Goal: Information Seeking & Learning: Find specific fact

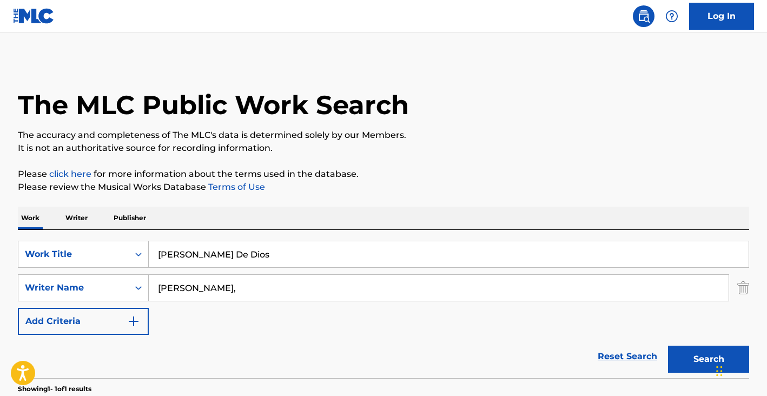
click at [277, 241] on input "[PERSON_NAME] De Dios" at bounding box center [449, 254] width 600 height 26
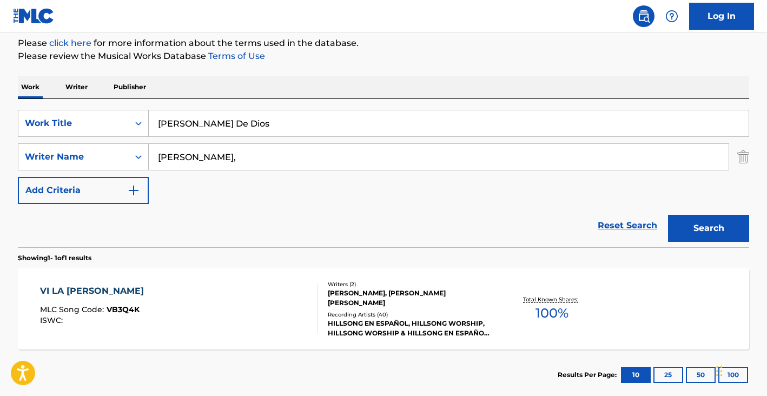
click at [277, 131] on input "[PERSON_NAME] De Dios" at bounding box center [449, 123] width 600 height 26
paste input "DELITO AMARTE"
type input "DELITO AMARTE"
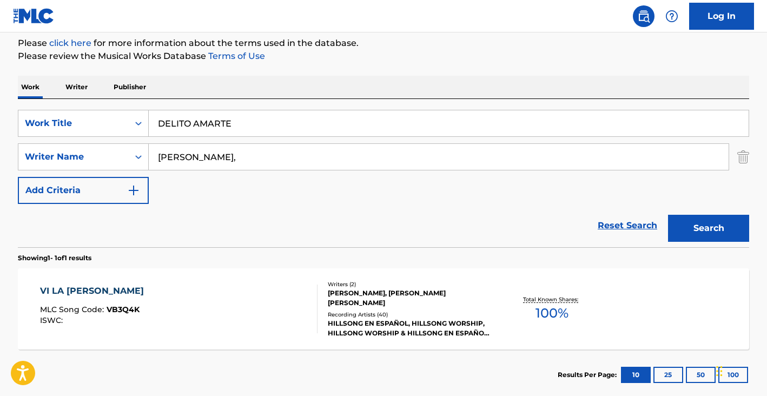
click at [246, 154] on input "[PERSON_NAME]," at bounding box center [439, 157] width 580 height 26
click at [668, 215] on button "Search" at bounding box center [708, 228] width 81 height 27
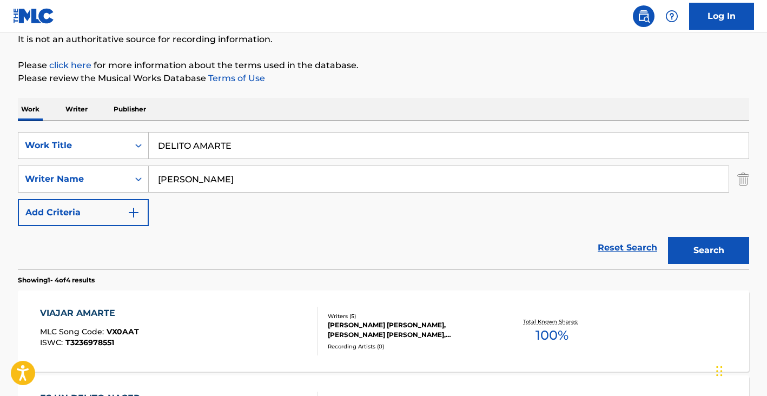
scroll to position [131, 0]
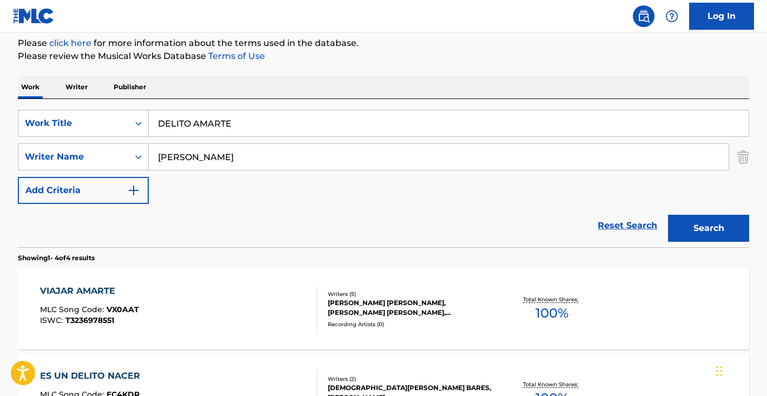
click at [197, 162] on input "[PERSON_NAME]" at bounding box center [439, 157] width 580 height 26
type input "[PERSON_NAME]"
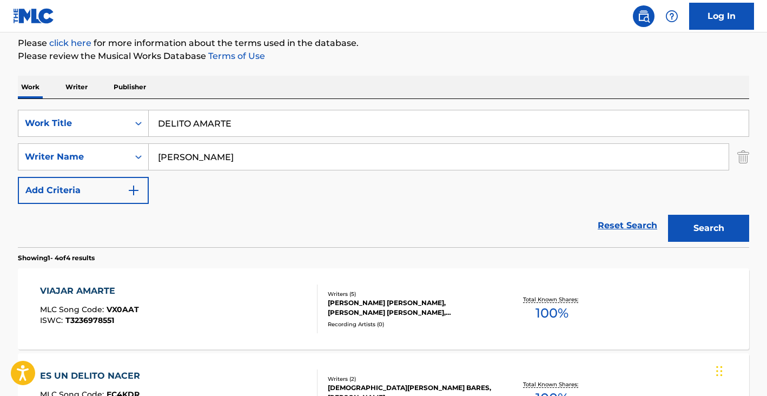
click at [204, 115] on input "DELITO AMARTE" at bounding box center [449, 123] width 600 height 26
paste input "['ME SIENTO VIVO']"
click at [731, 231] on button "Search" at bounding box center [708, 228] width 81 height 27
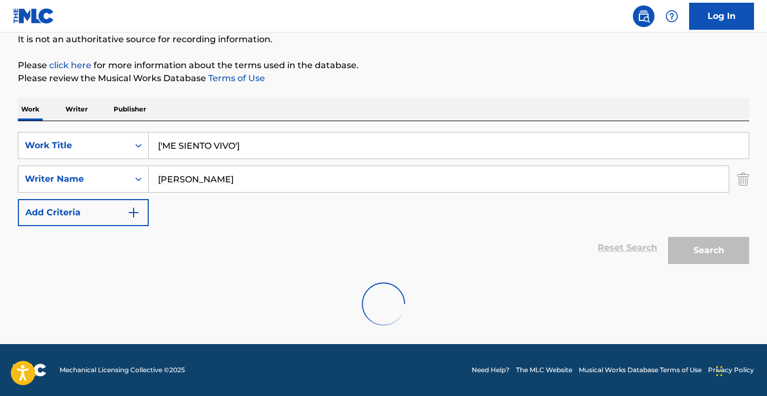
scroll to position [74, 0]
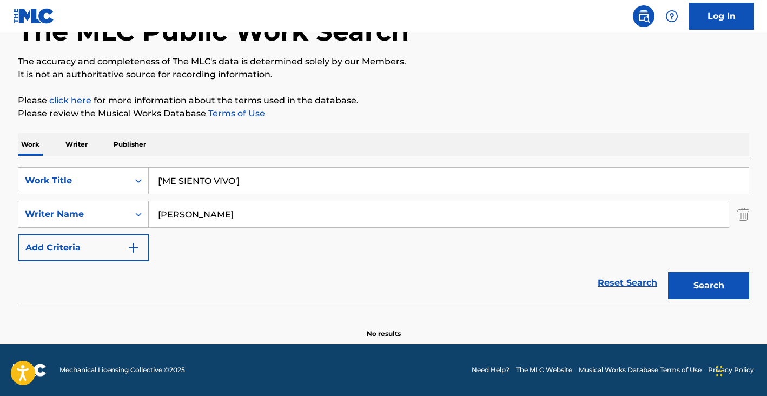
click at [287, 183] on input "['ME SIENTO VIVO']" at bounding box center [449, 181] width 600 height 26
click at [164, 177] on input "['ME SIENTO VIVO" at bounding box center [449, 181] width 600 height 26
type input "ME SIENTO VIVO"
click at [668, 272] on button "Search" at bounding box center [708, 285] width 81 height 27
click at [234, 219] on input "[PERSON_NAME]" at bounding box center [439, 214] width 580 height 26
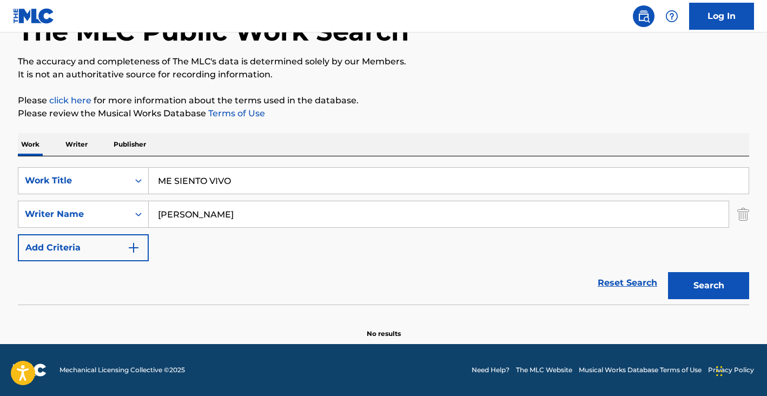
click at [234, 219] on input "[PERSON_NAME]" at bounding box center [439, 214] width 580 height 26
paste input "BAEG [PERSON_NAME]"
type input "BAEG [PERSON_NAME]"
click at [210, 223] on input "BAEG [PERSON_NAME]" at bounding box center [439, 214] width 580 height 26
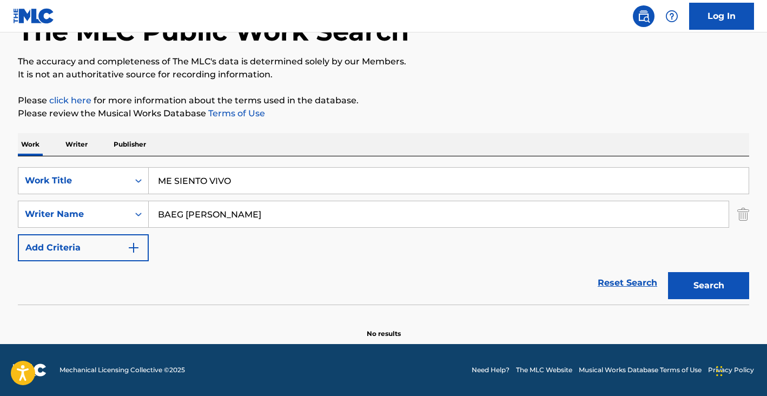
click at [210, 223] on input "BAEG [PERSON_NAME]" at bounding box center [439, 214] width 580 height 26
click at [225, 194] on div "SearchWithCriteria92d8fd6a-fcd3-4c17-9c40-c07862eb84a9 Work Title ME SIENTO VIV…" at bounding box center [383, 214] width 731 height 94
click at [225, 190] on input "ME SIENTO VIVO" at bounding box center [449, 181] width 600 height 26
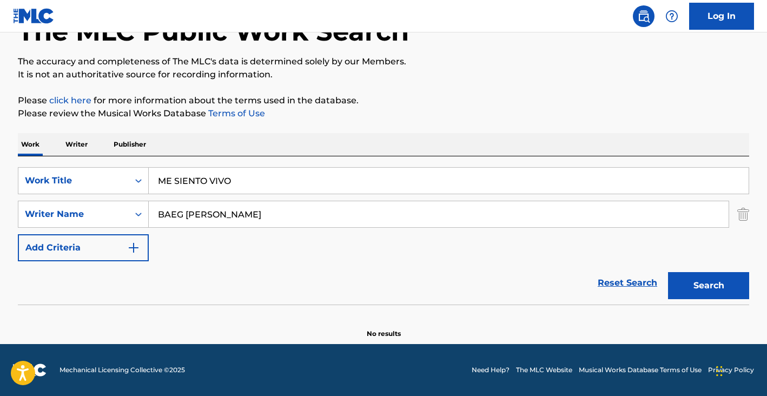
click at [225, 190] on input "ME SIENTO VIVO" at bounding box center [449, 181] width 600 height 26
paste input "OH NANA HIDDEN HUR [PERSON_NAME]"
click at [696, 283] on button "Search" at bounding box center [708, 285] width 81 height 27
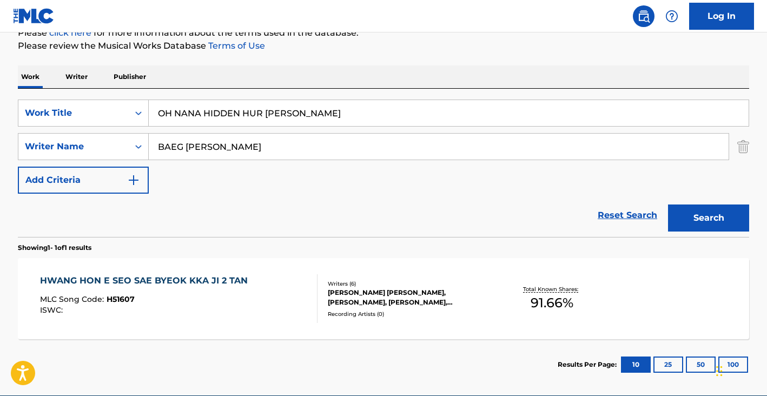
scroll to position [190, 0]
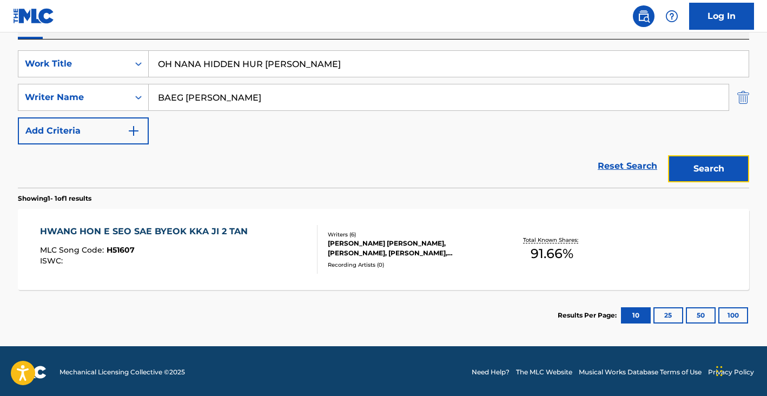
drag, startPoint x: 748, startPoint y: 178, endPoint x: 738, endPoint y: 178, distance: 10.3
click at [747, 178] on button "Search" at bounding box center [708, 168] width 81 height 27
click at [231, 67] on input "OH NANA HIDDEN HUR [PERSON_NAME]" at bounding box center [449, 64] width 600 height 26
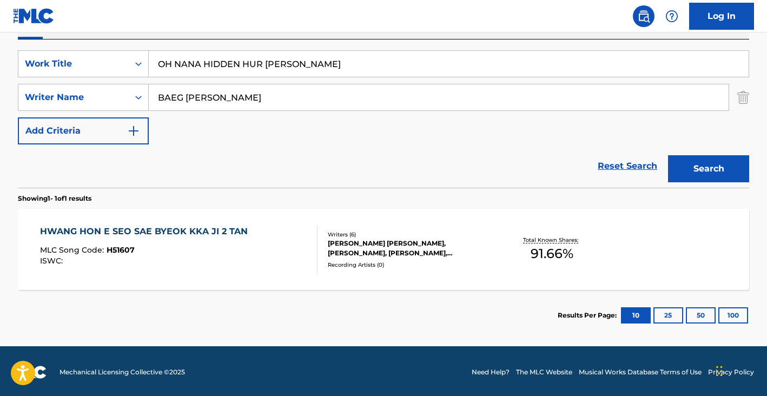
paste input "['NUNCA FUI TU DUENO']"
type input "['NUNCA FUI TU DUENO']"
click at [223, 91] on input "BAEG [PERSON_NAME]" at bounding box center [439, 97] width 580 height 26
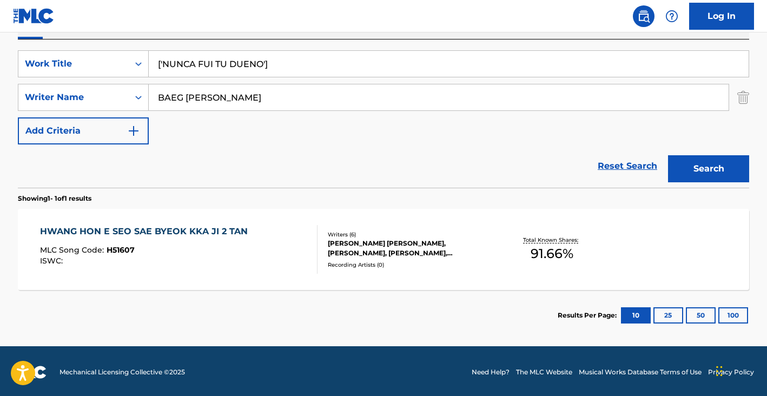
paste input "[PERSON_NAME]"
type input "[PERSON_NAME] [PERSON_NAME]"
click at [668, 155] on button "Search" at bounding box center [708, 168] width 81 height 27
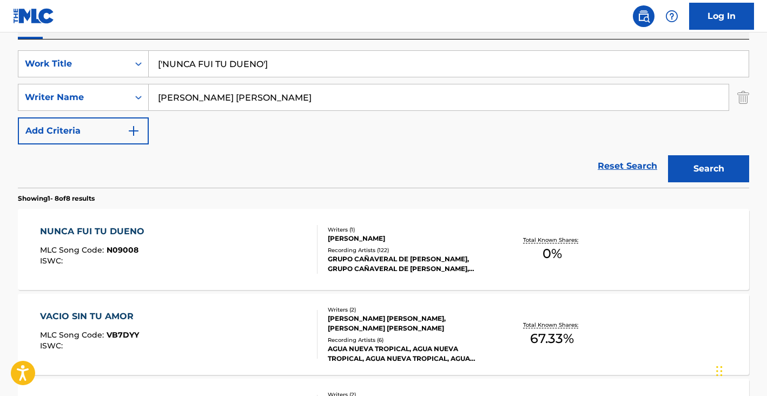
click at [174, 241] on div "NUNCA FUI TU DUENO MLC Song Code : N09008 ISWC :" at bounding box center [179, 249] width 278 height 49
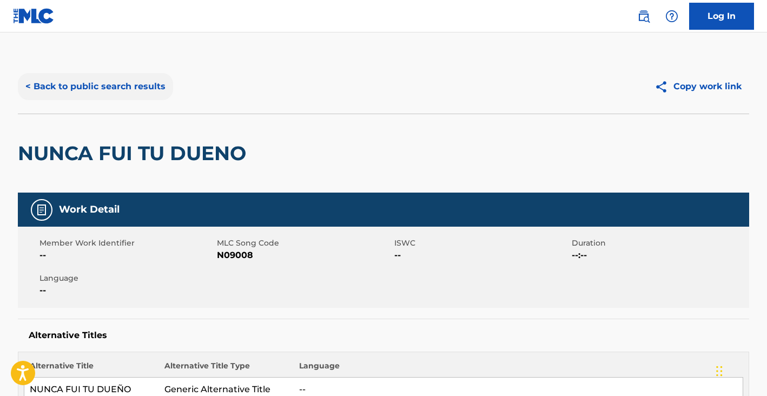
click at [141, 88] on button "< Back to public search results" at bounding box center [95, 86] width 155 height 27
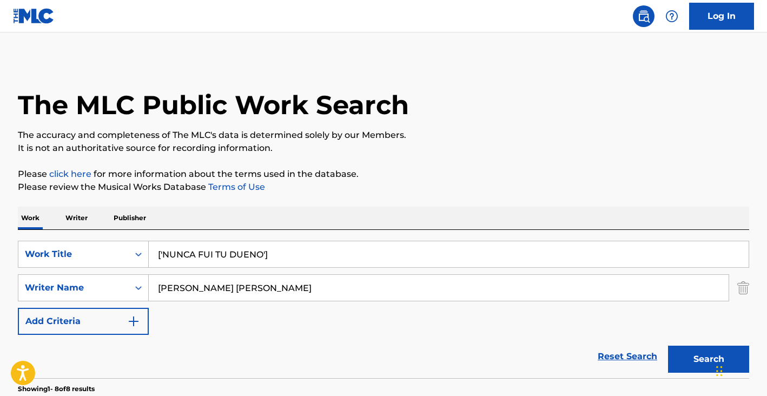
scroll to position [190, 0]
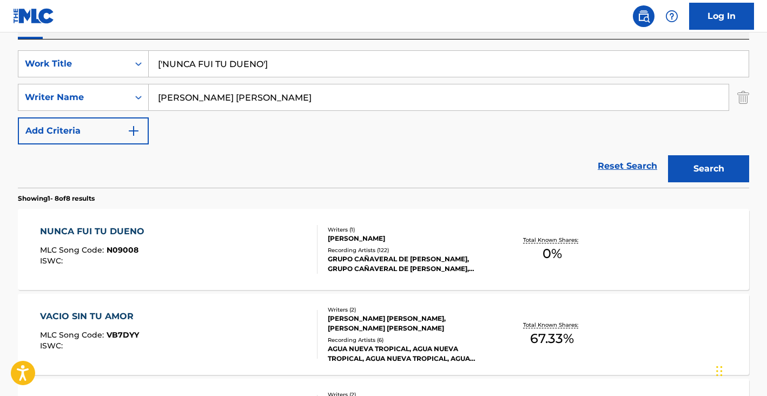
click at [229, 87] on input "[PERSON_NAME] [PERSON_NAME]" at bounding box center [439, 97] width 580 height 26
click at [259, 74] on input "['NUNCA FUI TU DUENO']" at bounding box center [449, 64] width 600 height 26
click at [260, 71] on input "['NUNCA FUI TU DUENO']" at bounding box center [449, 64] width 600 height 26
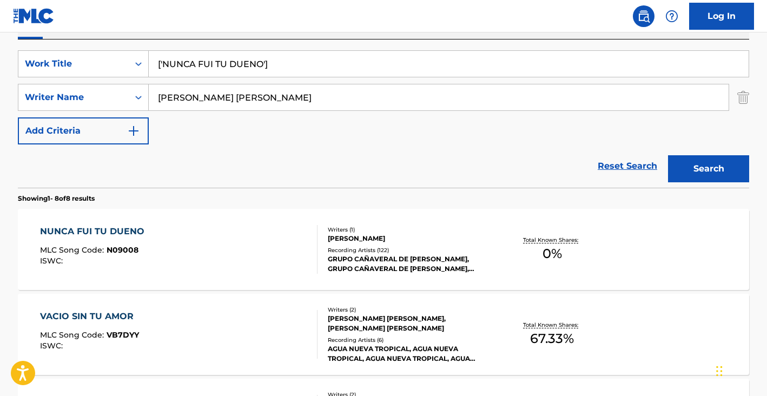
click at [260, 71] on input "['NUNCA FUI TU DUENO']" at bounding box center [449, 64] width 600 height 26
type input "break up"
click at [260, 97] on input "[PERSON_NAME] [PERSON_NAME]" at bounding box center [439, 97] width 580 height 26
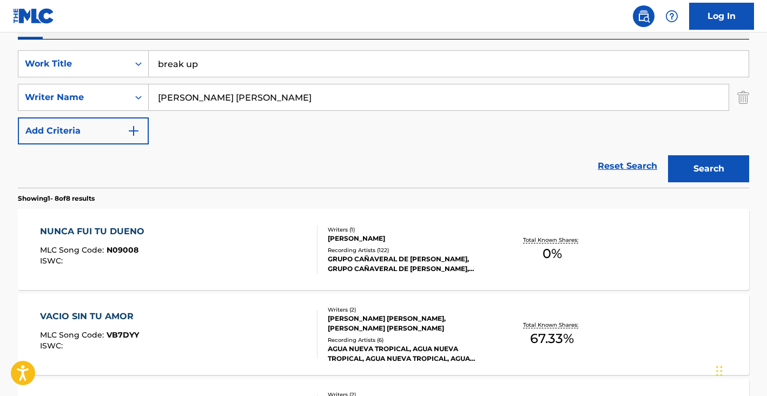
click at [260, 97] on input "[PERSON_NAME] [PERSON_NAME]" at bounding box center [439, 97] width 580 height 26
paste input "[PERSON_NAME] [PERSON_NAME],"
click at [668, 155] on button "Search" at bounding box center [708, 168] width 81 height 27
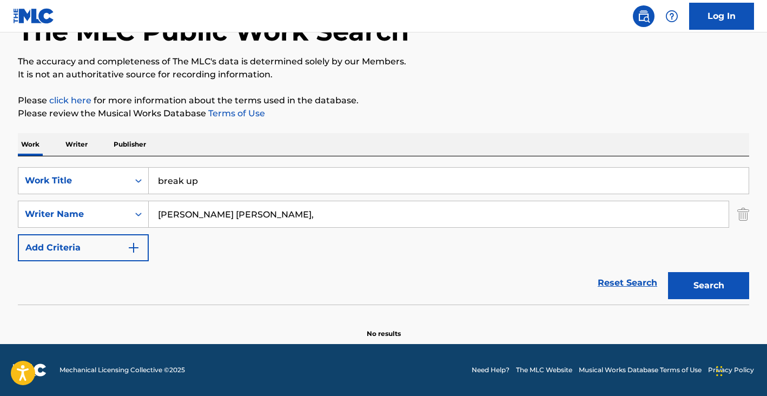
scroll to position [74, 0]
type input "[PERSON_NAME] [PERSON_NAME]"
click at [668, 272] on button "Search" at bounding box center [708, 285] width 81 height 27
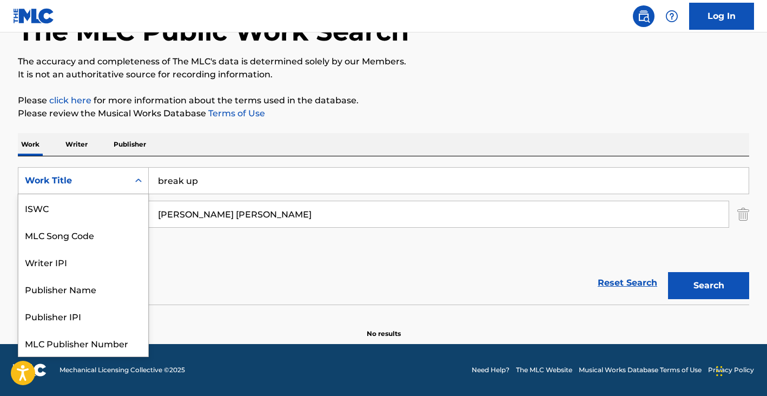
click at [100, 191] on div "Work Title" at bounding box center [83, 180] width 131 height 27
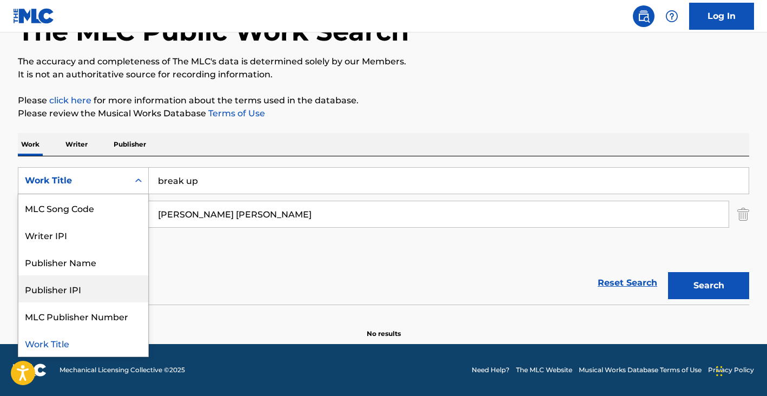
scroll to position [0, 0]
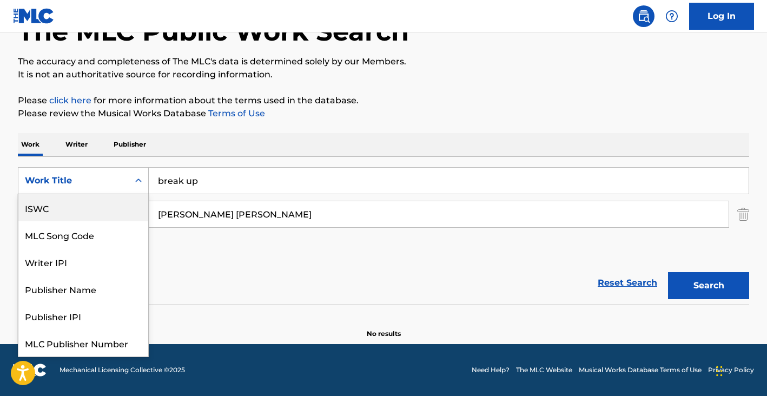
drag, startPoint x: 62, startPoint y: 210, endPoint x: 111, endPoint y: 207, distance: 48.8
click at [62, 210] on div "ISWC" at bounding box center [83, 207] width 130 height 27
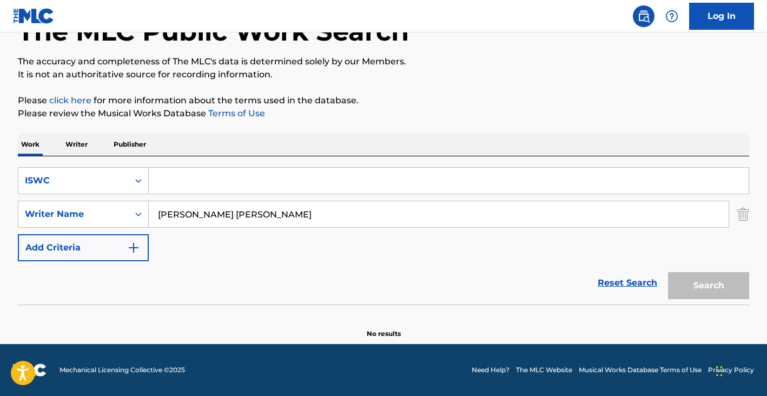
click at [185, 189] on input "Search Form" at bounding box center [449, 181] width 600 height 26
paste input "T9029454306"
type input "T9029454306"
click at [228, 214] on input "[PERSON_NAME] [PERSON_NAME]" at bounding box center [439, 214] width 580 height 26
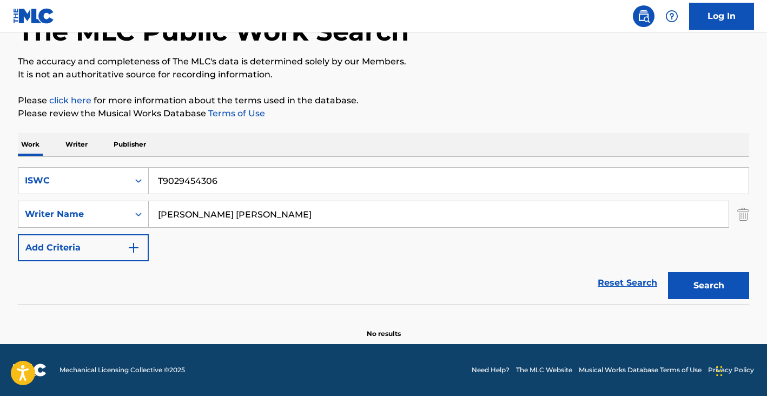
click at [228, 214] on input "[PERSON_NAME] [PERSON_NAME]" at bounding box center [439, 214] width 580 height 26
click at [668, 272] on button "Search" at bounding box center [708, 285] width 81 height 27
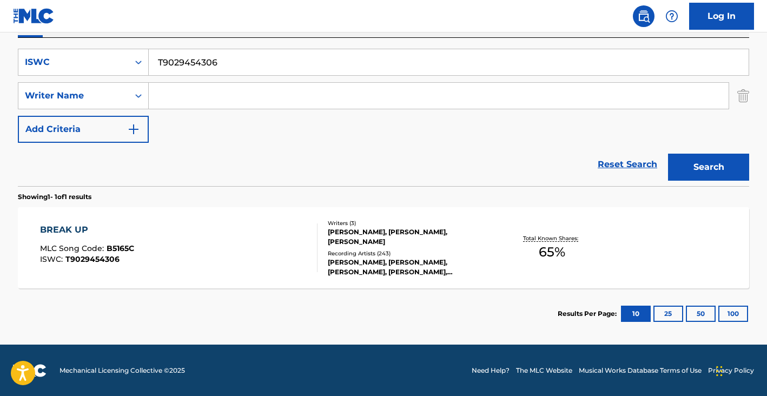
scroll to position [192, 0]
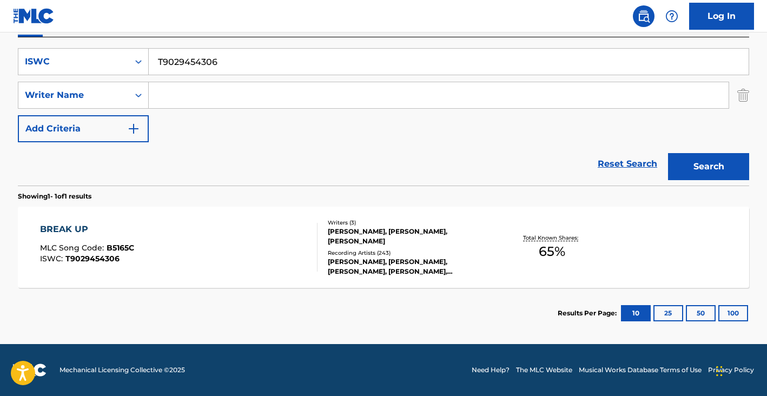
click at [249, 236] on div "BREAK UP MLC Song Code : B5165C ISWC : T9029454306" at bounding box center [179, 247] width 278 height 49
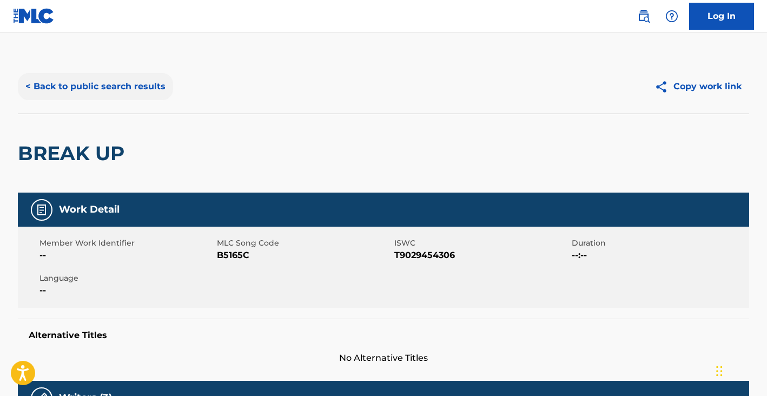
click at [106, 80] on button "< Back to public search results" at bounding box center [95, 86] width 155 height 27
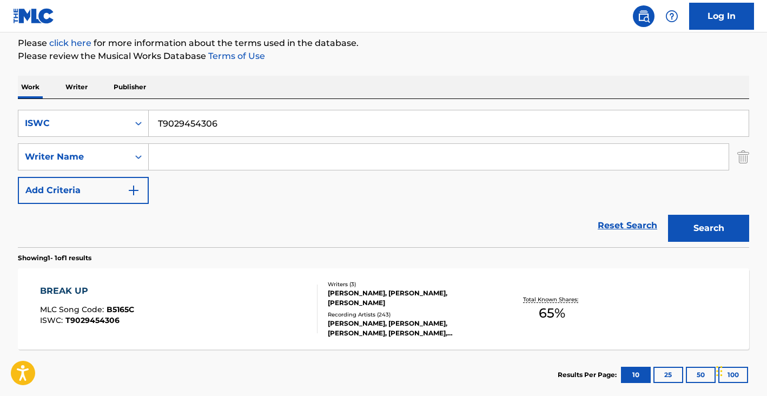
click at [186, 154] on input "Search Form" at bounding box center [439, 157] width 580 height 26
click at [192, 123] on input "T9029454306" at bounding box center [449, 123] width 600 height 26
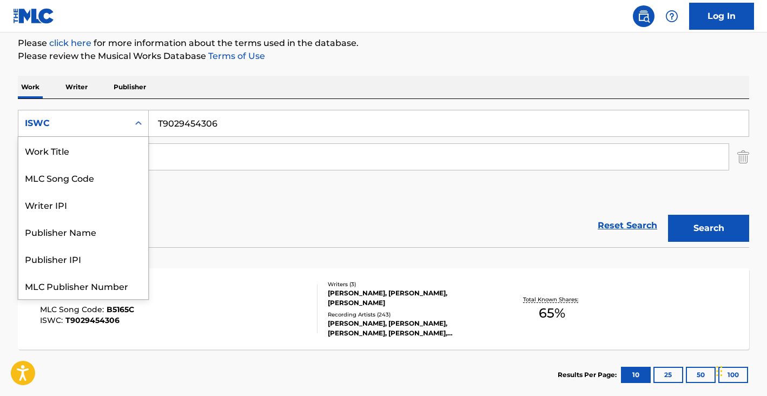
click at [108, 123] on div "ISWC" at bounding box center [73, 123] width 97 height 13
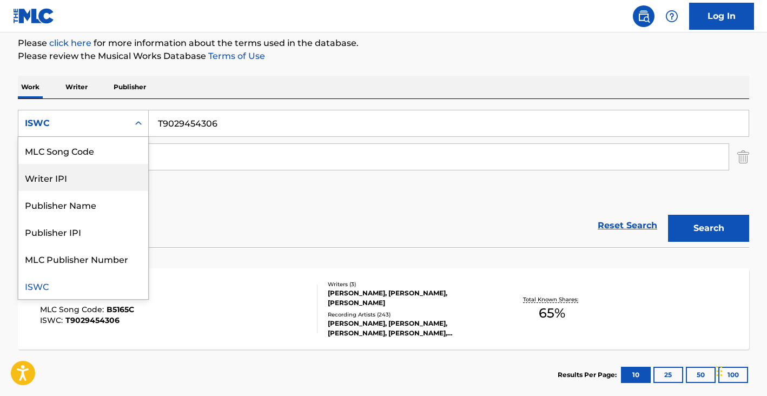
scroll to position [0, 0]
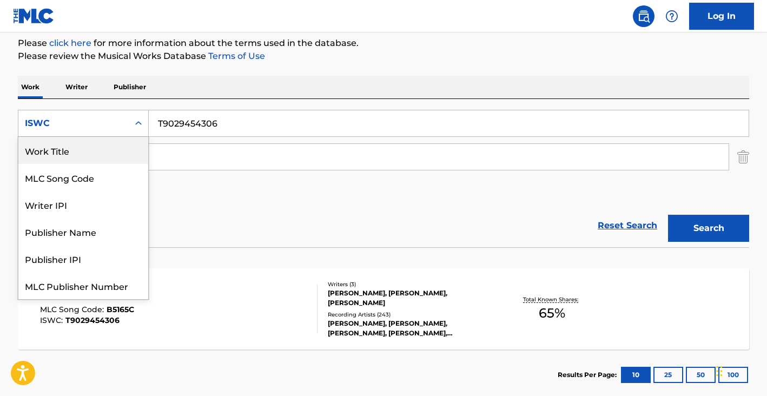
click at [89, 155] on div "Work Title" at bounding box center [83, 150] width 130 height 27
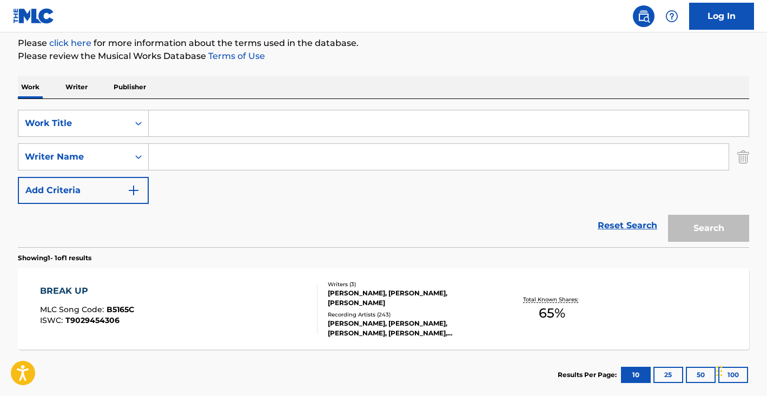
click at [165, 131] on input "Search Form" at bounding box center [449, 123] width 600 height 26
paste input "Stressed"
type input "Stressed"
click at [183, 152] on input "Search Form" at bounding box center [439, 157] width 580 height 26
paste input "[PERSON_NAME]"
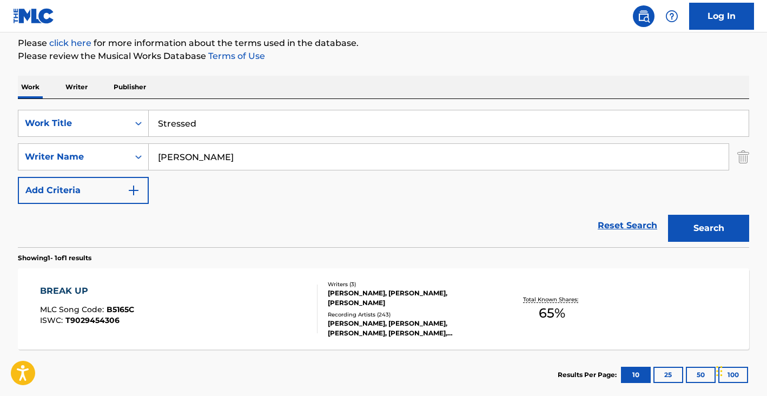
type input "[PERSON_NAME]"
click at [668, 215] on button "Search" at bounding box center [708, 228] width 81 height 27
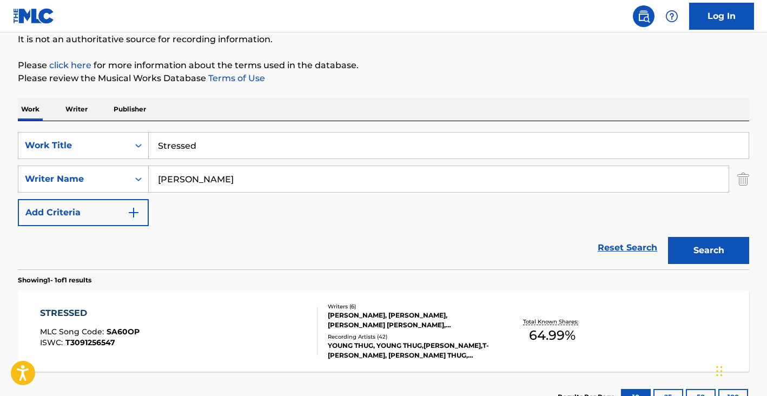
scroll to position [131, 0]
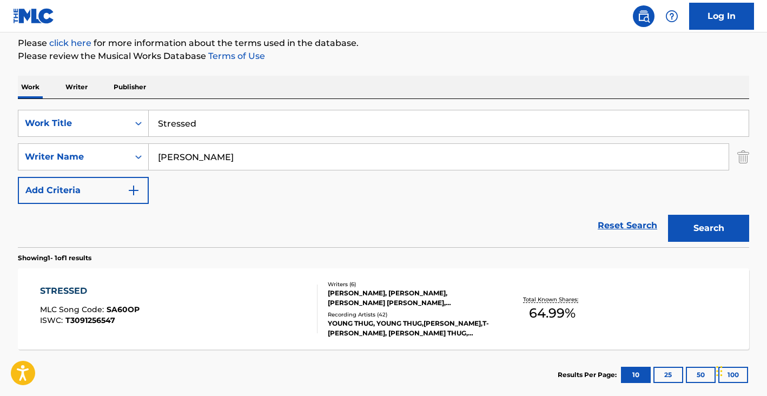
click at [192, 300] on div "STRESSED MLC Song Code : SA60OP ISWC : T3091256547" at bounding box center [179, 308] width 278 height 49
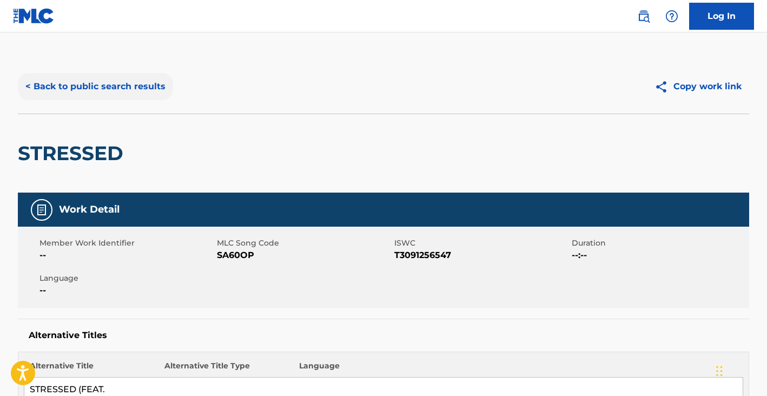
click at [111, 85] on button "< Back to public search results" at bounding box center [95, 86] width 155 height 27
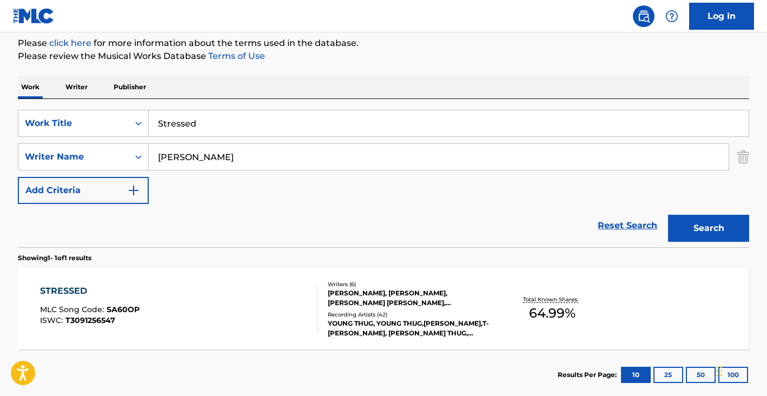
click at [247, 158] on input "[PERSON_NAME]" at bounding box center [439, 157] width 580 height 26
paste input "[PERSON_NAME]"
type input "[PERSON_NAME]"
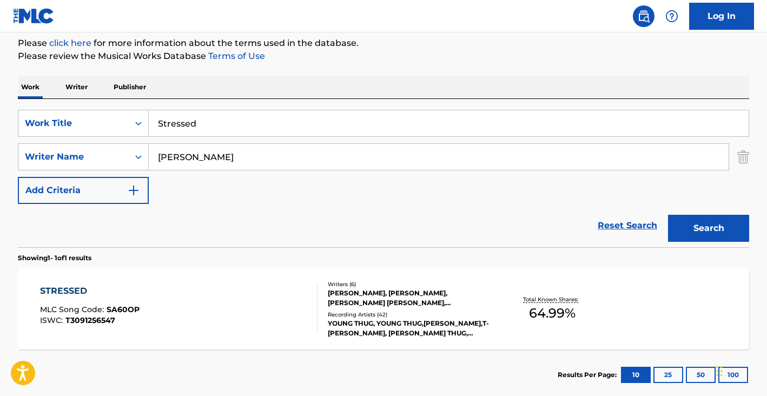
click at [194, 130] on input "Stressed" at bounding box center [449, 123] width 600 height 26
type input "anything like me"
drag, startPoint x: 705, startPoint y: 224, endPoint x: 692, endPoint y: 201, distance: 27.1
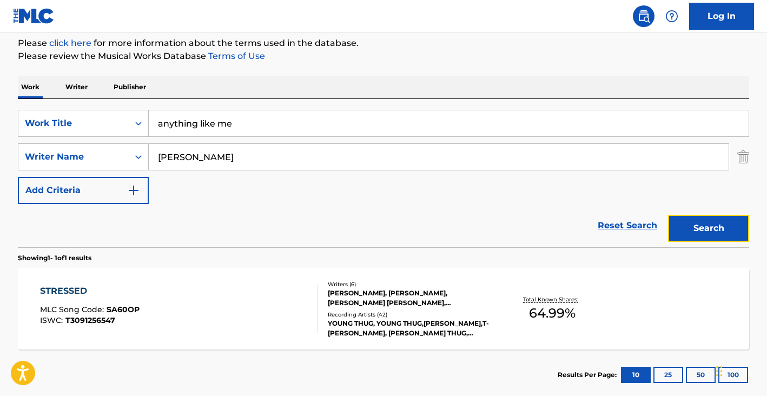
click at [705, 224] on button "Search" at bounding box center [708, 228] width 81 height 27
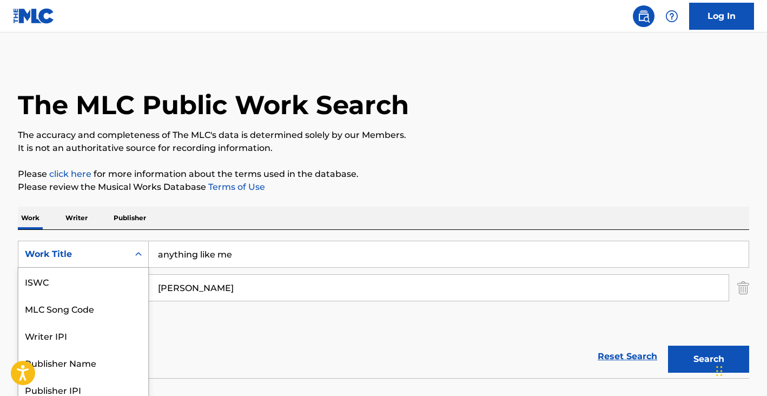
scroll to position [31, 0]
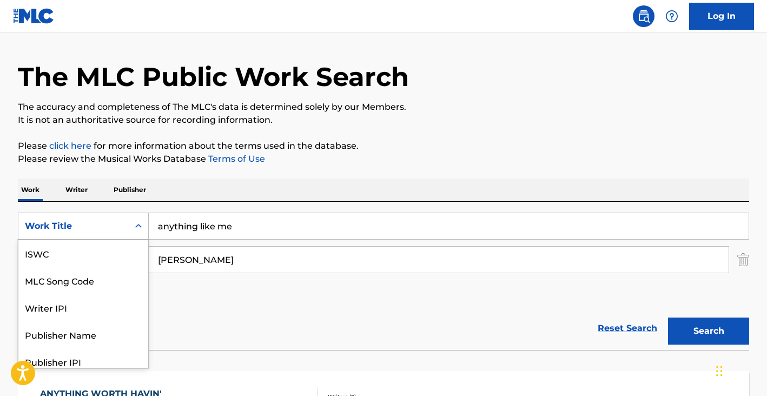
click at [82, 240] on div "Work Title selected, 7 of 7. 7 results available. Use Up and Down to choose opt…" at bounding box center [83, 226] width 131 height 27
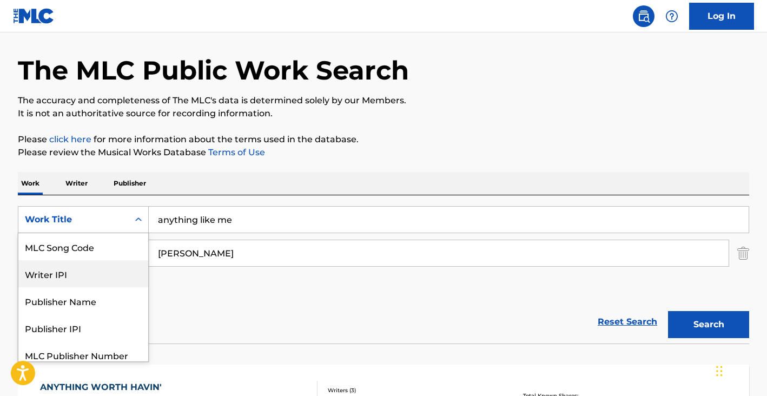
scroll to position [0, 0]
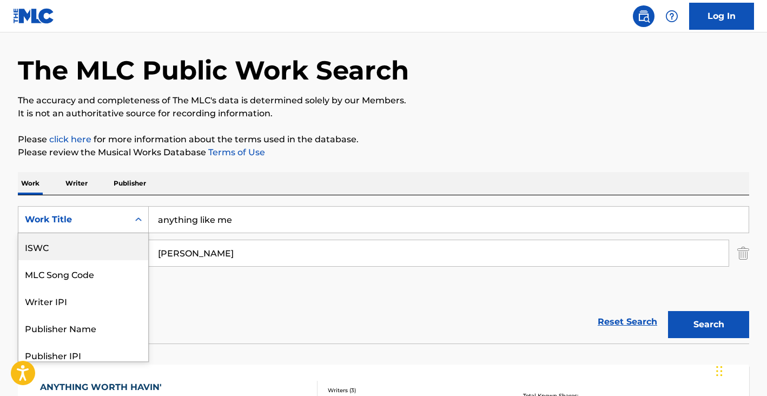
click at [80, 251] on div "ISWC" at bounding box center [83, 246] width 130 height 27
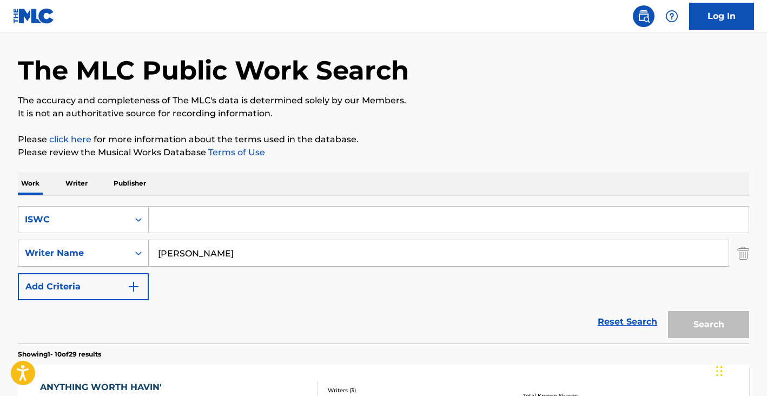
click at [209, 230] on input "Search Form" at bounding box center [449, 220] width 600 height 26
paste input "T9031223048"
type input "T9031223048"
click at [211, 257] on input "[PERSON_NAME]" at bounding box center [439, 253] width 580 height 26
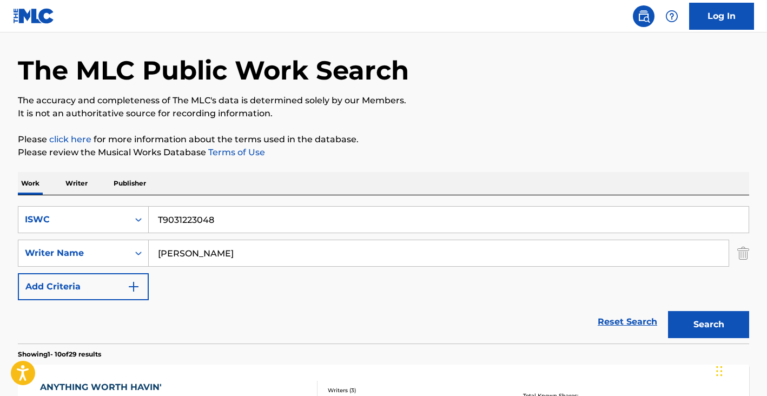
click at [211, 257] on input "[PERSON_NAME]" at bounding box center [439, 253] width 580 height 26
click at [668, 311] on button "Search" at bounding box center [708, 324] width 81 height 27
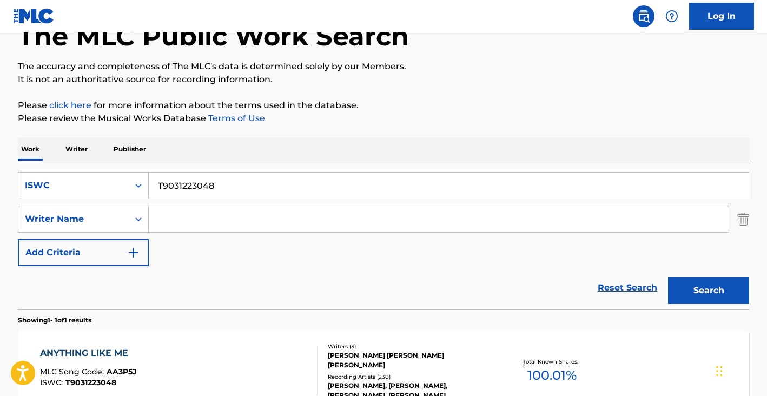
scroll to position [192, 0]
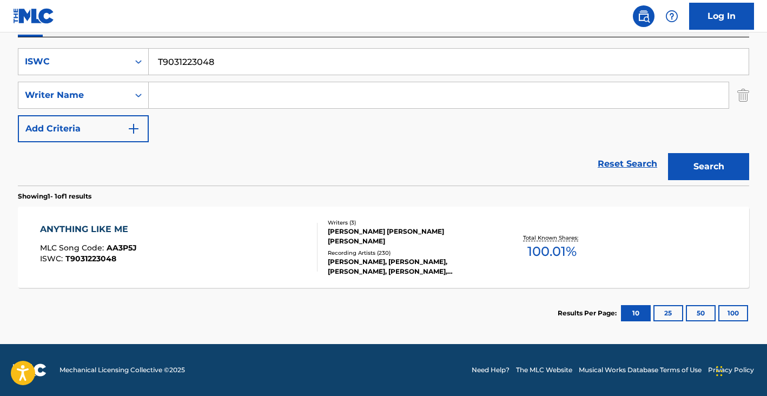
click at [282, 248] on div "ANYTHING LIKE ME MLC Song Code : AA3P5J ISWC : T9031223048" at bounding box center [179, 247] width 278 height 49
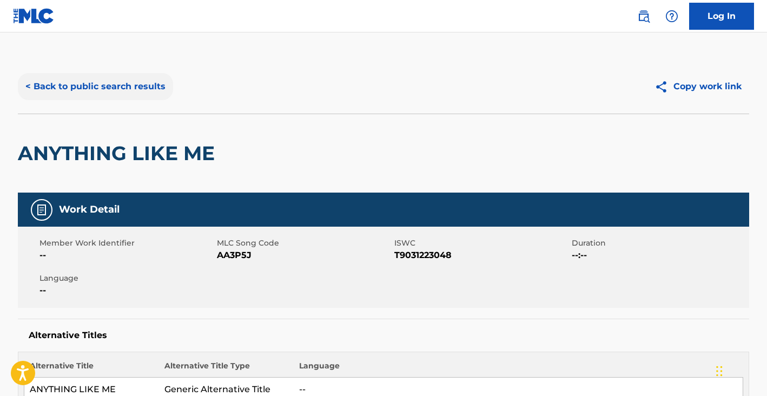
click at [112, 91] on button "< Back to public search results" at bounding box center [95, 86] width 155 height 27
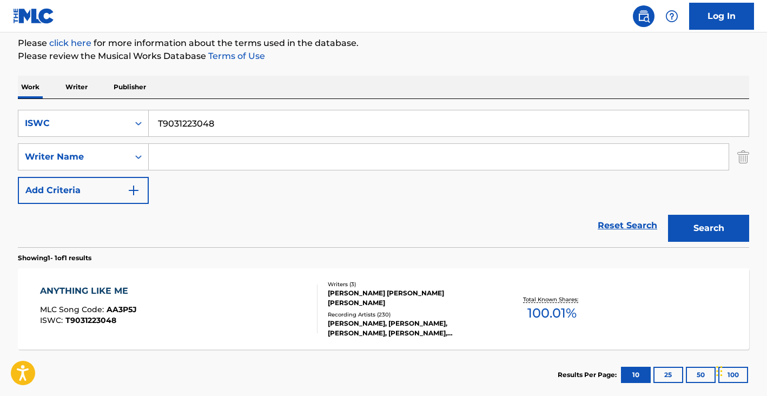
click at [213, 119] on input "T9031223048" at bounding box center [449, 123] width 600 height 26
paste input "245819754"
click at [668, 215] on button "Search" at bounding box center [708, 228] width 81 height 27
click at [203, 126] on input "T9245819754" at bounding box center [449, 123] width 600 height 26
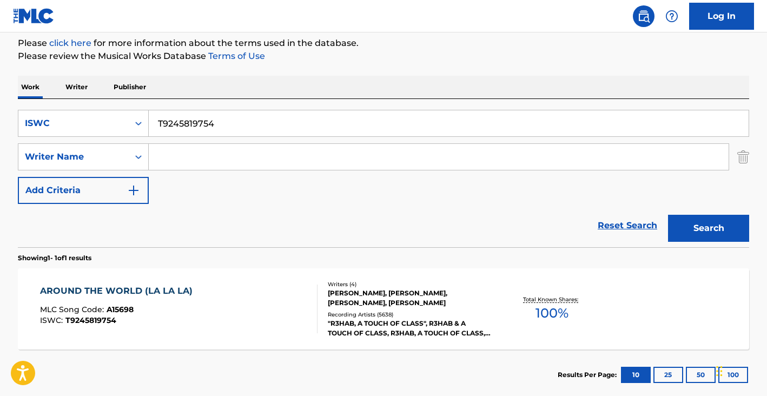
click at [202, 126] on input "T9245819754" at bounding box center [449, 123] width 600 height 26
paste input "3073298650"
type input "T3073298650"
click at [668, 215] on button "Search" at bounding box center [708, 228] width 81 height 27
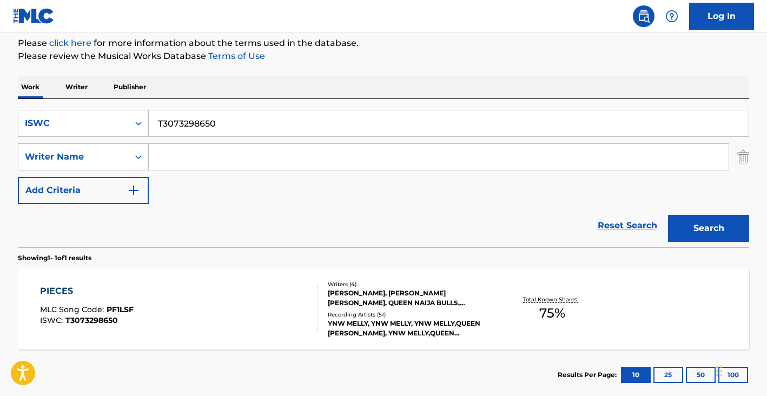
click at [268, 287] on div "PIECES MLC Song Code : PF1LSF ISWC : T3073298650" at bounding box center [179, 308] width 278 height 49
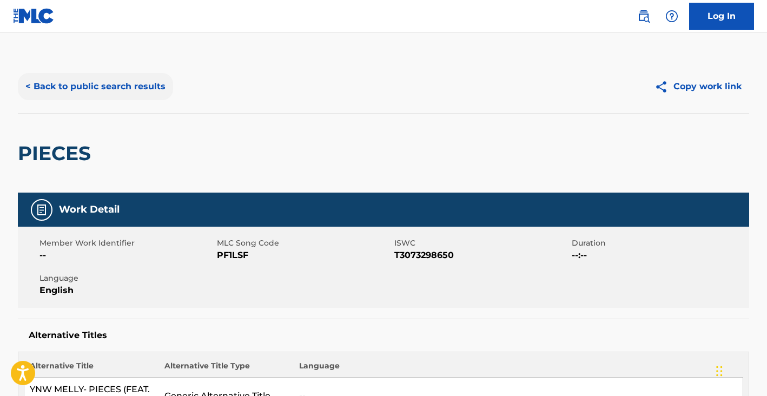
click at [102, 82] on button "< Back to public search results" at bounding box center [95, 86] width 155 height 27
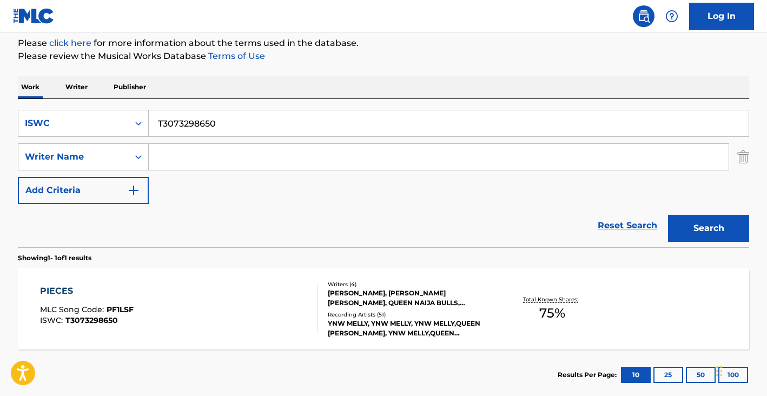
click at [242, 130] on input "T3073298650" at bounding box center [449, 123] width 600 height 26
click at [229, 116] on input "T3073298650" at bounding box center [449, 123] width 600 height 26
paste input "9170449817"
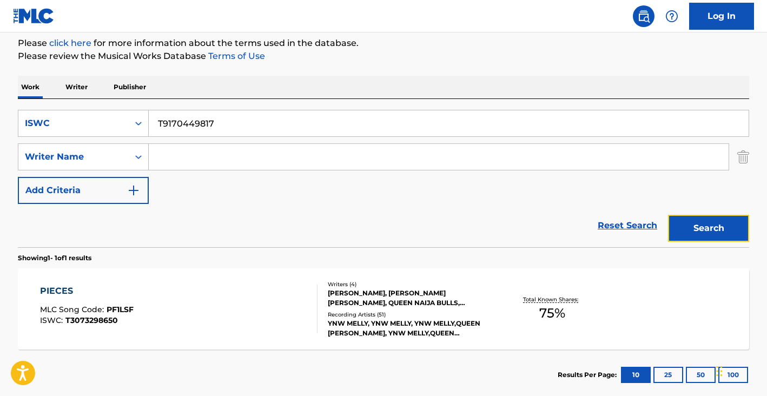
click at [713, 228] on button "Search" at bounding box center [708, 228] width 81 height 27
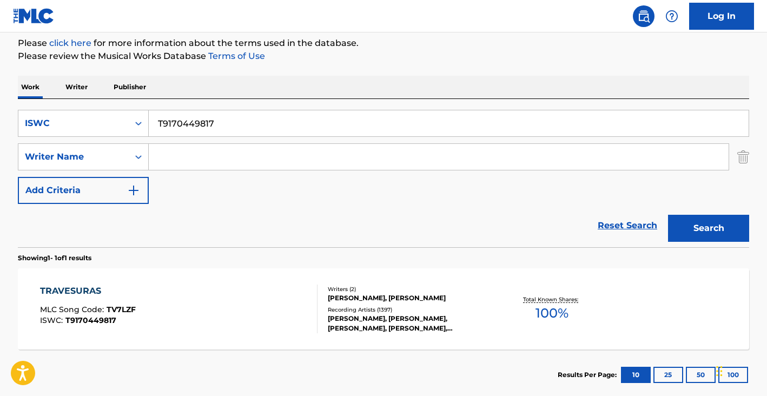
click at [199, 125] on input "T9170449817" at bounding box center [449, 123] width 600 height 26
paste input "0441515781"
click at [668, 215] on button "Search" at bounding box center [708, 228] width 81 height 27
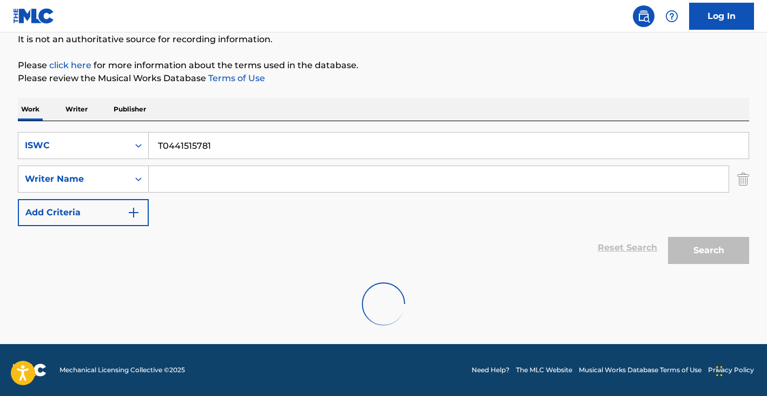
scroll to position [74, 0]
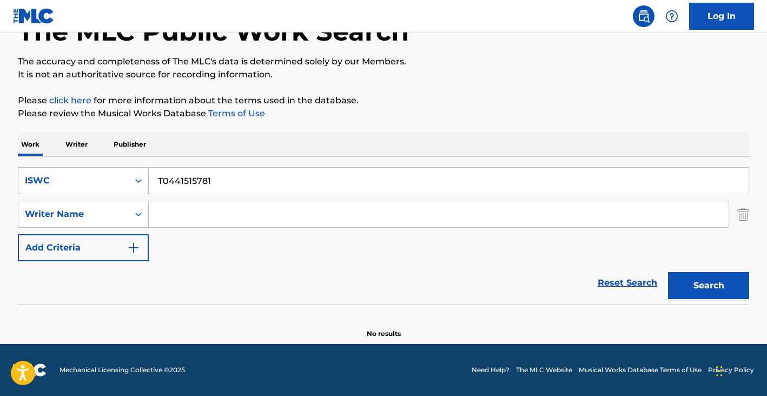
drag, startPoint x: 199, startPoint y: 125, endPoint x: 341, endPoint y: 1, distance: 188.6
click at [0, 0] on div "Log In The MLC Public Work Search The accuracy and completeness of The MLC's da…" at bounding box center [383, 160] width 767 height 469
click at [694, 291] on button "Search" at bounding box center [708, 285] width 81 height 27
click at [198, 183] on input "T0441515781" at bounding box center [449, 181] width 600 height 26
click at [198, 182] on input "T0441515781" at bounding box center [449, 181] width 600 height 26
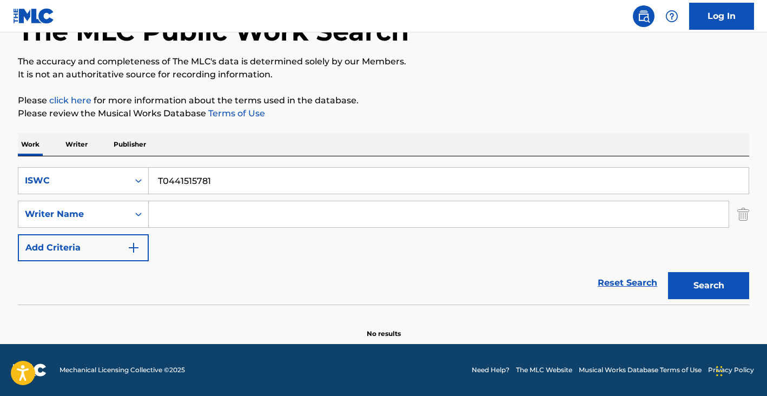
click at [198, 182] on input "T0441515781" at bounding box center [449, 181] width 600 height 26
type input "pegate"
click at [85, 217] on div "Writer Name" at bounding box center [73, 214] width 97 height 13
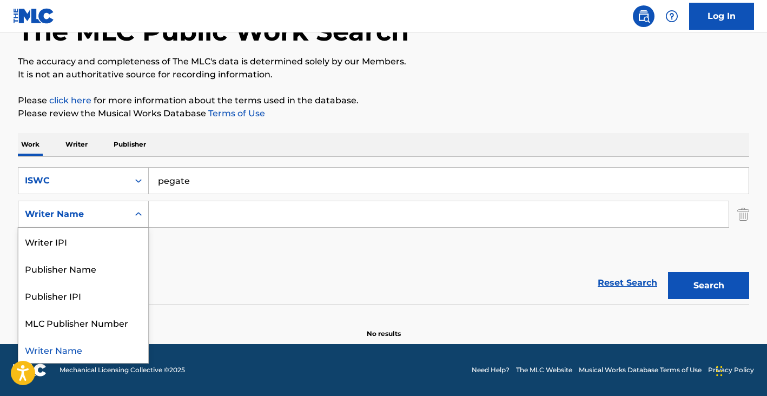
click at [69, 344] on div "Writer Name" at bounding box center [83, 349] width 130 height 27
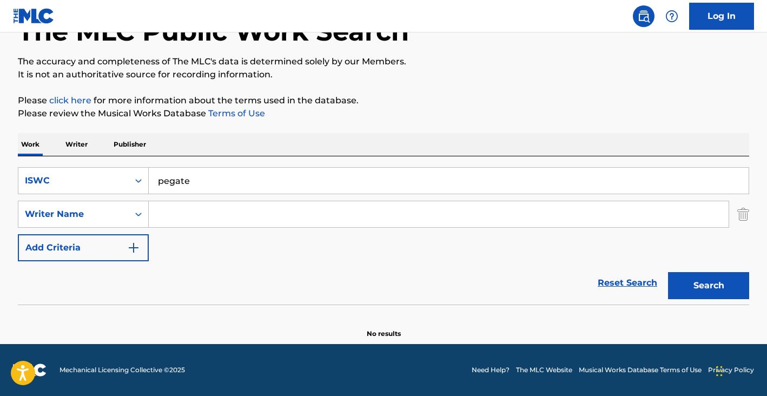
click at [192, 217] on input "Search Form" at bounding box center [439, 214] width 580 height 26
type input "[PERSON_NAME]"
click at [668, 272] on button "Search" at bounding box center [708, 285] width 81 height 27
click at [185, 180] on input "pegate" at bounding box center [449, 181] width 600 height 26
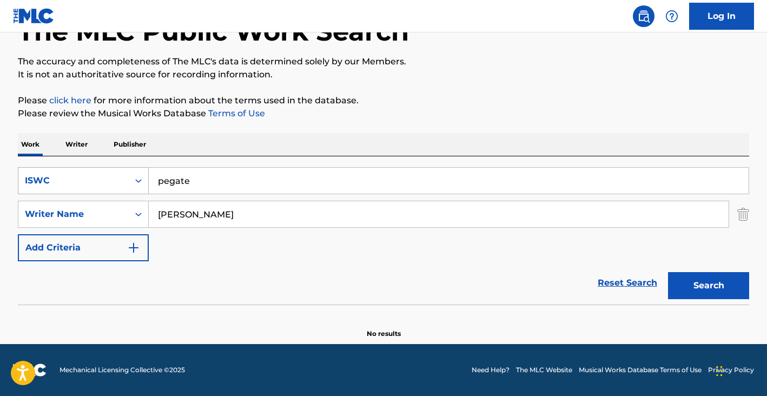
click at [96, 184] on div "ISWC" at bounding box center [73, 180] width 97 height 13
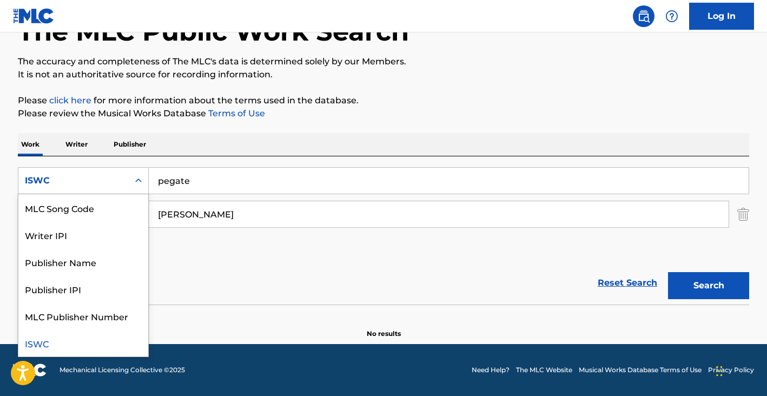
scroll to position [0, 0]
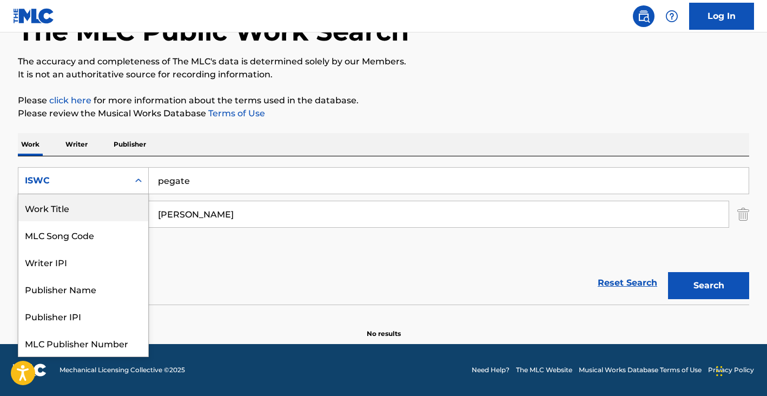
click at [85, 210] on div "Work Title" at bounding box center [83, 207] width 130 height 27
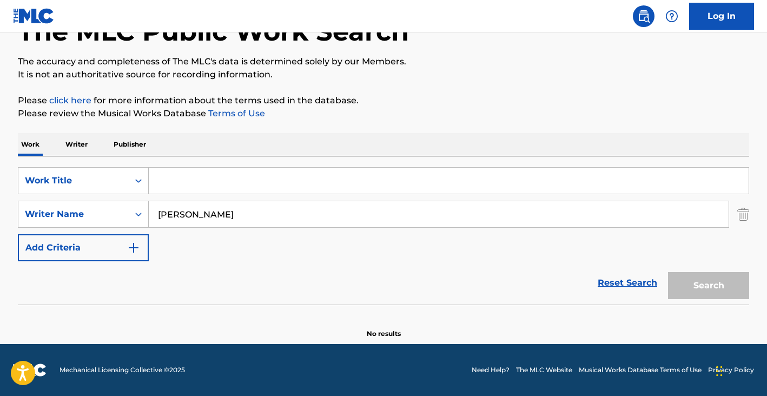
click at [322, 173] on input "Search Form" at bounding box center [449, 181] width 600 height 26
click at [668, 272] on button "Search" at bounding box center [708, 285] width 81 height 27
click at [220, 195] on div "SearchWithCriteria95c6be58-5082-4274-8b9c-414fcb8ca80e Work Title pegate Search…" at bounding box center [383, 214] width 731 height 94
click at [220, 192] on input "pegate" at bounding box center [449, 181] width 600 height 26
click at [220, 191] on input "pegate" at bounding box center [449, 181] width 600 height 26
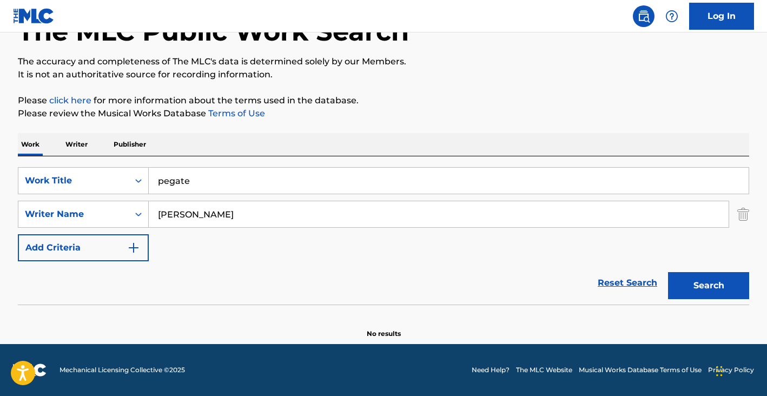
click at [220, 191] on input "pegate" at bounding box center [449, 181] width 600 height 26
paste input "T9269129864"
type input "T9269129864"
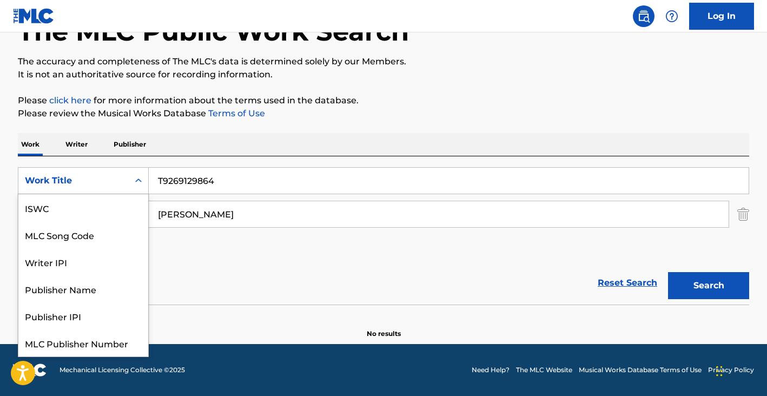
click at [106, 190] on div "Work Title" at bounding box center [73, 180] width 110 height 21
click at [102, 211] on div "ISWC" at bounding box center [83, 207] width 130 height 27
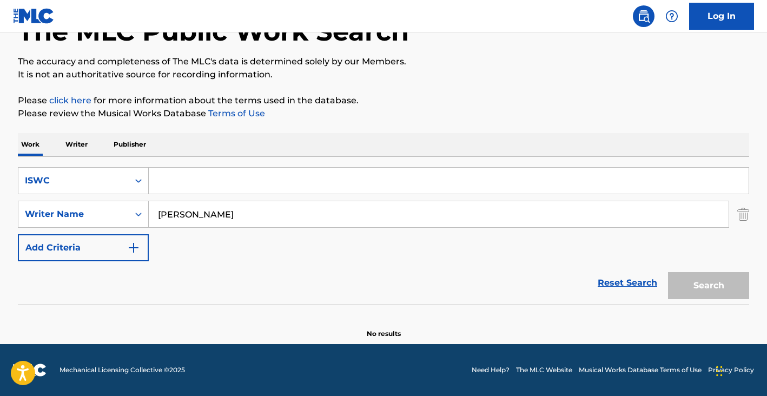
drag, startPoint x: 254, startPoint y: 203, endPoint x: 248, endPoint y: 210, distance: 9.2
click at [254, 205] on input "[PERSON_NAME]" at bounding box center [439, 214] width 580 height 26
click at [248, 210] on input "[PERSON_NAME]" at bounding box center [439, 214] width 580 height 26
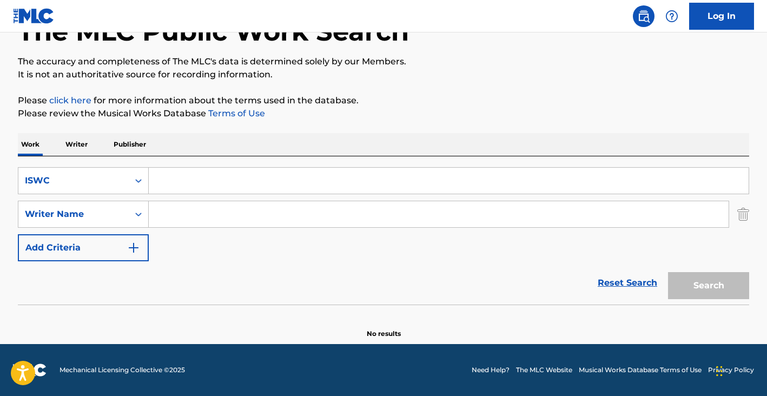
click at [202, 174] on input "Search Form" at bounding box center [449, 181] width 600 height 26
paste input "T9269129864"
type input "T9269129864"
click at [716, 284] on button "Search" at bounding box center [708, 285] width 81 height 27
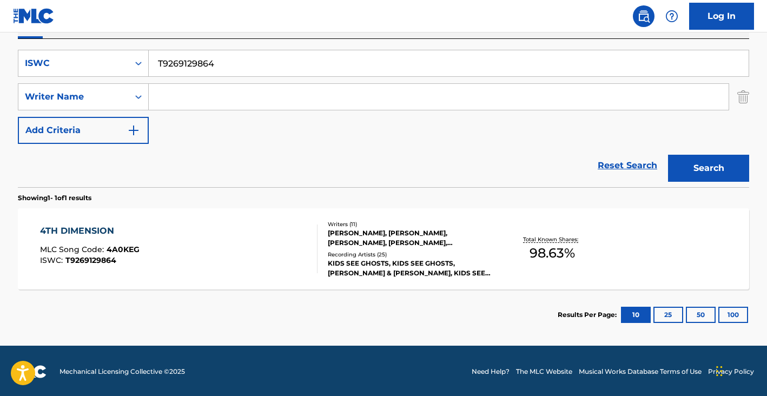
scroll to position [192, 0]
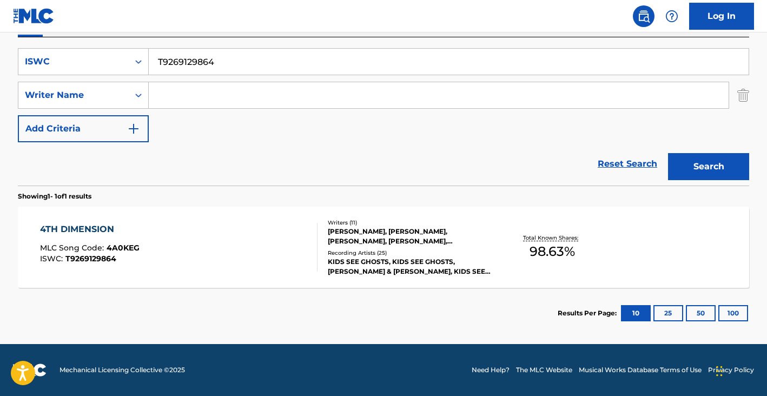
click at [249, 236] on div "4TH DIMENSION MLC Song Code : 4A0KEG ISWC : T9269129864" at bounding box center [179, 247] width 278 height 49
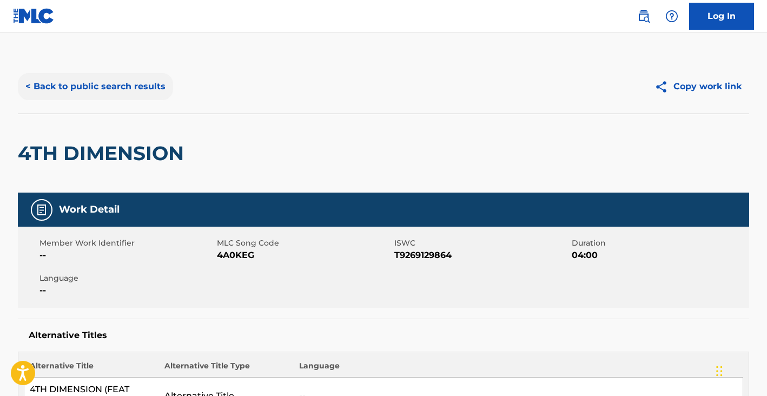
click at [137, 92] on button "< Back to public search results" at bounding box center [95, 86] width 155 height 27
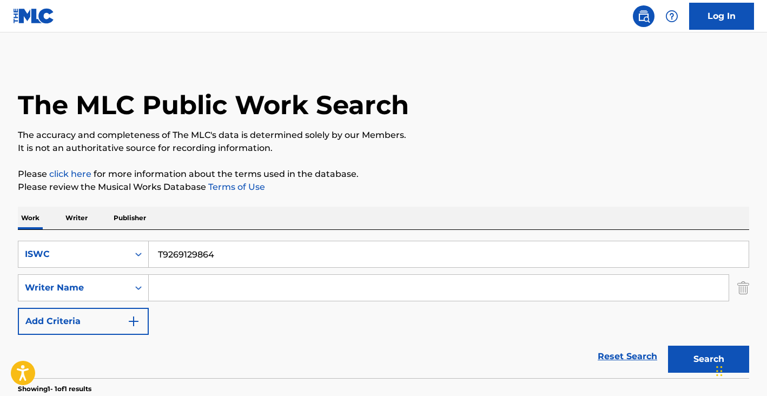
scroll to position [131, 0]
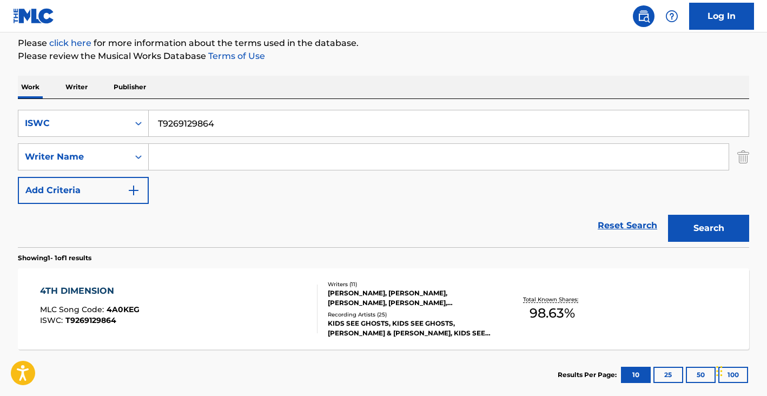
click at [281, 124] on input "T9269129864" at bounding box center [449, 123] width 600 height 26
paste input "0702678372"
type input "T0702678372"
click at [668, 215] on button "Search" at bounding box center [708, 228] width 81 height 27
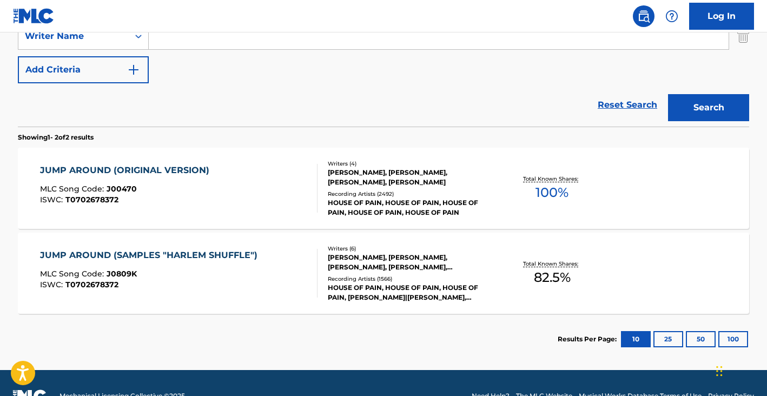
scroll to position [277, 0]
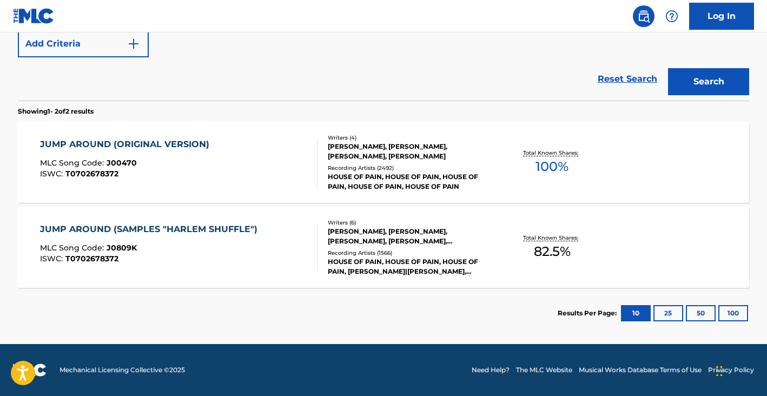
click at [222, 160] on div "JUMP AROUND (ORIGINAL VERSION) MLC Song Code : J00470 ISWC : T0702678372" at bounding box center [179, 162] width 278 height 49
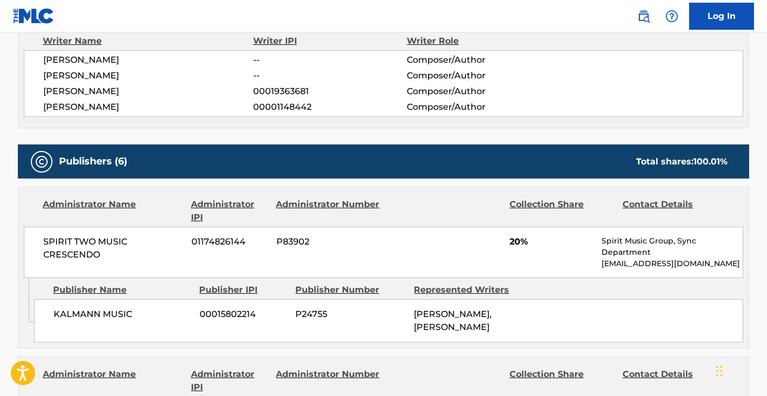
scroll to position [317, 0]
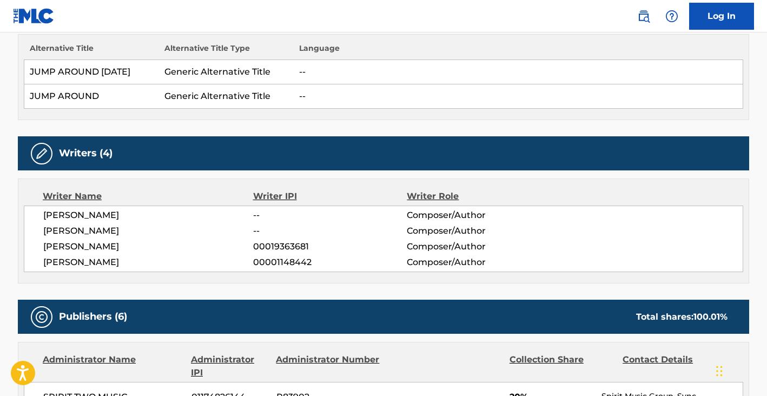
click at [74, 215] on span "[PERSON_NAME]" at bounding box center [148, 215] width 210 height 13
copy div "[PERSON_NAME]"
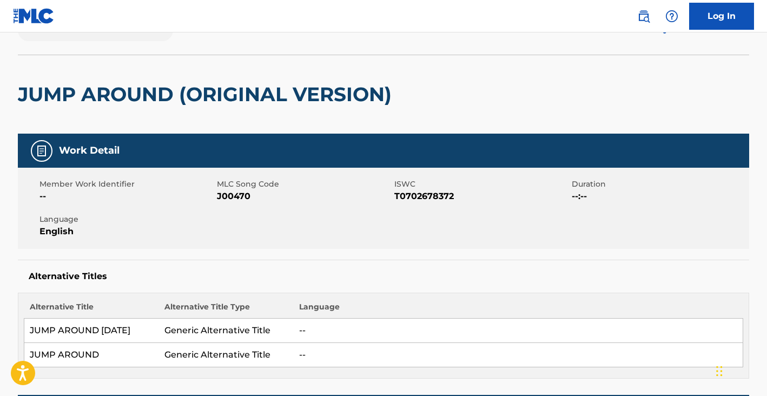
scroll to position [0, 0]
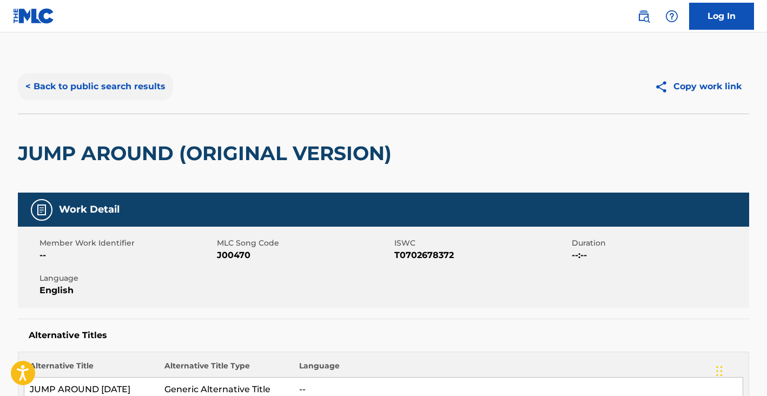
click at [92, 87] on button "< Back to public search results" at bounding box center [95, 86] width 155 height 27
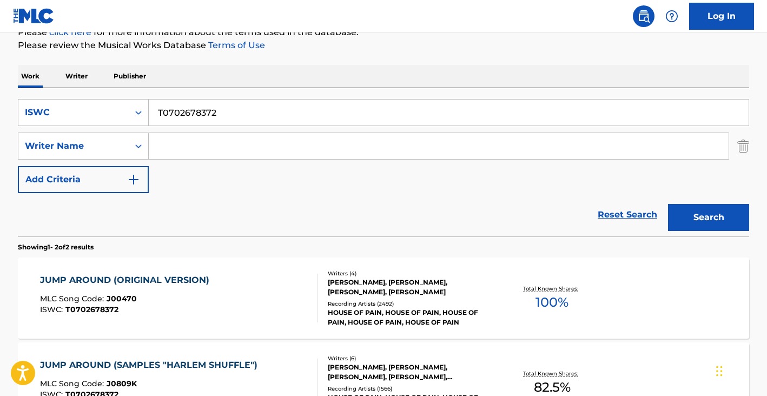
scroll to position [105, 0]
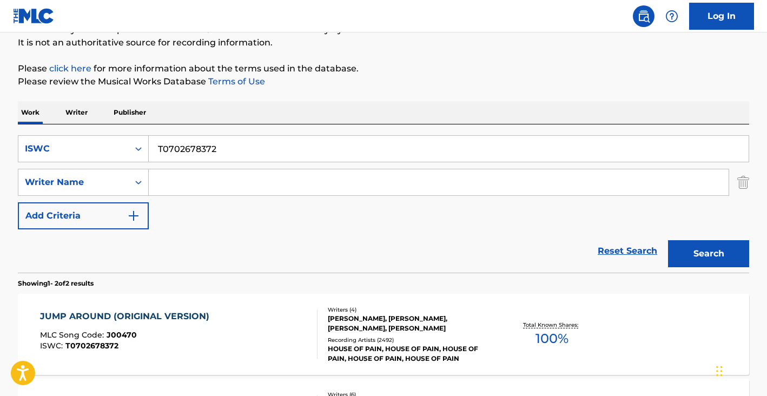
click at [184, 160] on input "T0702678372" at bounding box center [449, 149] width 600 height 26
paste input "3018768526"
click at [668, 240] on button "Search" at bounding box center [708, 253] width 81 height 27
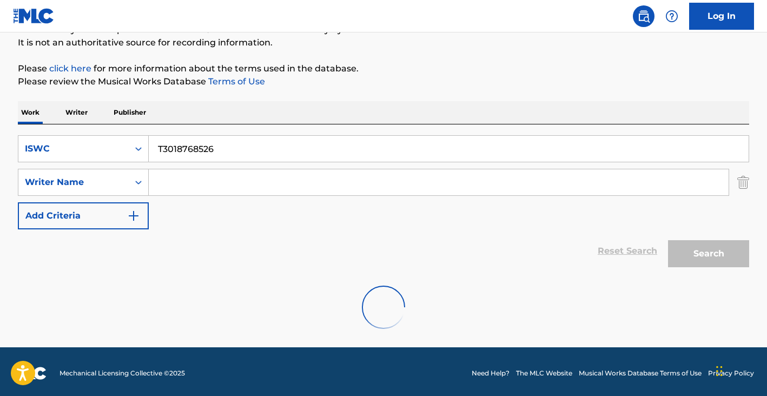
scroll to position [74, 0]
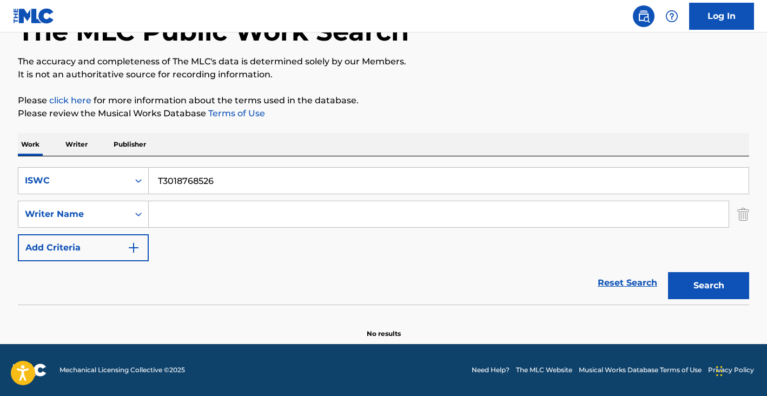
click at [223, 183] on input "T3018768526" at bounding box center [449, 181] width 600 height 26
paste input "0731111140"
type input "T0731111140"
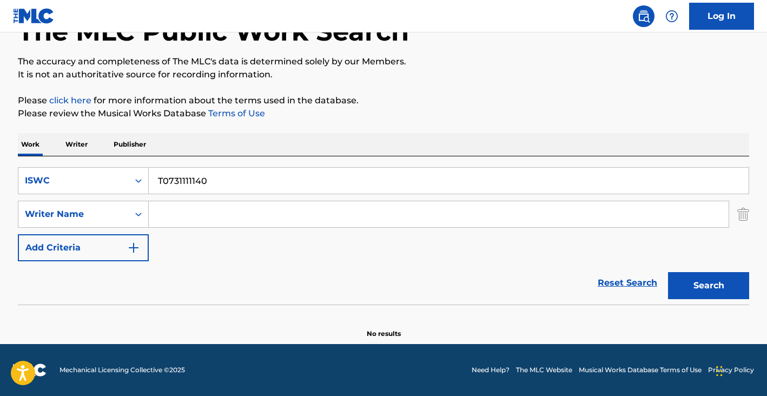
click at [668, 272] on button "Search" at bounding box center [708, 285] width 81 height 27
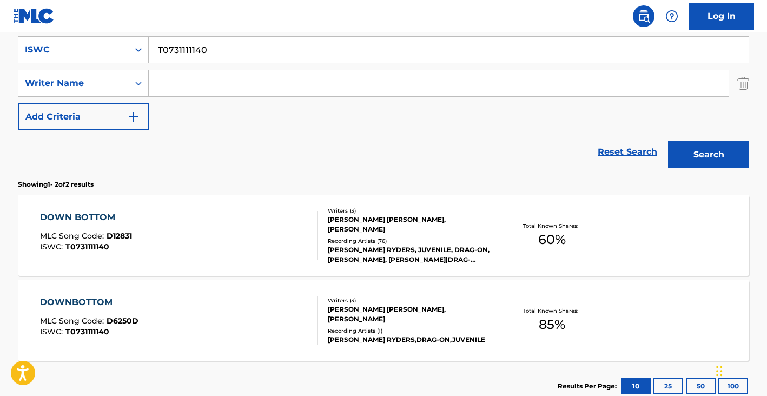
scroll to position [216, 0]
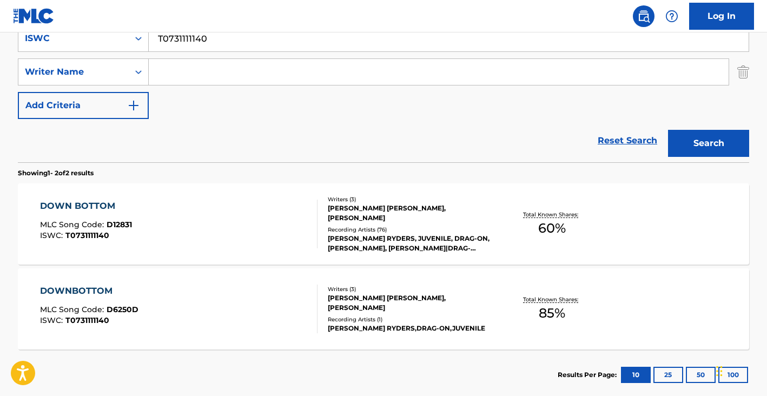
click at [225, 224] on div "DOWN BOTTOM MLC Song Code : D12831 ISWC : T0731111140" at bounding box center [179, 224] width 278 height 49
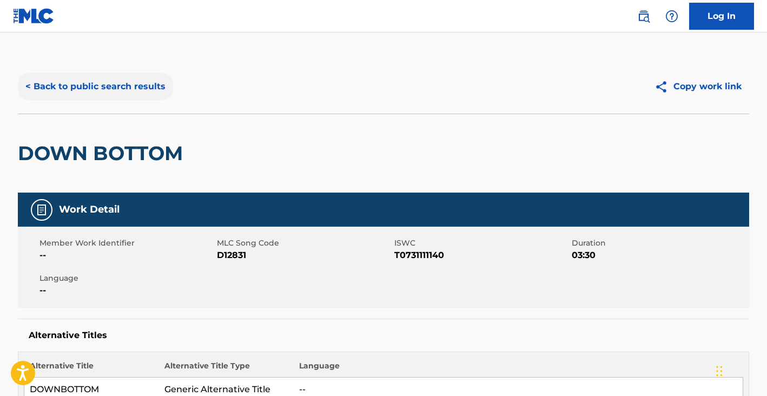
click at [125, 87] on button "< Back to public search results" at bounding box center [95, 86] width 155 height 27
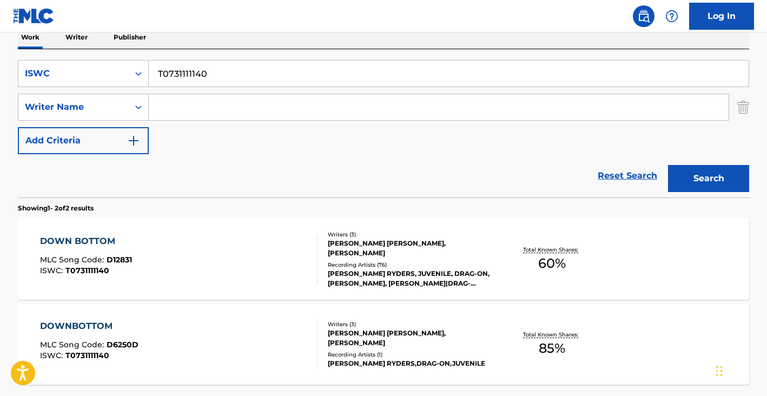
scroll to position [169, 0]
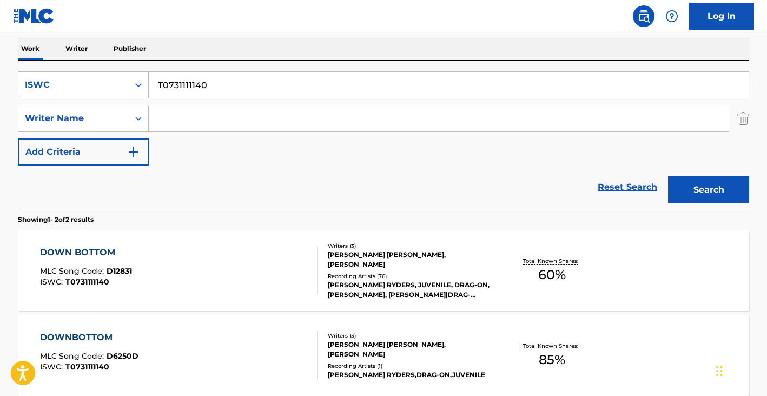
click at [215, 65] on div "SearchWithCriteriabd20a7db-c128-48d8-9147-1a0e7ca8e5aa ISWC T0731111140 SearchW…" at bounding box center [383, 135] width 731 height 148
click at [207, 79] on input "T0731111140" at bounding box center [449, 85] width 600 height 26
paste input "9274645351"
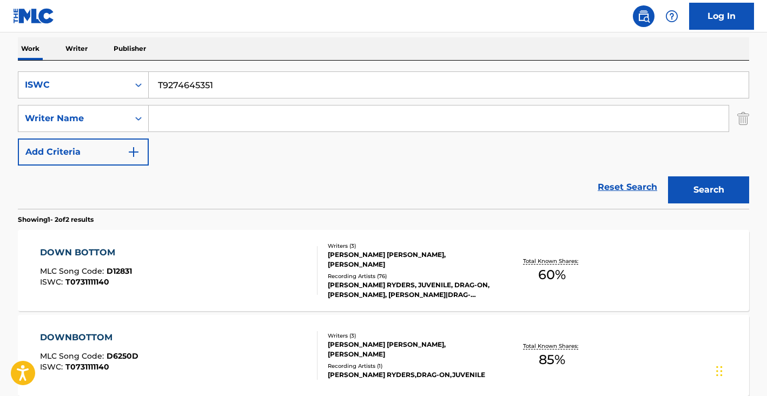
click at [668, 176] on button "Search" at bounding box center [708, 189] width 81 height 27
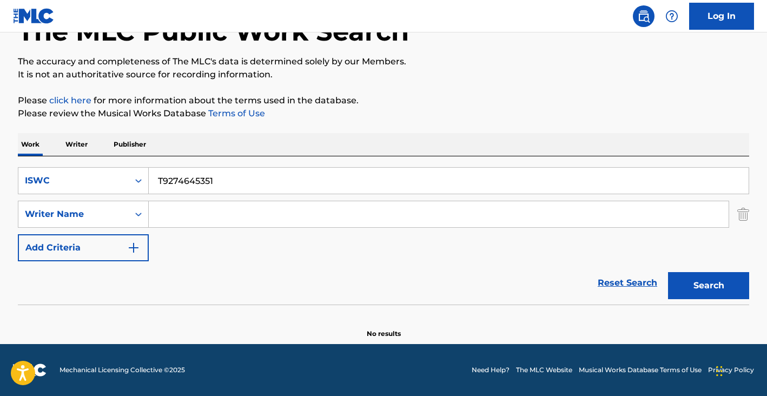
scroll to position [74, 0]
click at [193, 181] on input "T9274645351" at bounding box center [449, 181] width 600 height 26
paste input "0030103822"
type input "T0030103822"
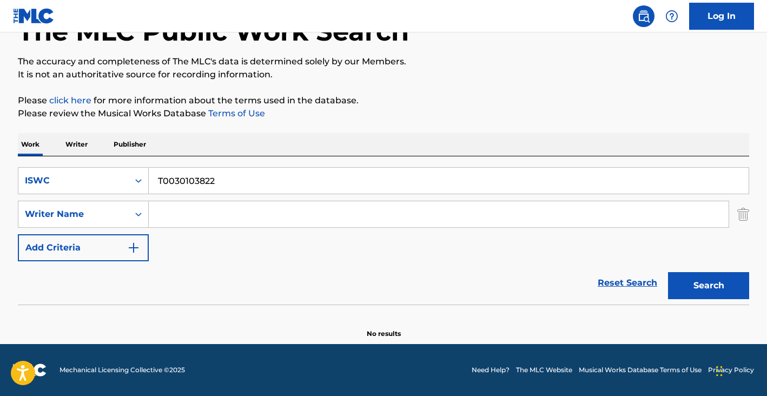
click at [668, 272] on button "Search" at bounding box center [708, 285] width 81 height 27
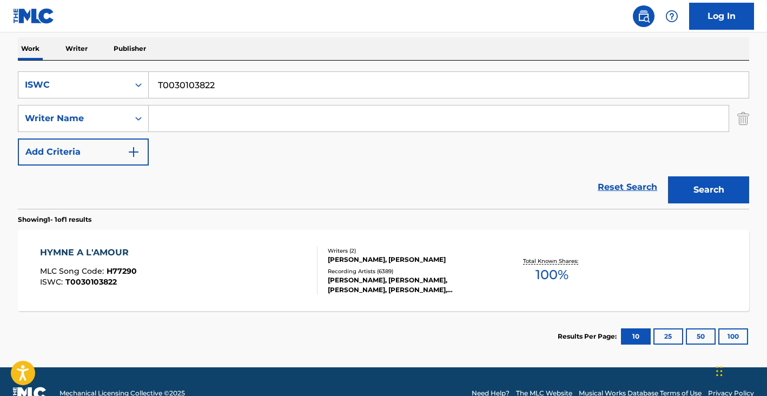
scroll to position [171, 0]
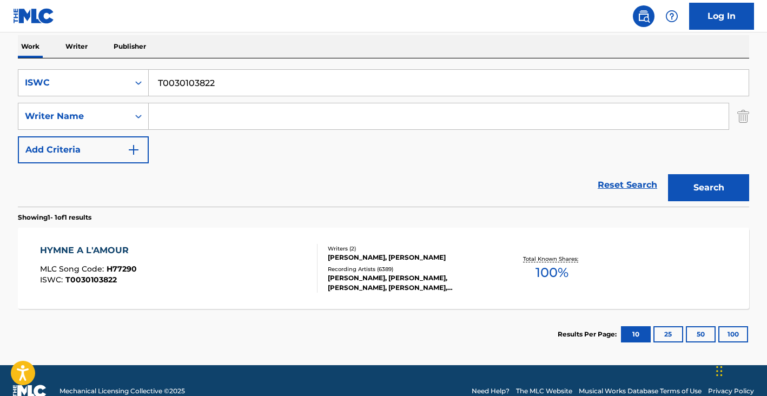
click at [238, 276] on div "HYMNE A L'AMOUR MLC Song Code : H77290 ISWC : T0030103822" at bounding box center [179, 268] width 278 height 49
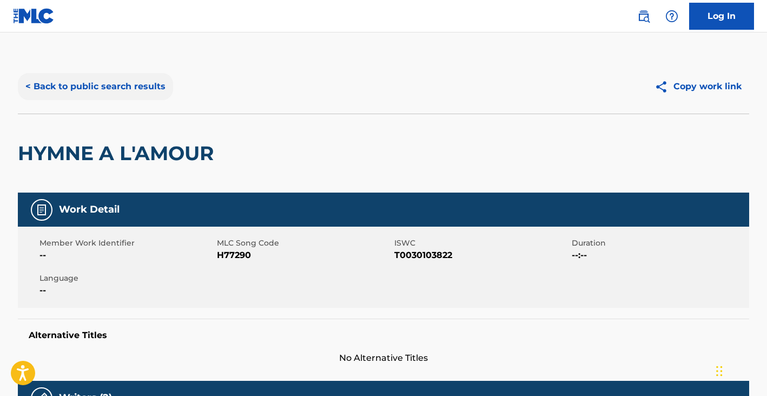
click at [97, 82] on button "< Back to public search results" at bounding box center [95, 86] width 155 height 27
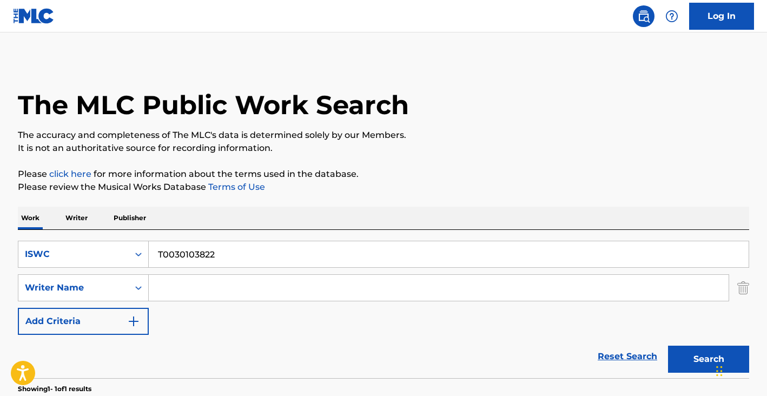
scroll to position [131, 0]
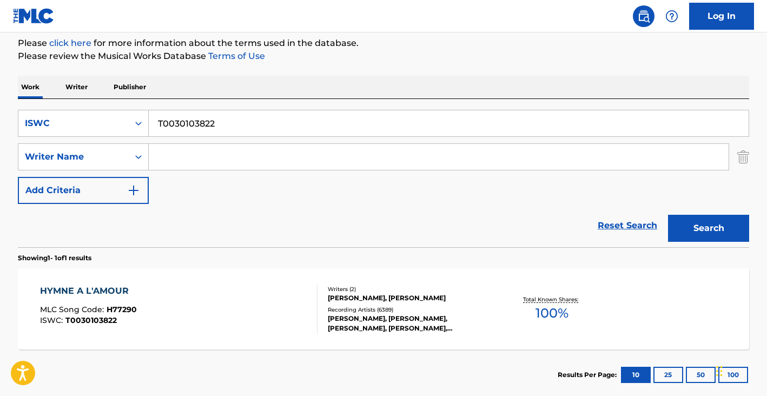
click at [253, 119] on input "T0030103822" at bounding box center [449, 123] width 600 height 26
paste input "70270416"
click at [668, 215] on button "Search" at bounding box center [708, 228] width 81 height 27
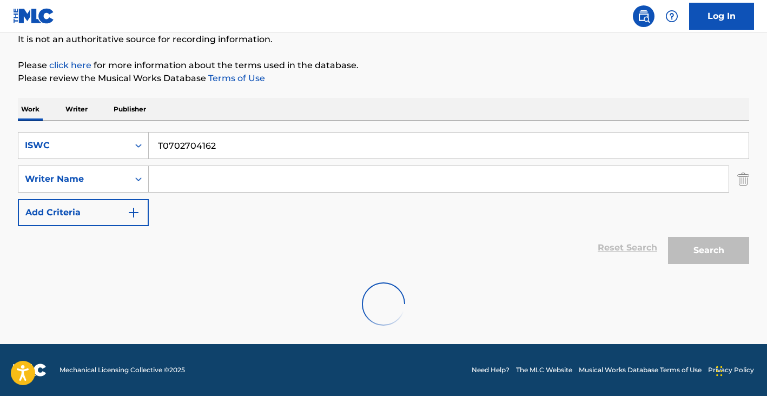
scroll to position [74, 0]
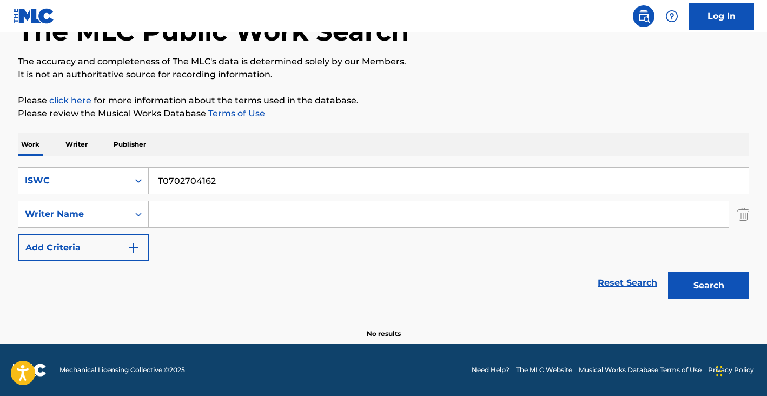
click at [209, 184] on input "T0702704162" at bounding box center [449, 181] width 600 height 26
paste input "03010382"
type input "T0030103822"
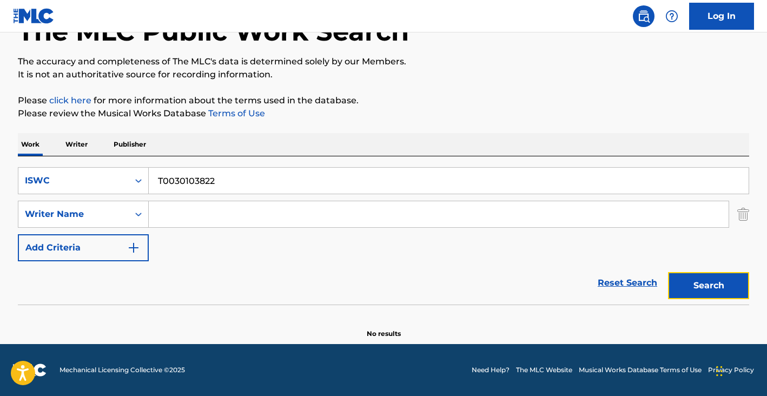
click at [725, 276] on button "Search" at bounding box center [708, 285] width 81 height 27
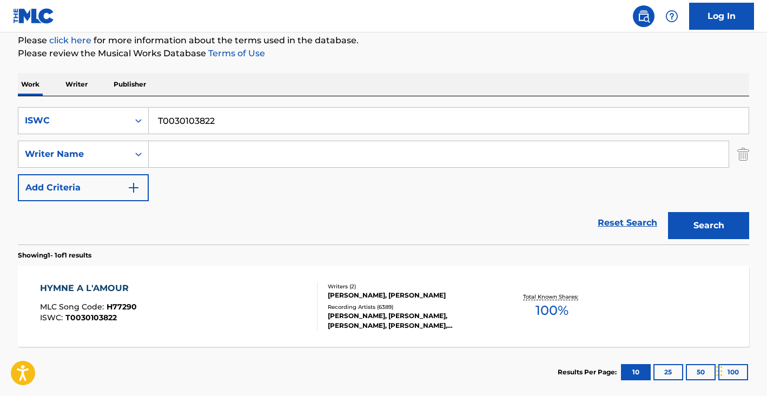
scroll to position [143, 0]
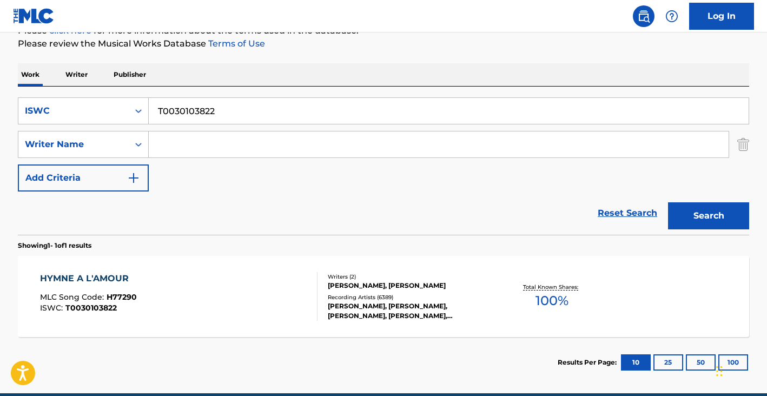
click at [227, 300] on div "HYMNE A L'AMOUR MLC Song Code : H77290 ISWC : T0030103822" at bounding box center [179, 296] width 278 height 49
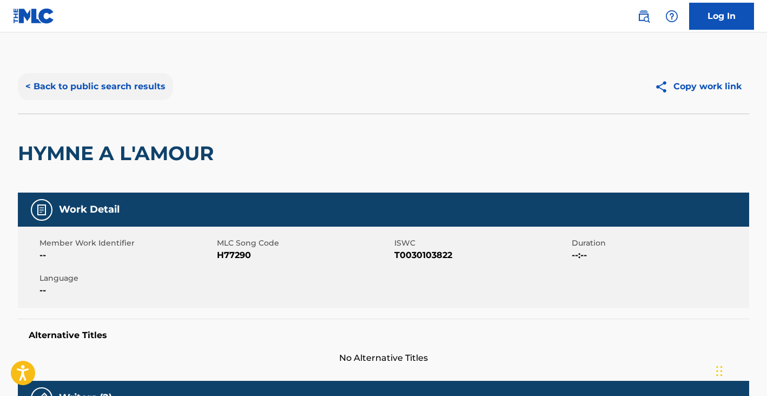
click at [135, 89] on button "< Back to public search results" at bounding box center [95, 86] width 155 height 27
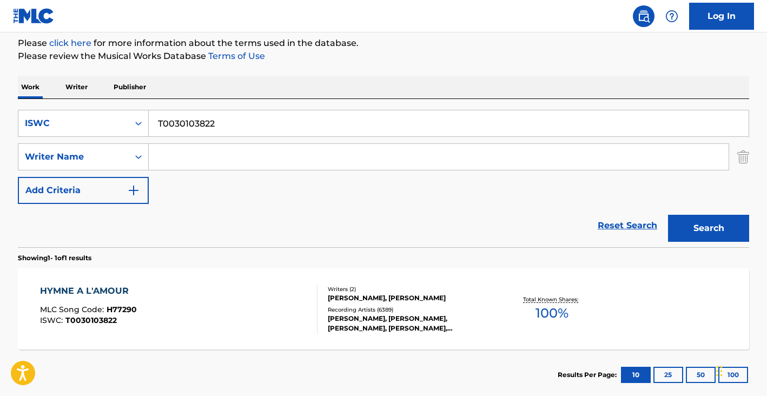
click at [228, 122] on input "T0030103822" at bounding box center [449, 123] width 600 height 26
paste input "3193851279"
type input "T3193851279"
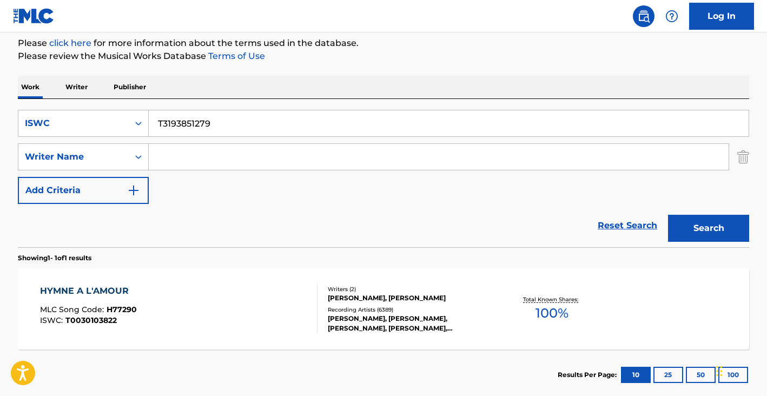
click at [668, 215] on button "Search" at bounding box center [708, 228] width 81 height 27
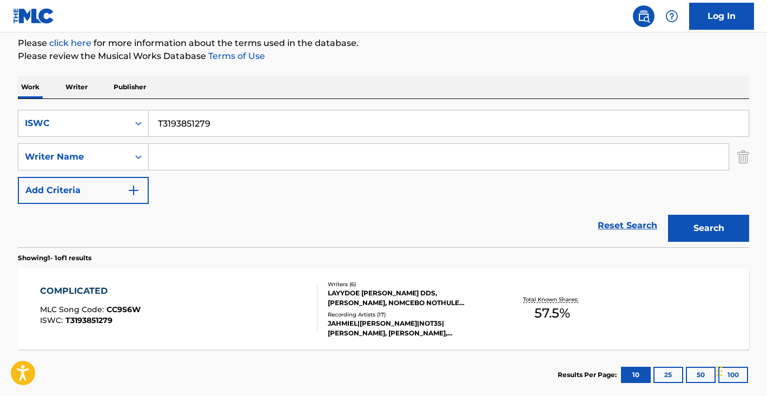
click at [202, 276] on div "COMPLICATED MLC Song Code : CC9S6W ISWC : T3193851279 Writers ( 6 ) LAYYDOE [PE…" at bounding box center [383, 308] width 731 height 81
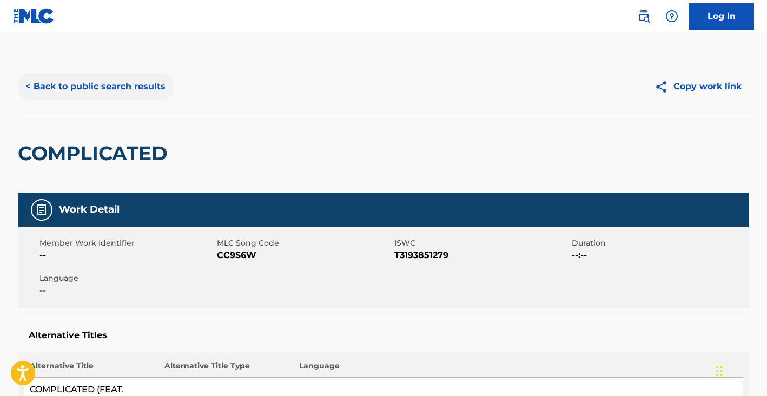
click at [116, 99] on button "< Back to public search results" at bounding box center [95, 86] width 155 height 27
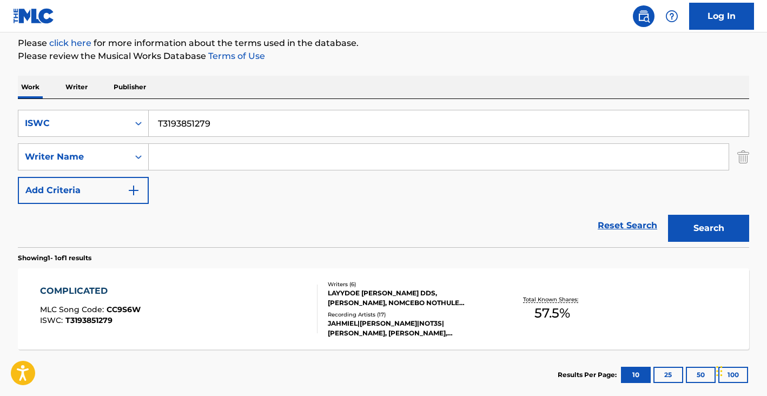
click at [218, 130] on input "T3193851279" at bounding box center [449, 123] width 600 height 26
drag, startPoint x: 218, startPoint y: 130, endPoint x: 105, endPoint y: 111, distance: 115.1
click at [218, 130] on input "T3193851279" at bounding box center [449, 123] width 600 height 26
click at [97, 120] on div "ISWC" at bounding box center [73, 123] width 97 height 13
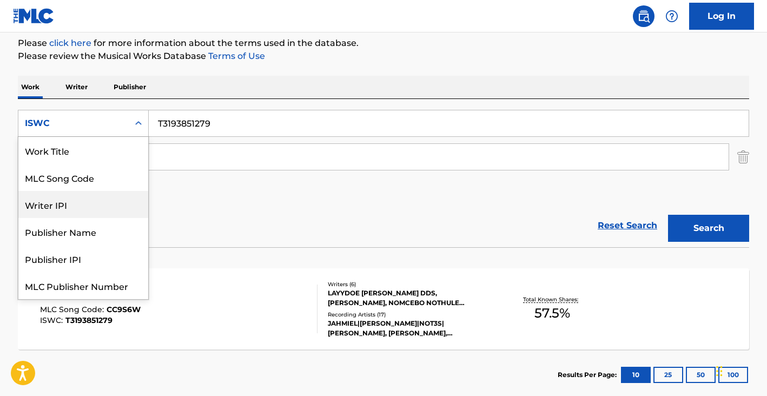
scroll to position [0, 0]
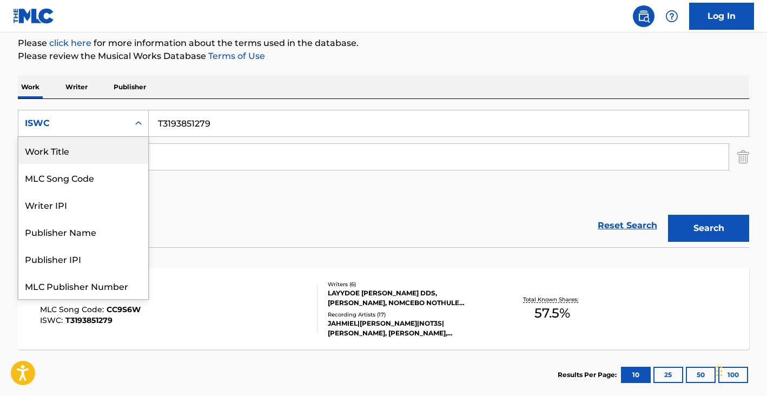
click at [75, 159] on div "Work Title" at bounding box center [83, 150] width 130 height 27
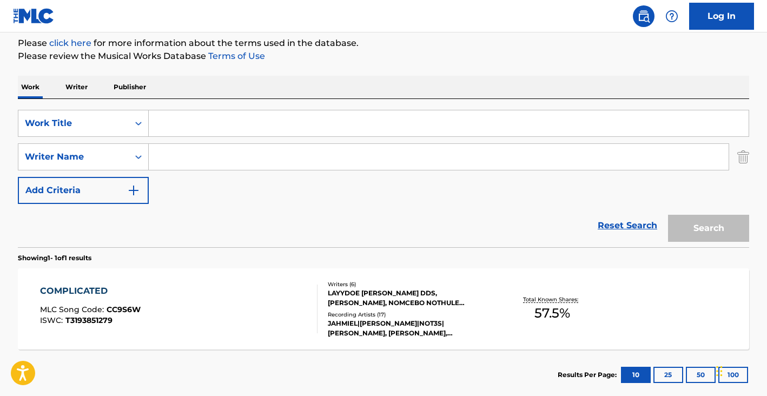
click at [176, 126] on input "Search Form" at bounding box center [449, 123] width 600 height 26
type input "just like you"
click at [221, 158] on input "Search Form" at bounding box center [439, 157] width 580 height 26
paste input "[PERSON_NAME],"
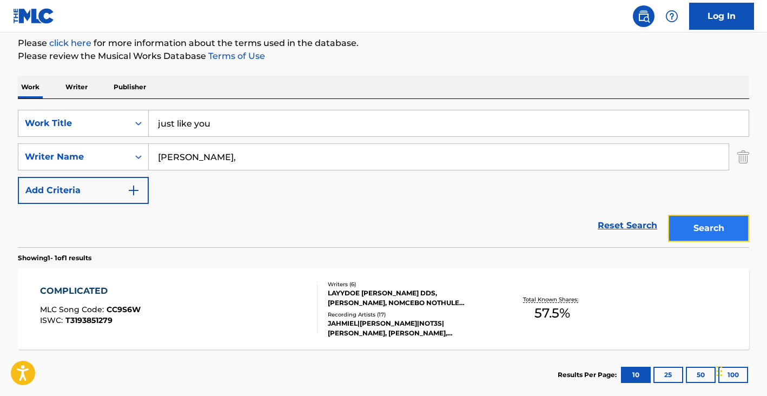
click at [676, 233] on button "Search" at bounding box center [708, 228] width 81 height 27
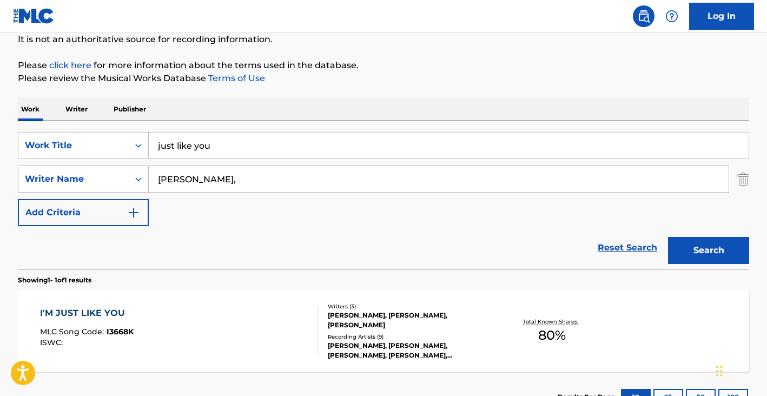
scroll to position [131, 0]
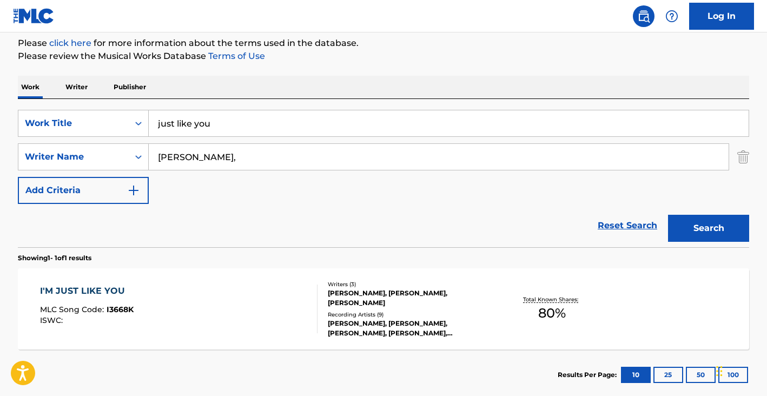
click at [294, 159] on input "[PERSON_NAME]," at bounding box center [439, 157] width 580 height 26
type input "[PERSON_NAME]"
click at [668, 215] on button "Search" at bounding box center [708, 228] width 81 height 27
click at [192, 298] on div "I'M JUST LIKE YOU MLC Song Code : I3668K ISWC :" at bounding box center [179, 308] width 278 height 49
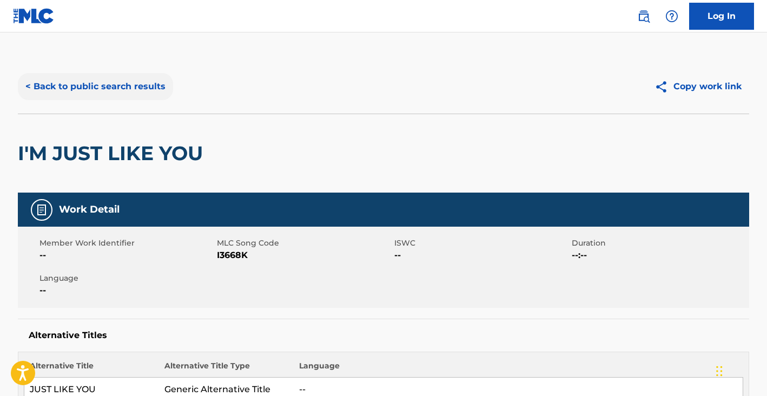
click at [116, 83] on button "< Back to public search results" at bounding box center [95, 86] width 155 height 27
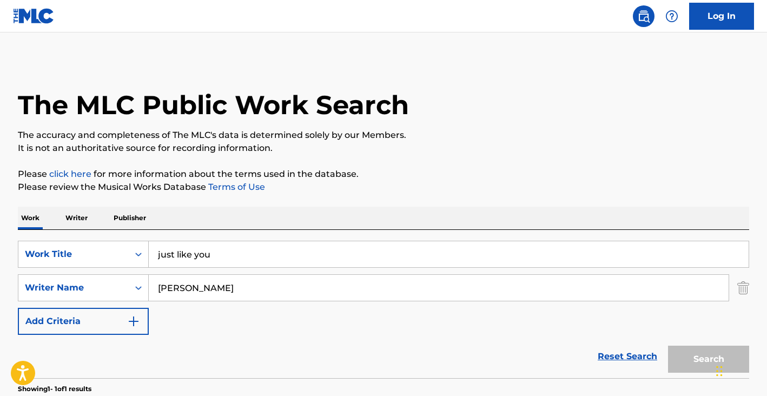
scroll to position [131, 0]
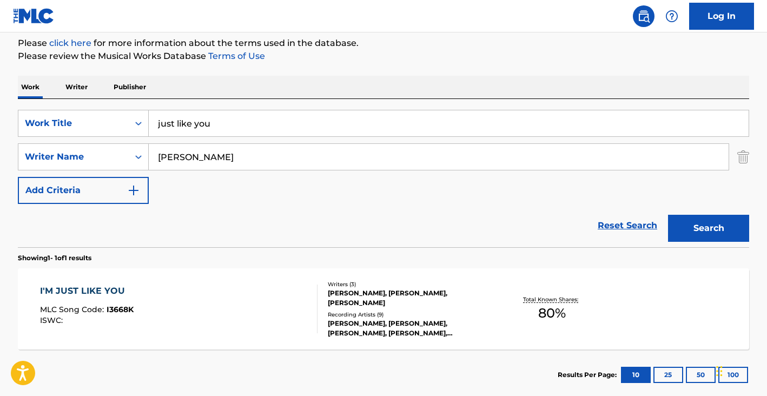
click at [232, 131] on input "just like you" at bounding box center [449, 123] width 600 height 26
click at [231, 131] on input "just like you" at bounding box center [449, 123] width 600 height 26
paste input "['I CHANGED MY MIND']"
click at [164, 124] on input "['I CHANGED MY MIND" at bounding box center [449, 123] width 600 height 26
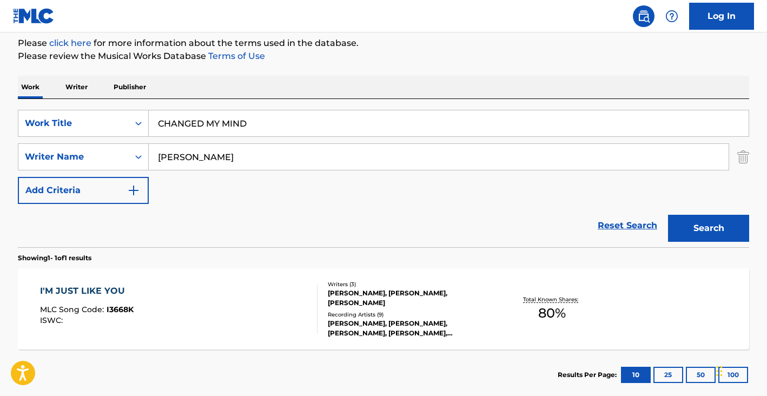
type input "CHANGED MY MIND"
click at [266, 160] on input "[PERSON_NAME]" at bounding box center [439, 157] width 580 height 26
click at [265, 161] on input "[PERSON_NAME]" at bounding box center [439, 157] width 580 height 26
click at [266, 161] on input "[PERSON_NAME]" at bounding box center [439, 157] width 580 height 26
click at [265, 161] on input "[PERSON_NAME]" at bounding box center [439, 157] width 580 height 26
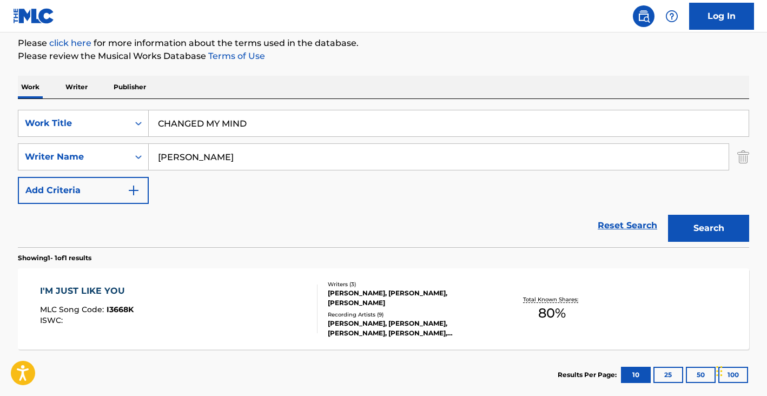
click at [265, 161] on input "[PERSON_NAME]" at bounding box center [439, 157] width 580 height 26
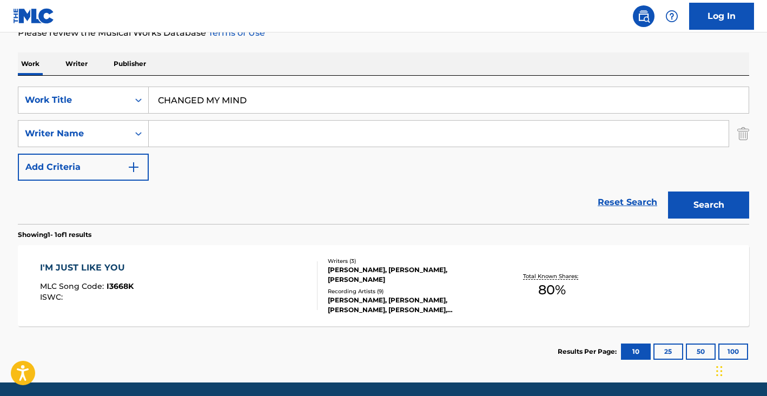
scroll to position [192, 0]
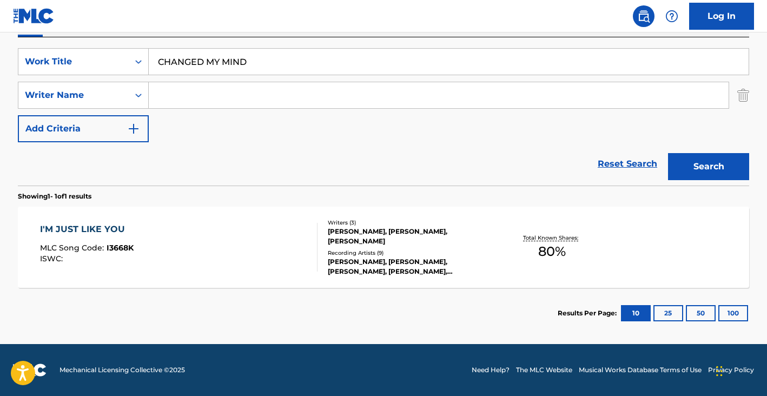
click at [232, 225] on div "I'M JUST LIKE YOU MLC Song Code : I3668K ISWC :" at bounding box center [179, 247] width 278 height 49
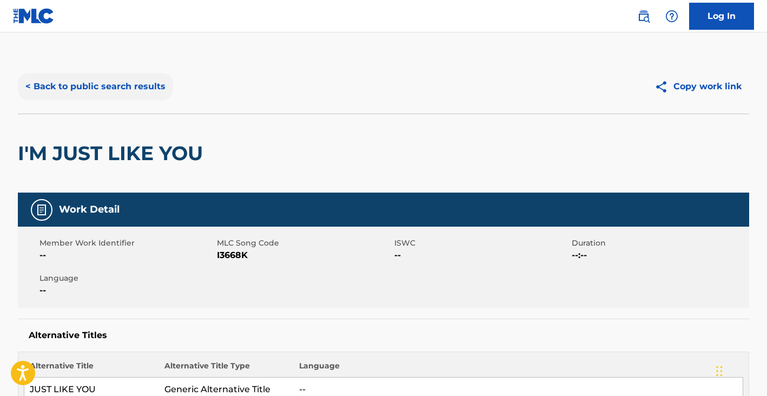
click at [130, 87] on button "< Back to public search results" at bounding box center [95, 86] width 155 height 27
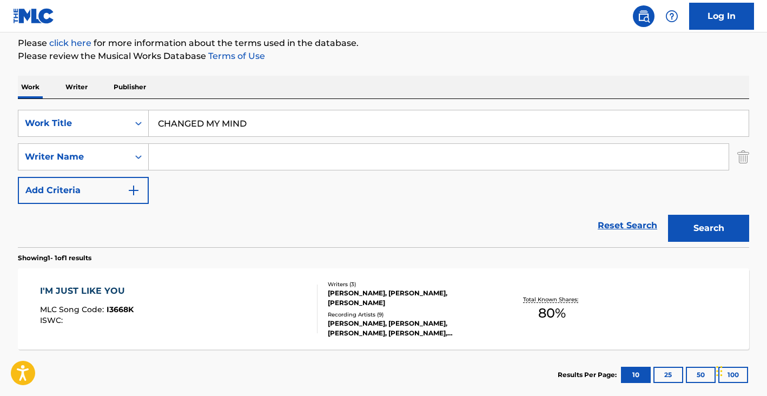
click at [245, 115] on input "CHANGED MY MIND" at bounding box center [449, 123] width 600 height 26
click at [245, 116] on input "CHANGED MY MIND" at bounding box center [449, 123] width 600 height 26
paste input "T3035774375"
type input "T3035774375"
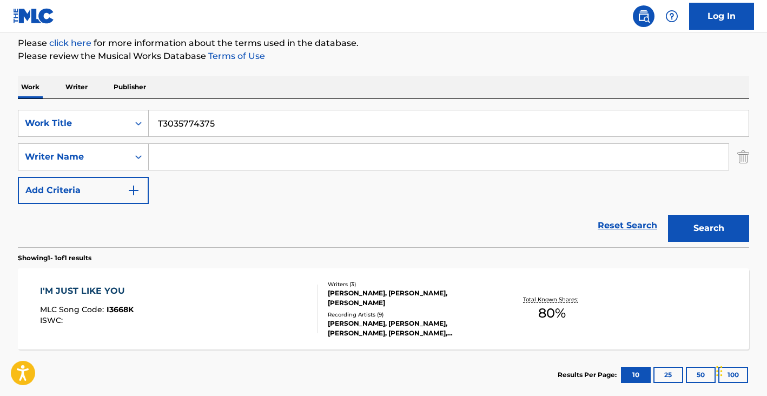
click at [668, 215] on button "Search" at bounding box center [708, 228] width 81 height 27
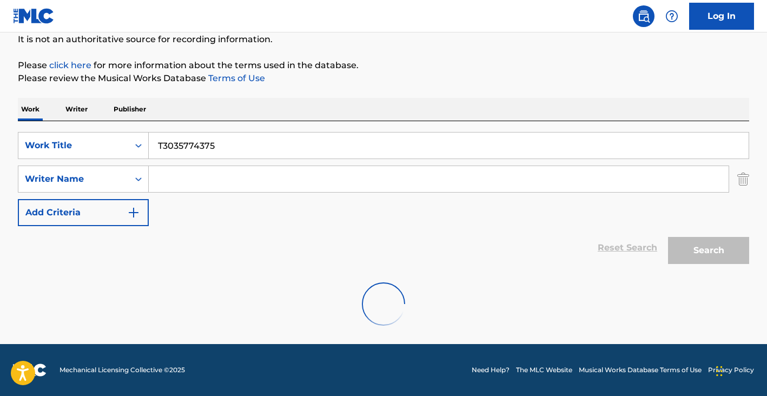
scroll to position [74, 0]
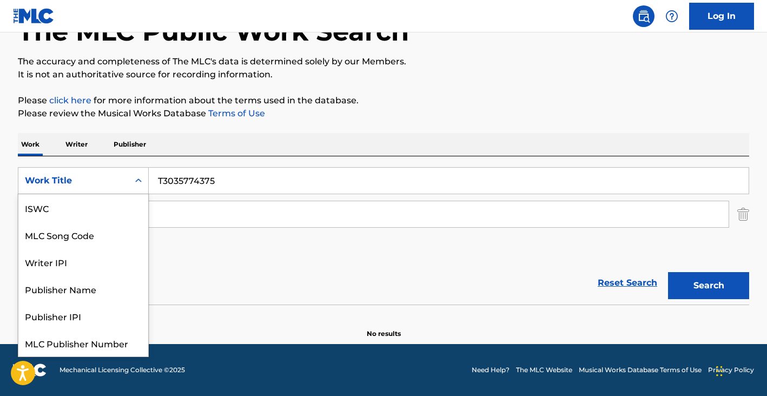
click at [62, 191] on div "Work Title" at bounding box center [83, 180] width 131 height 27
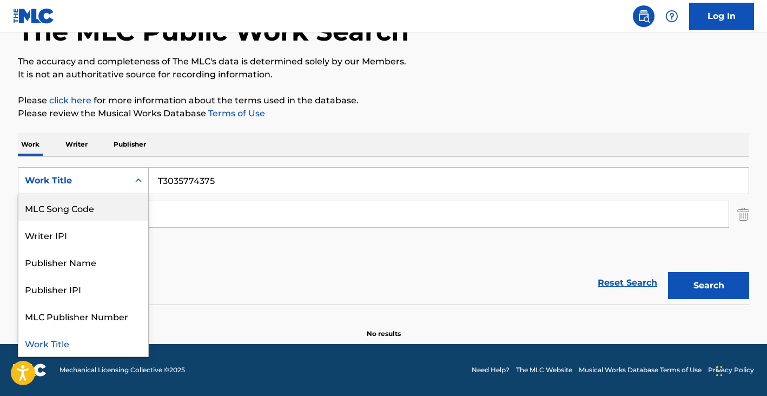
scroll to position [0, 0]
click at [82, 213] on div "ISWC" at bounding box center [83, 207] width 130 height 27
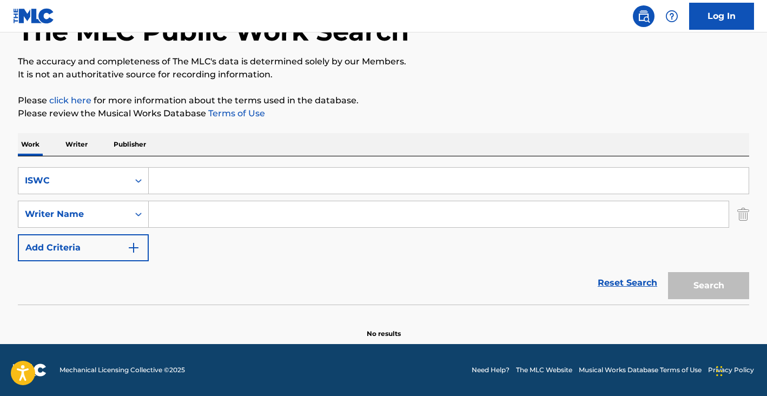
click at [484, 198] on div "SearchWithCriteria71754aad-946d-43e4-874a-48289dc62ae1 ISWC SearchWithCriteriaa…" at bounding box center [383, 214] width 731 height 94
click at [484, 185] on input "Search Form" at bounding box center [449, 181] width 600 height 26
paste input "T3035774375"
type input "T3035774375"
click at [722, 290] on button "Search" at bounding box center [708, 285] width 81 height 27
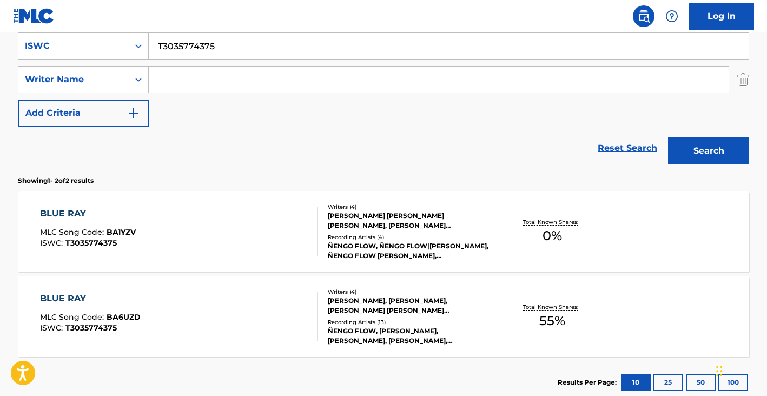
scroll to position [264, 0]
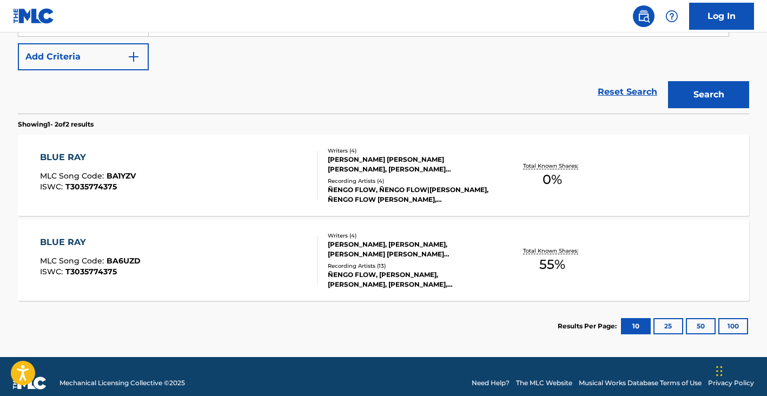
click at [302, 191] on div "BLUE RAY MLC Song Code : BA1YZV ISWC : T3035774375" at bounding box center [179, 175] width 278 height 49
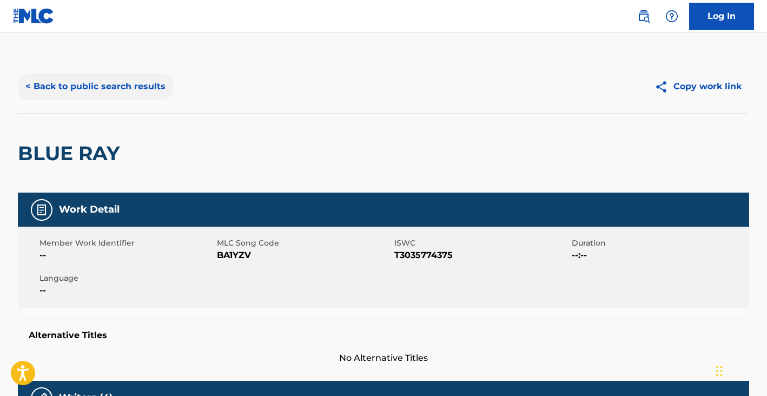
click at [123, 83] on button "< Back to public search results" at bounding box center [95, 86] width 155 height 27
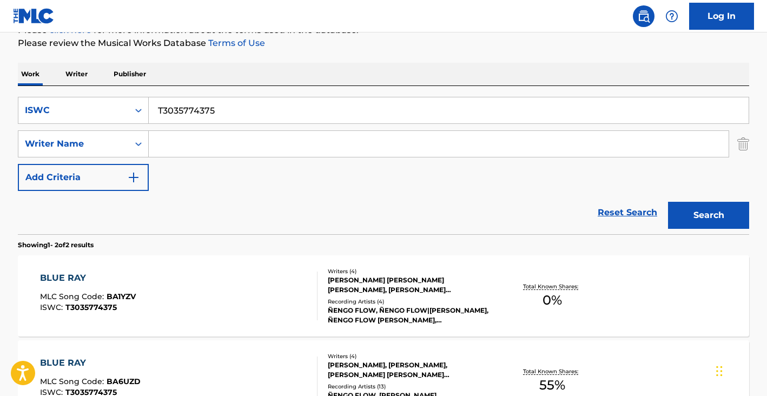
scroll to position [112, 0]
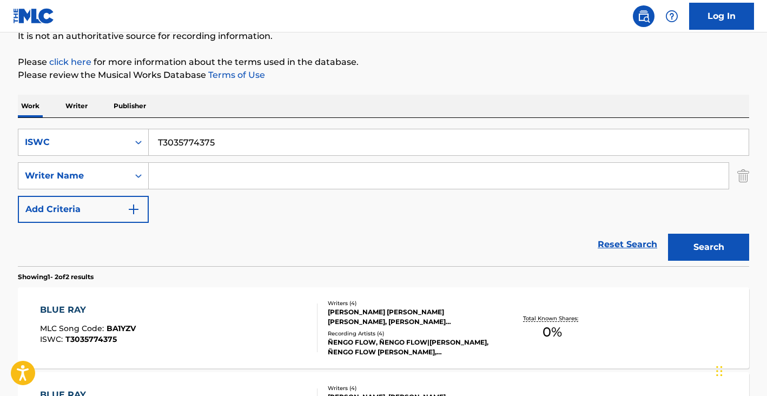
click at [225, 194] on div "SearchWithCriteria71754aad-946d-43e4-874a-48289dc62ae1 ISWC T3035774375 SearchW…" at bounding box center [383, 176] width 731 height 94
click at [214, 183] on input "Search Form" at bounding box center [439, 176] width 580 height 26
paste input "[PERSON_NAME]"
type input "[PERSON_NAME]"
click at [85, 150] on div "ISWC" at bounding box center [73, 142] width 110 height 21
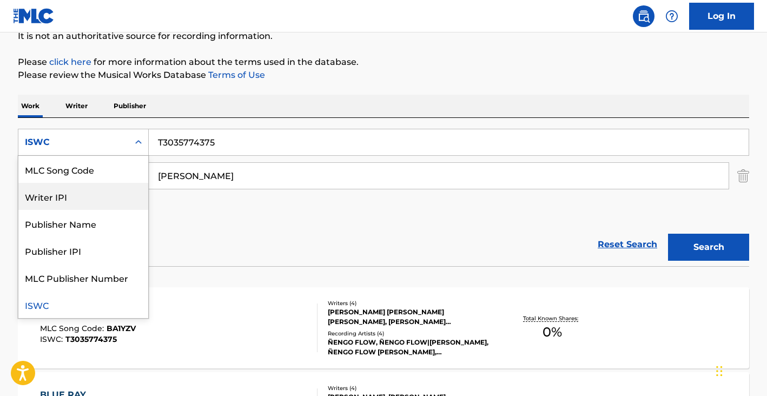
scroll to position [0, 0]
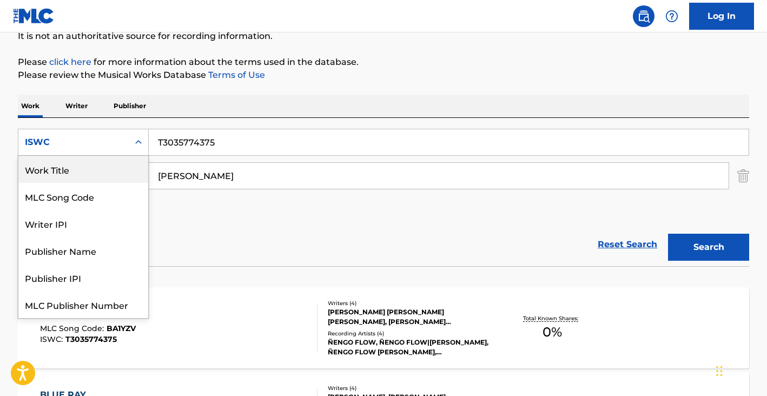
click at [78, 172] on div "Work Title" at bounding box center [83, 169] width 130 height 27
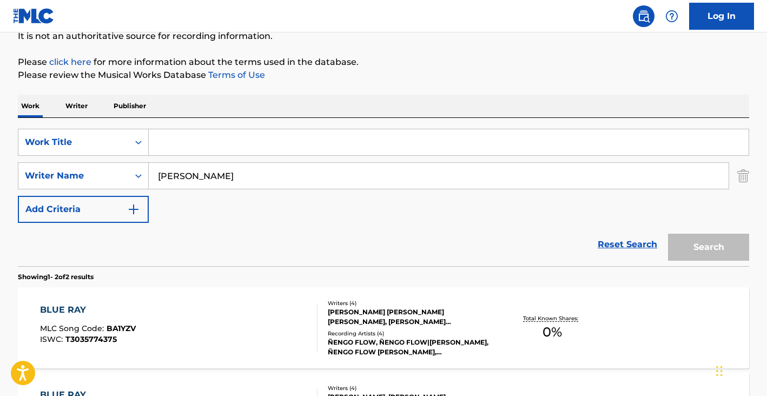
click at [225, 144] on input "Search Form" at bounding box center [449, 142] width 600 height 26
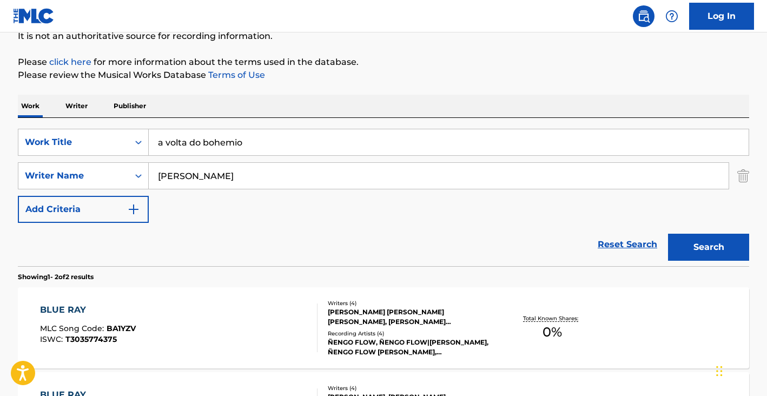
type input "a volta do bohemio"
click at [668, 234] on button "Search" at bounding box center [708, 247] width 81 height 27
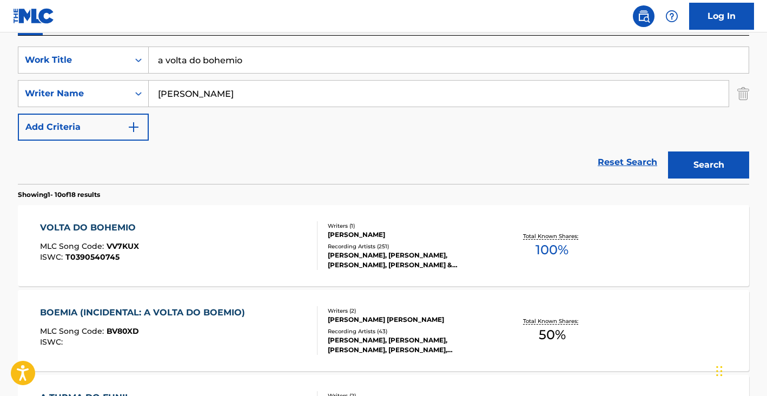
scroll to position [195, 0]
click at [217, 252] on div "VOLTA DO BOHEMIO MLC Song Code : VV7KUX ISWC : T0390540745" at bounding box center [179, 245] width 278 height 49
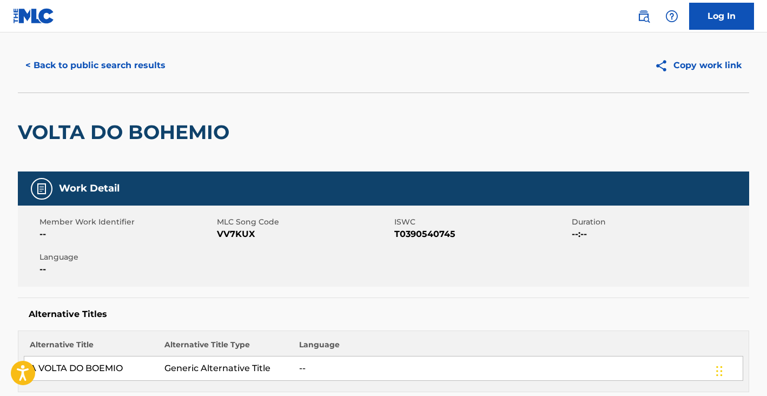
scroll to position [15, 0]
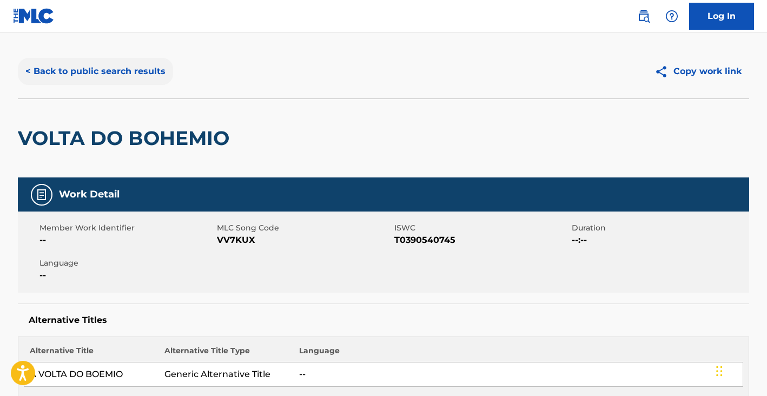
click at [140, 66] on button "< Back to public search results" at bounding box center [95, 71] width 155 height 27
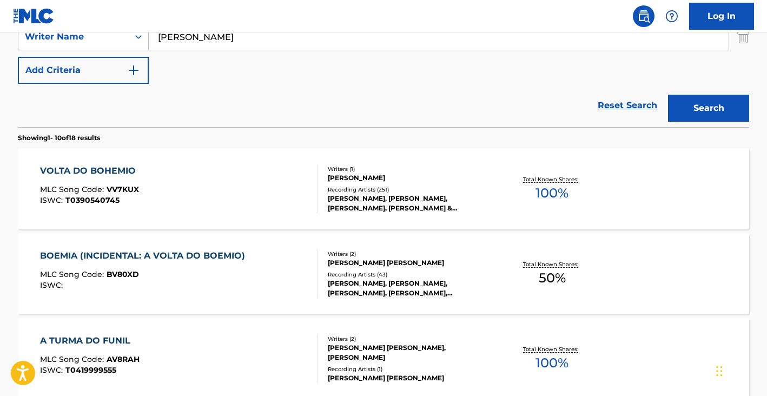
scroll to position [278, 0]
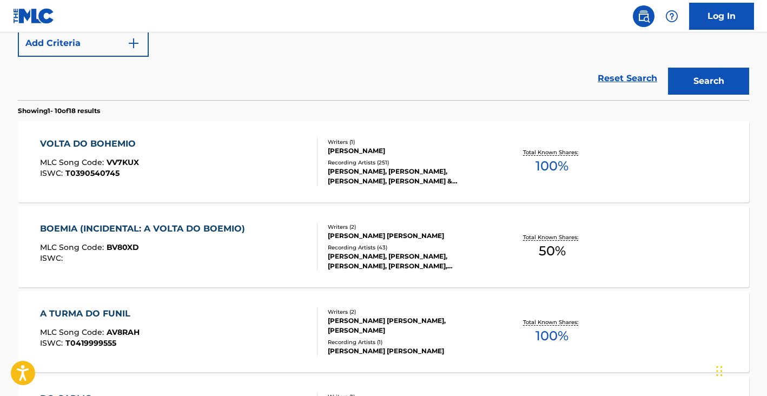
click at [245, 251] on div "MLC Song Code : BV80XD" at bounding box center [145, 248] width 210 height 11
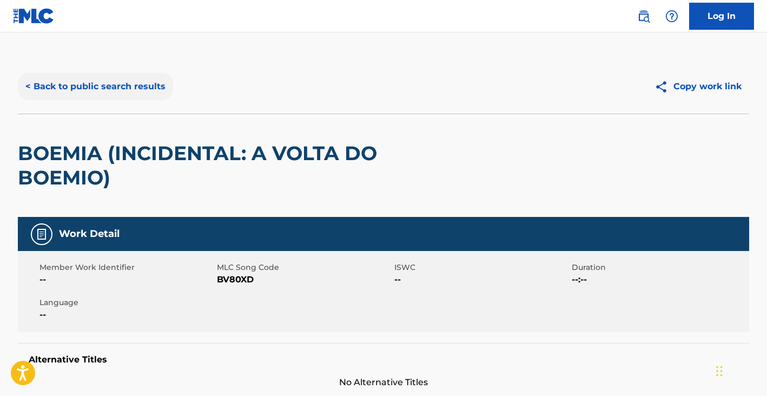
click at [130, 92] on button "< Back to public search results" at bounding box center [95, 86] width 155 height 27
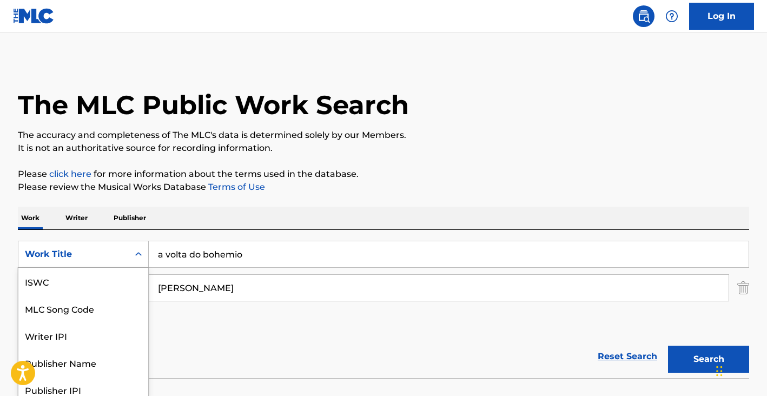
scroll to position [26, 0]
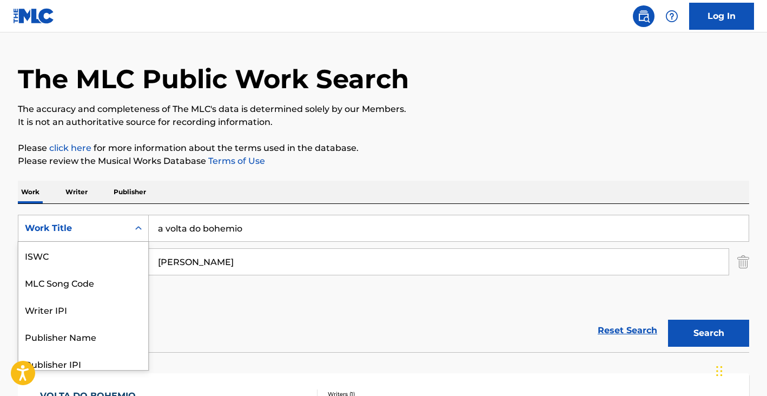
click at [83, 242] on div "Work Title selected, 7 of 7. 7 results available. Use Up and Down to choose opt…" at bounding box center [83, 228] width 131 height 27
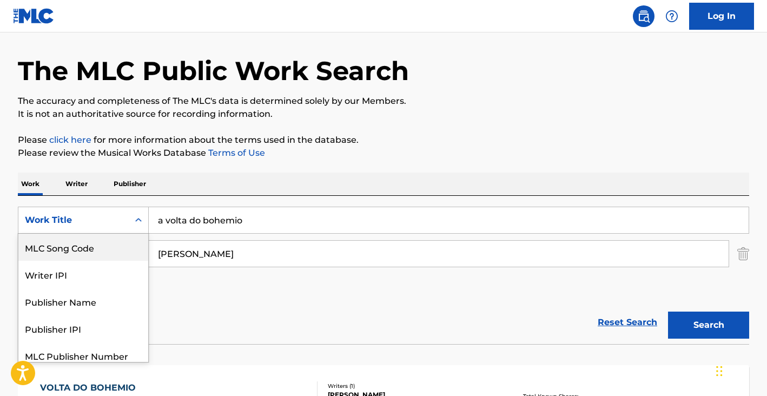
scroll to position [35, 0]
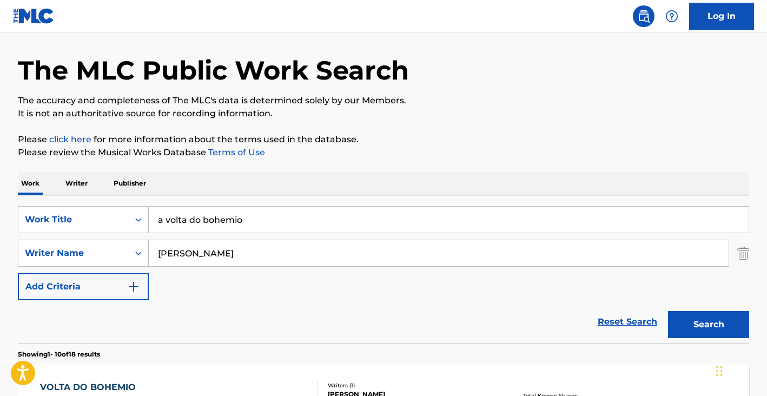
click at [203, 214] on input "a volta do bohemio" at bounding box center [449, 220] width 600 height 26
click at [202, 218] on input "a volta do bohemio" at bounding box center [449, 220] width 600 height 26
paste input "EL RENGO DEL [PERSON_NAME] GIRO"
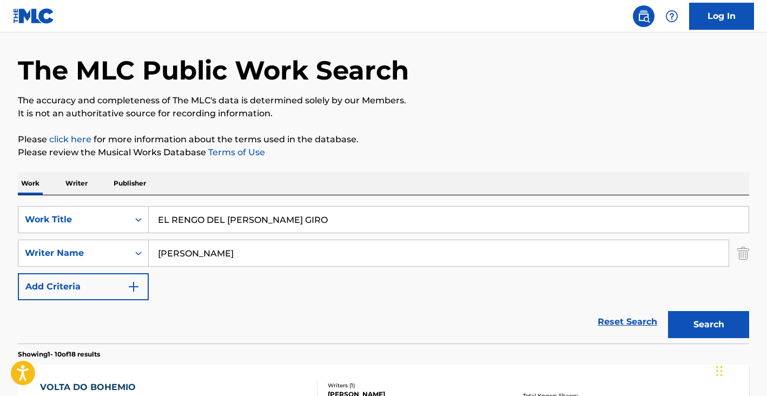
type input "EL RENGO DEL [PERSON_NAME] GIRO"
click at [232, 259] on input "[PERSON_NAME]" at bounding box center [439, 253] width 580 height 26
type input "bello"
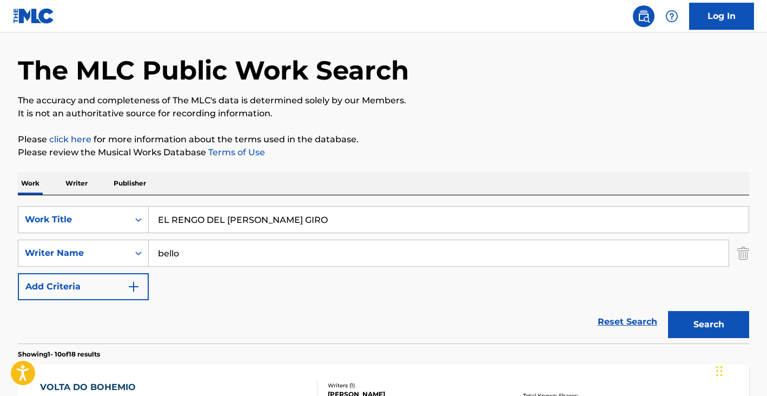
click at [668, 311] on button "Search" at bounding box center [708, 324] width 81 height 27
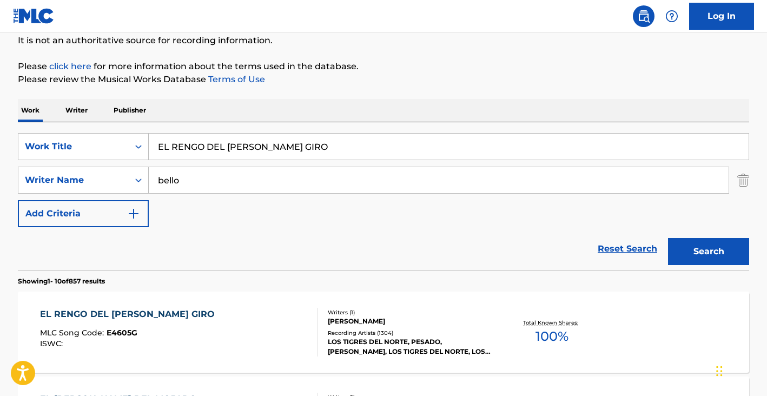
scroll to position [268, 0]
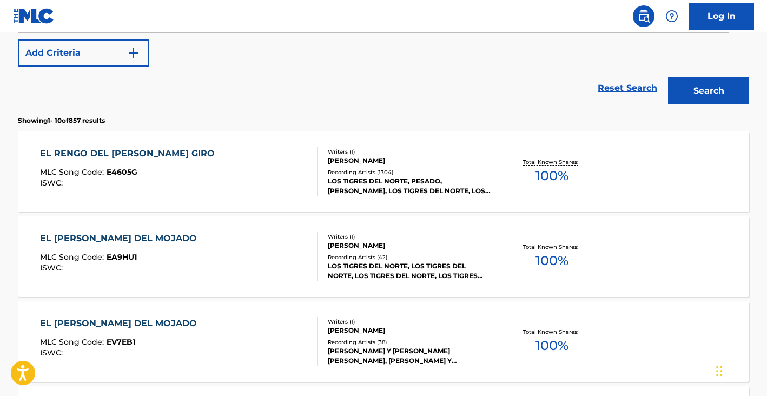
click at [191, 185] on div "EL RENGO DEL [PERSON_NAME] GIRO MLC Song Code : E4605G ISWC :" at bounding box center [179, 171] width 278 height 49
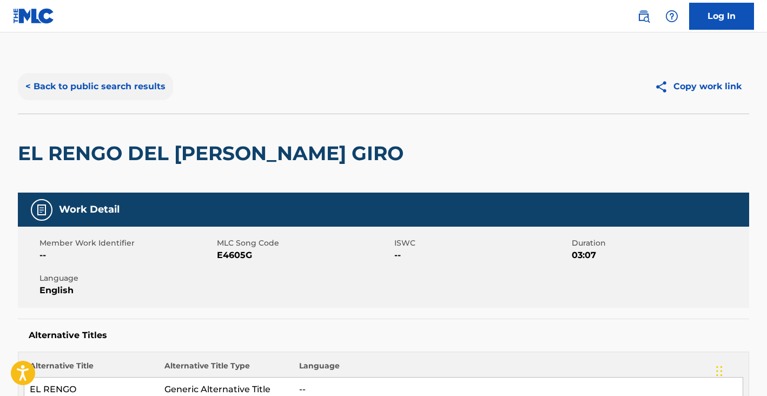
click at [139, 88] on button "< Back to public search results" at bounding box center [95, 86] width 155 height 27
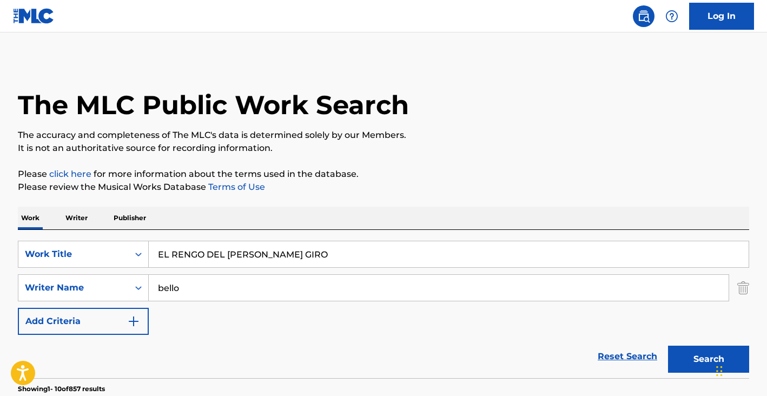
click at [234, 257] on input "EL RENGO DEL [PERSON_NAME] GIRO" at bounding box center [449, 254] width 600 height 26
type input "face time"
click at [200, 301] on div "bello" at bounding box center [439, 287] width 580 height 27
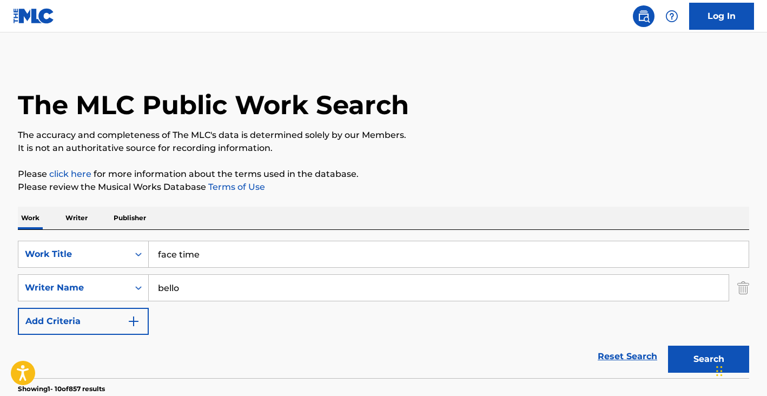
click at [200, 301] on div "bello" at bounding box center [439, 287] width 580 height 27
click at [204, 290] on input "bello" at bounding box center [439, 288] width 580 height 26
paste input "[PERSON_NAME] DIJON ISAIAH"
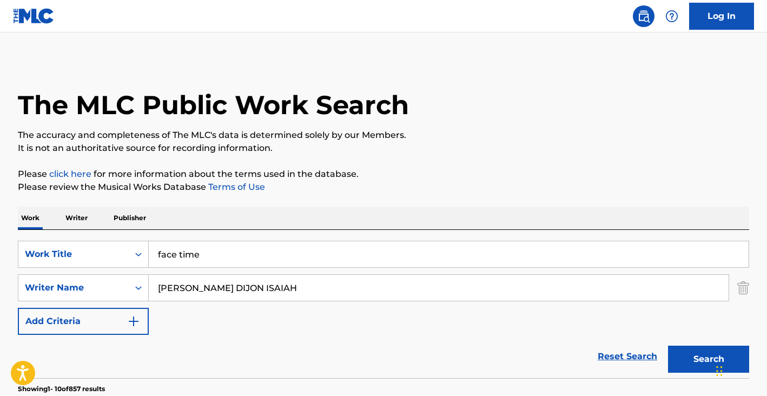
type input "[PERSON_NAME] DIJON ISAIAH"
click at [668, 346] on button "Search" at bounding box center [708, 359] width 81 height 27
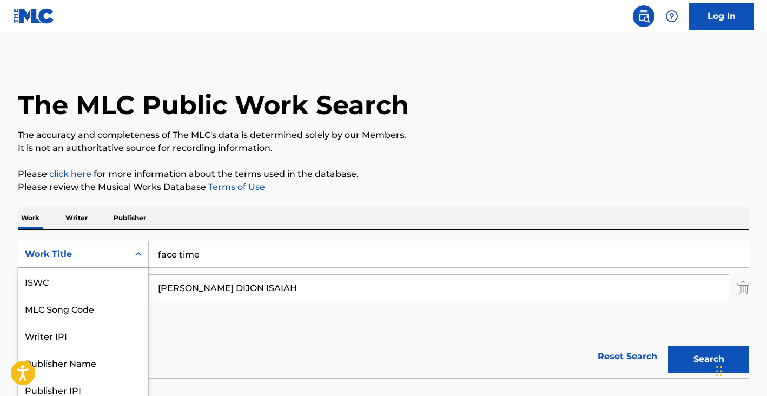
scroll to position [30, 0]
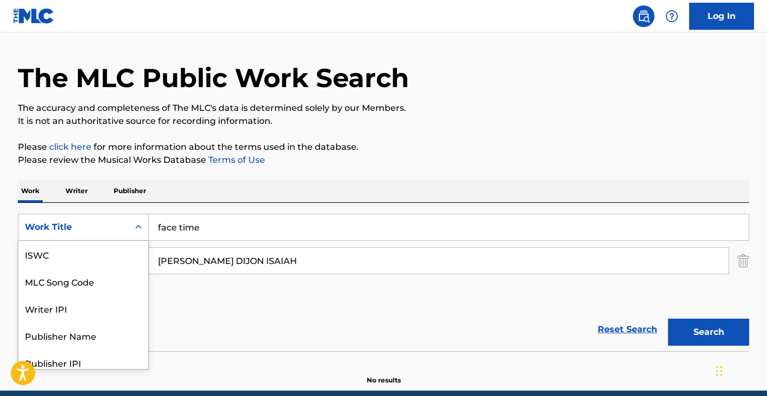
click at [101, 241] on div "Work Title selected, 7 of 7. 7 results available. Use Up and Down to choose opt…" at bounding box center [83, 227] width 131 height 27
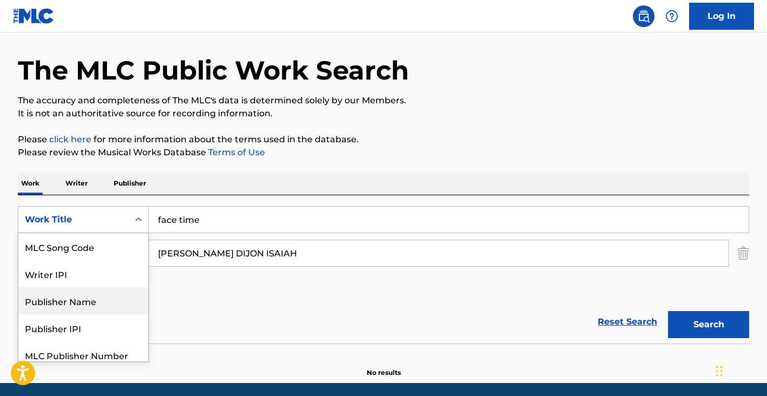
scroll to position [0, 0]
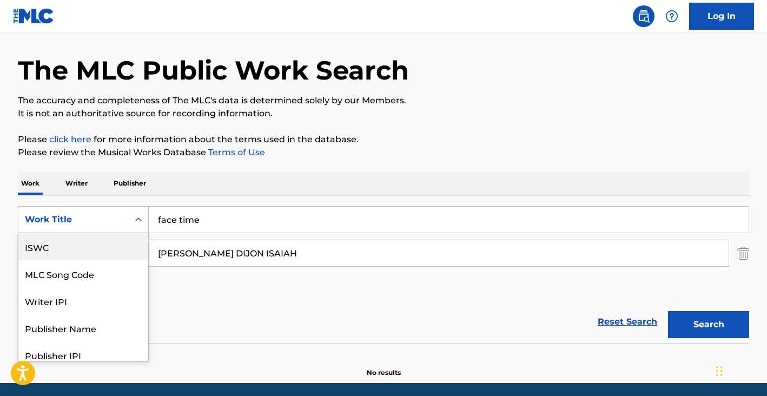
click at [75, 252] on div "ISWC" at bounding box center [83, 246] width 130 height 27
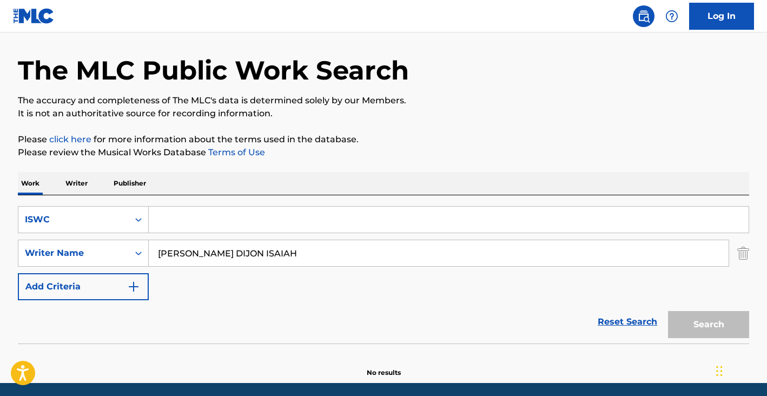
click at [161, 226] on input "Search Form" at bounding box center [449, 220] width 600 height 26
paste input "T0614217058"
type input "T0614217058"
click at [220, 255] on input "[PERSON_NAME] DIJON ISAIAH" at bounding box center [439, 253] width 580 height 26
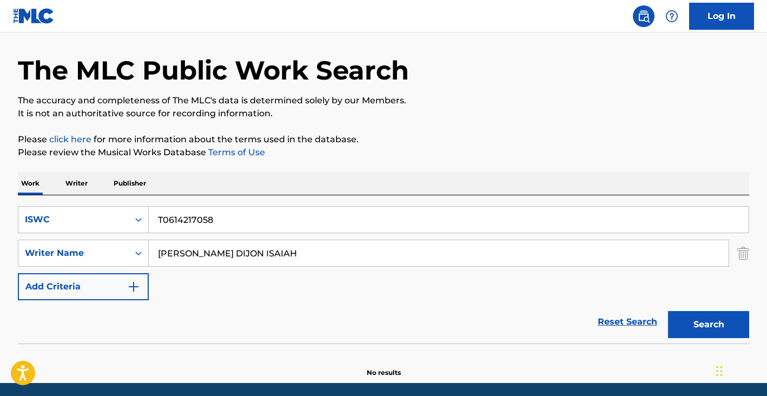
click at [220, 255] on input "[PERSON_NAME] DIJON ISAIAH" at bounding box center [439, 253] width 580 height 26
click at [668, 311] on button "Search" at bounding box center [708, 324] width 81 height 27
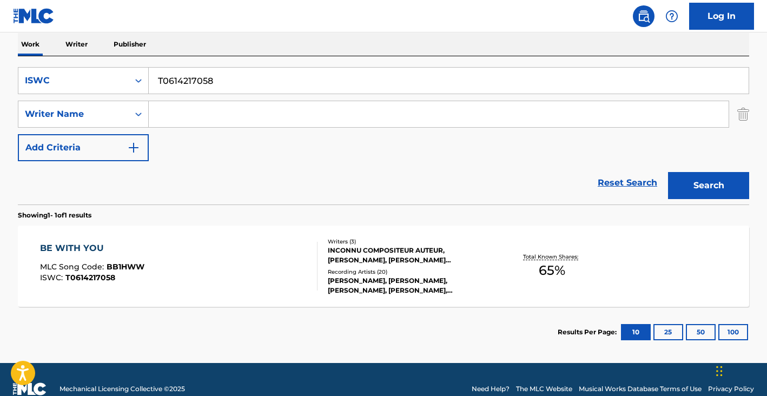
scroll to position [192, 0]
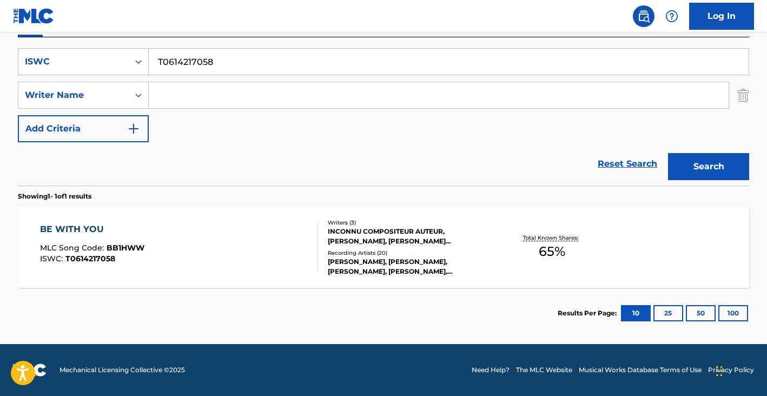
click at [243, 234] on div "BE WITH YOU MLC Song Code : BB1HWW ISWC : T0614217058" at bounding box center [179, 247] width 278 height 49
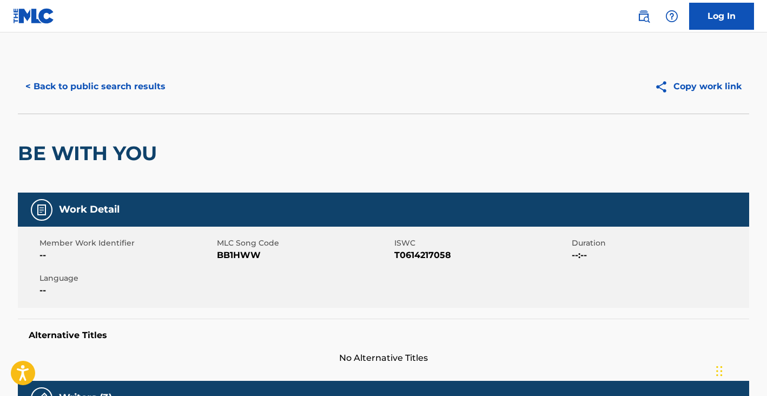
click at [242, 234] on div "Member Work Identifier -- MLC Song Code BB1HWW ISWC T0614217058 Duration --:-- …" at bounding box center [383, 267] width 731 height 81
click at [90, 83] on button "< Back to public search results" at bounding box center [95, 86] width 155 height 27
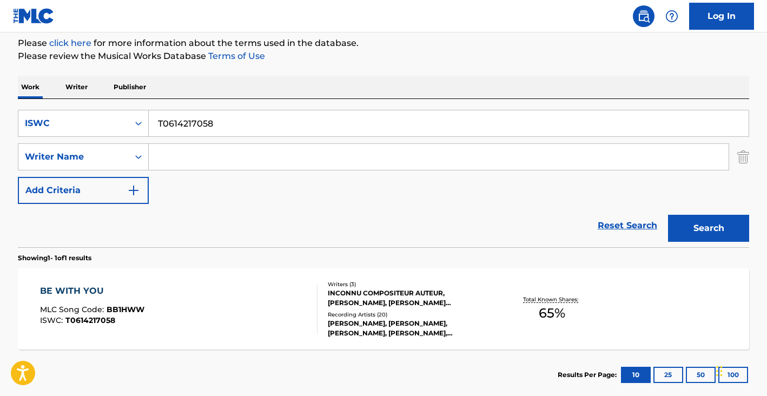
click at [211, 124] on input "T0614217058" at bounding box center [449, 123] width 600 height 26
paste input "9196288003"
type input "T9196288003"
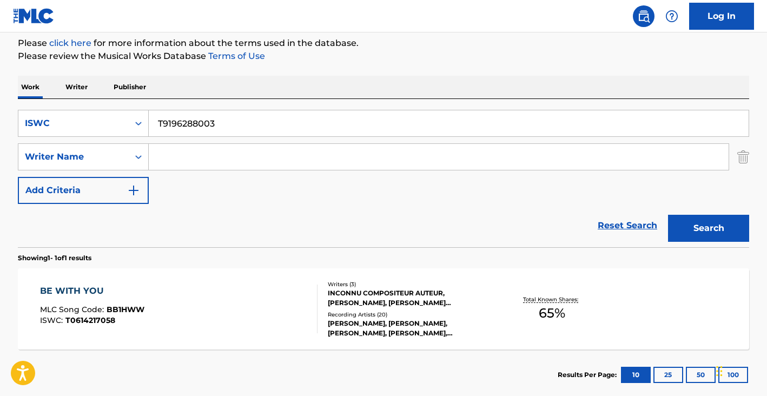
click at [668, 215] on button "Search" at bounding box center [708, 228] width 81 height 27
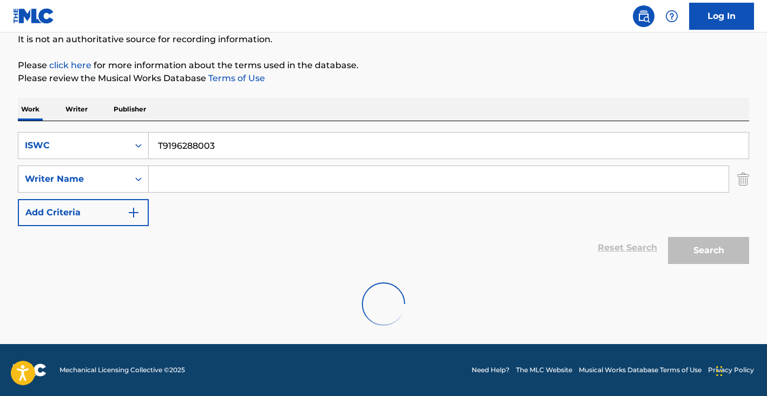
scroll to position [74, 0]
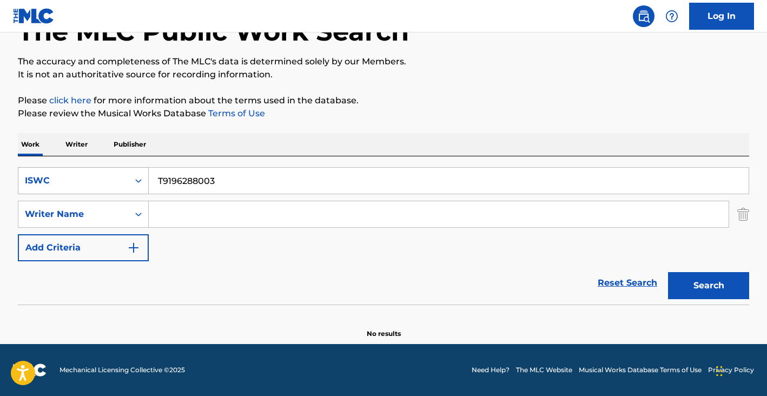
click at [78, 180] on div "ISWC" at bounding box center [73, 180] width 97 height 13
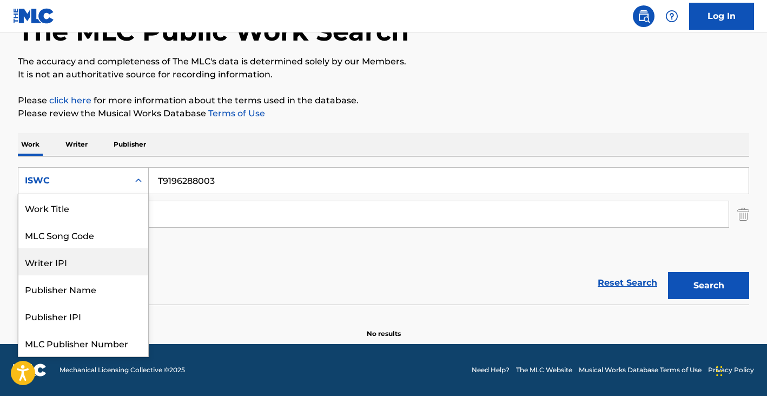
scroll to position [0, 0]
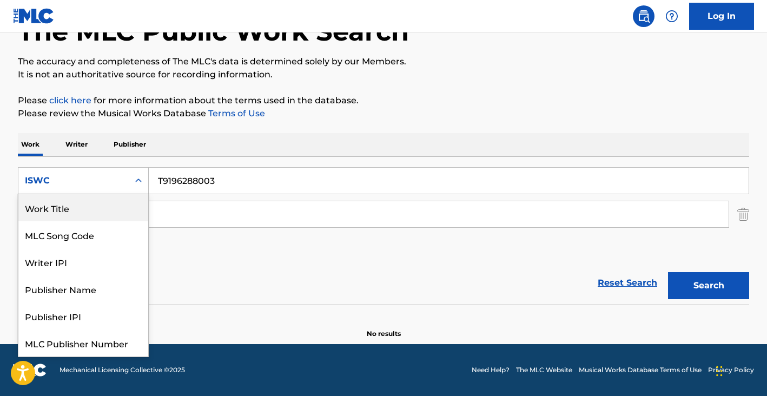
click at [76, 204] on div "Work Title" at bounding box center [83, 207] width 130 height 27
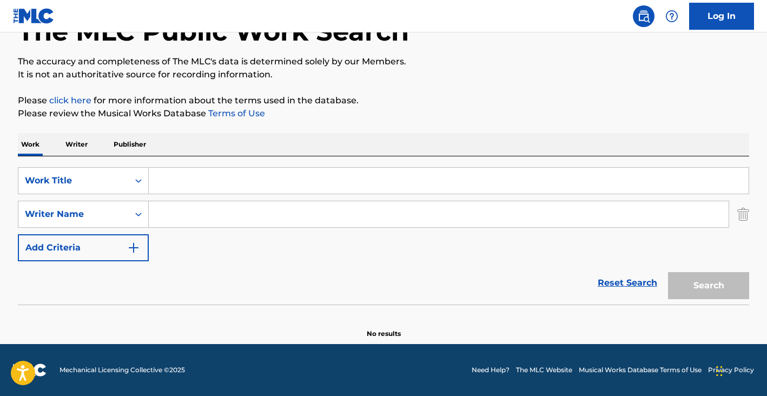
click at [187, 170] on input "Search Form" at bounding box center [449, 181] width 600 height 26
type input "y"
type input "to the south"
click at [196, 214] on input "Search Form" at bounding box center [439, 214] width 580 height 26
paste input "[PERSON_NAME]"
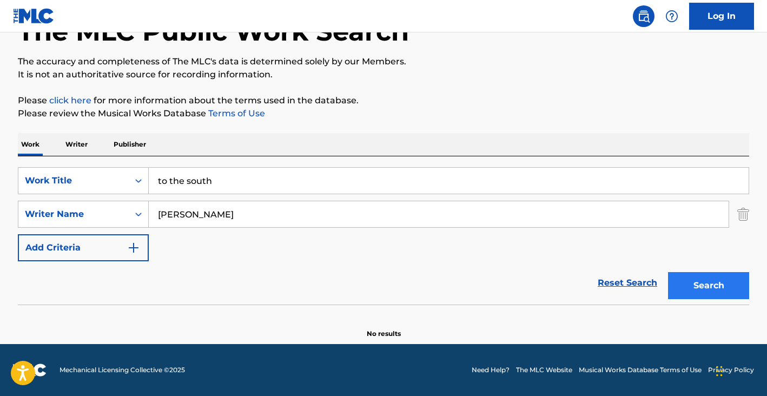
type input "[PERSON_NAME]"
click at [705, 285] on button "Search" at bounding box center [708, 285] width 81 height 27
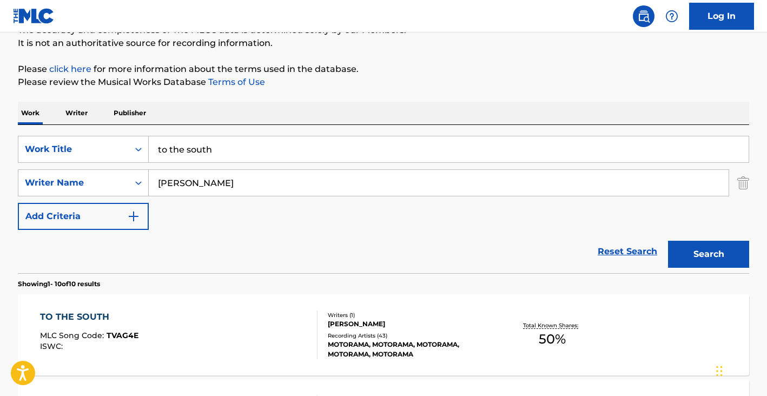
scroll to position [200, 0]
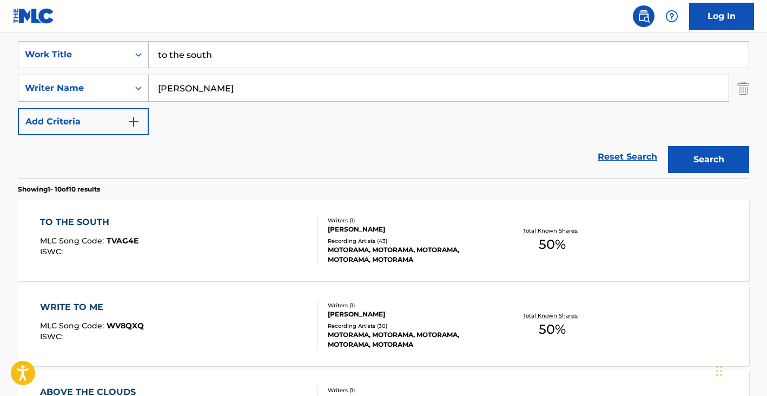
click at [211, 241] on div "TO THE SOUTH MLC Song Code : TVAG4E ISWC :" at bounding box center [179, 240] width 278 height 49
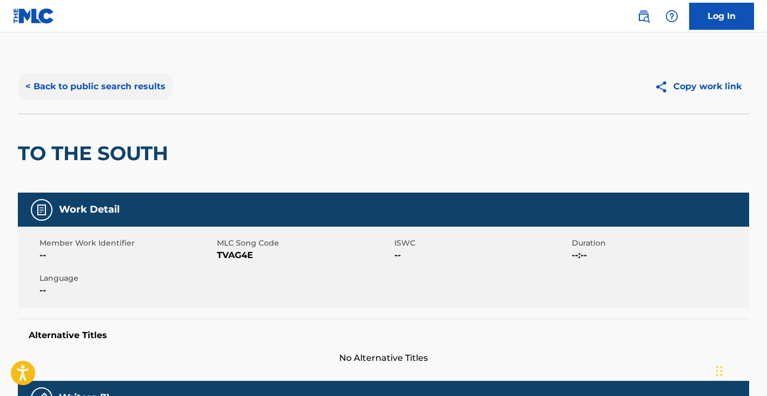
click at [128, 97] on button "< Back to public search results" at bounding box center [95, 86] width 155 height 27
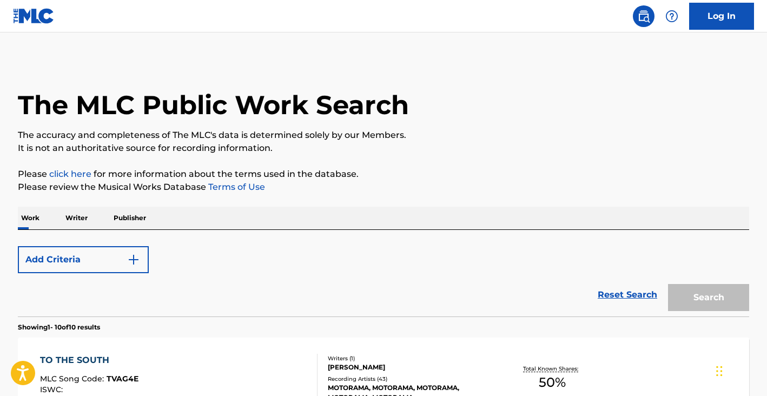
scroll to position [200, 0]
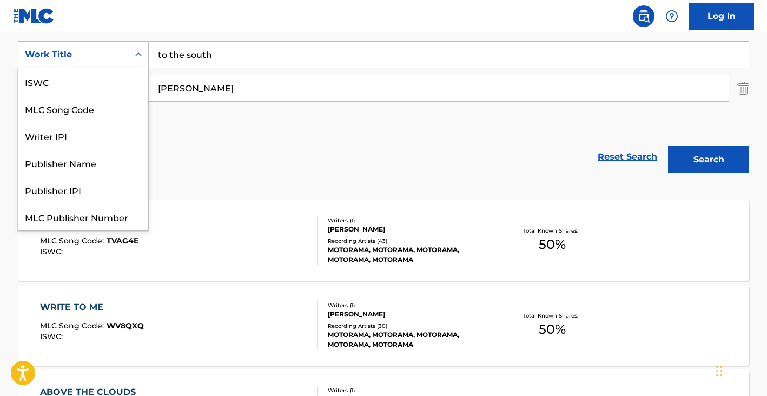
click at [92, 65] on div "Work Title" at bounding box center [83, 54] width 131 height 27
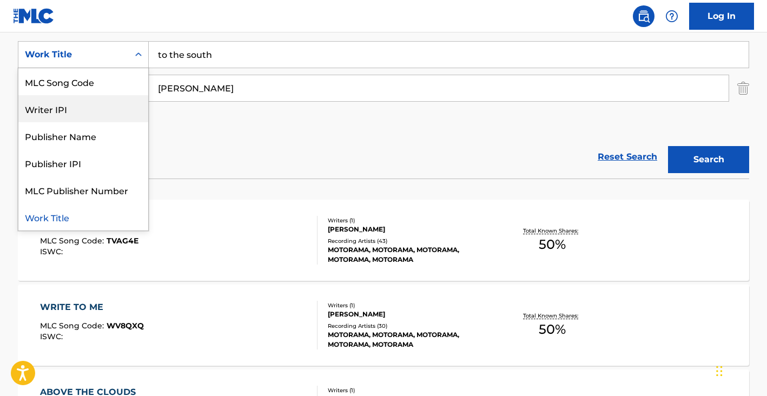
scroll to position [0, 0]
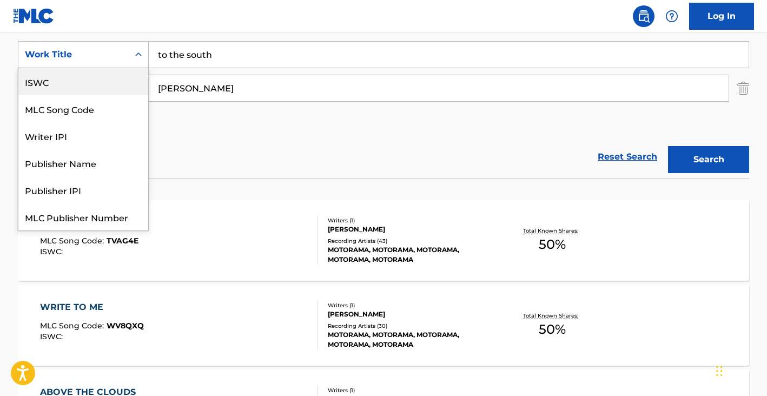
click at [79, 86] on div "ISWC" at bounding box center [83, 81] width 130 height 27
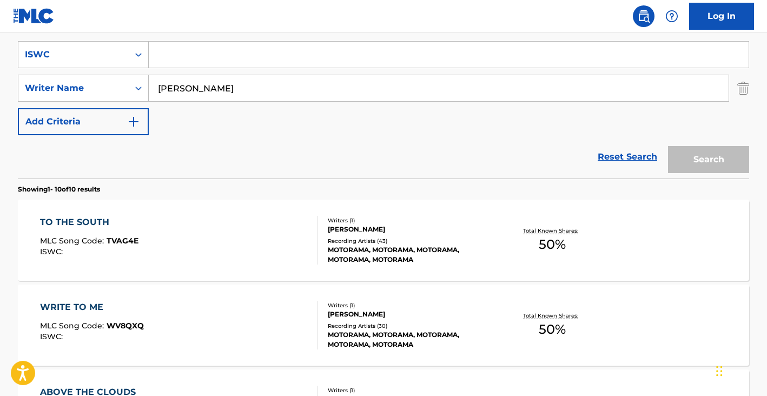
click at [191, 54] on input "Search Form" at bounding box center [449, 55] width 600 height 26
paste input "T9031091459"
type input "T9031091459"
click at [204, 89] on input "[PERSON_NAME]" at bounding box center [439, 88] width 580 height 26
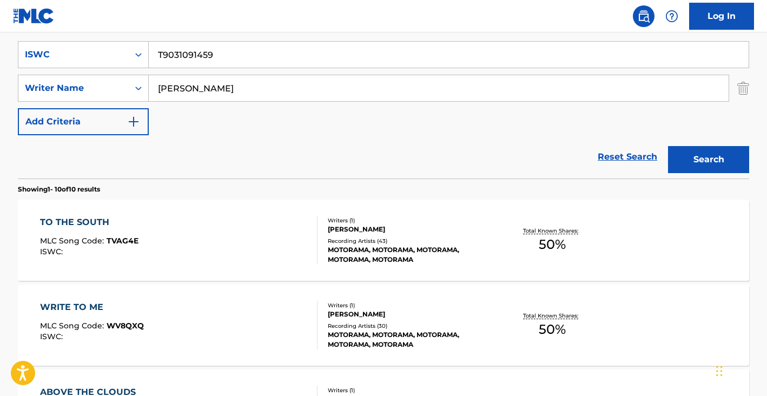
click at [204, 89] on input "[PERSON_NAME]" at bounding box center [439, 88] width 580 height 26
click at [668, 146] on button "Search" at bounding box center [708, 159] width 81 height 27
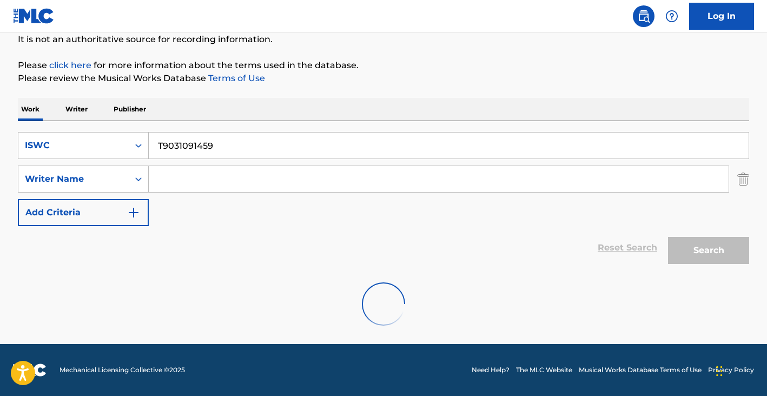
scroll to position [192, 0]
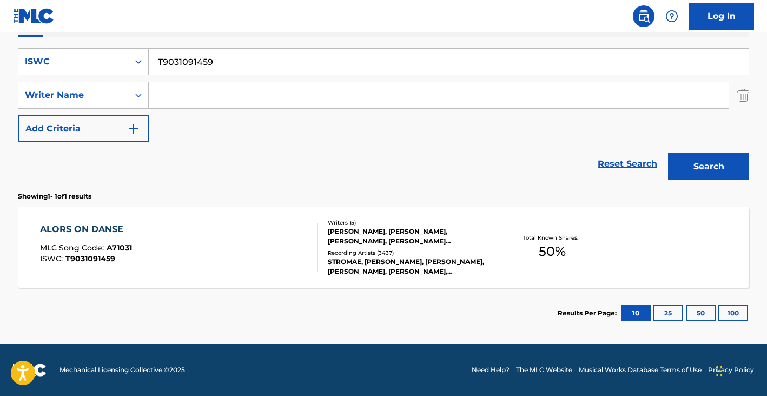
click at [191, 248] on div "ALORS ON DANSE MLC Song Code : A71031 ISWC : T9031091459" at bounding box center [179, 247] width 278 height 49
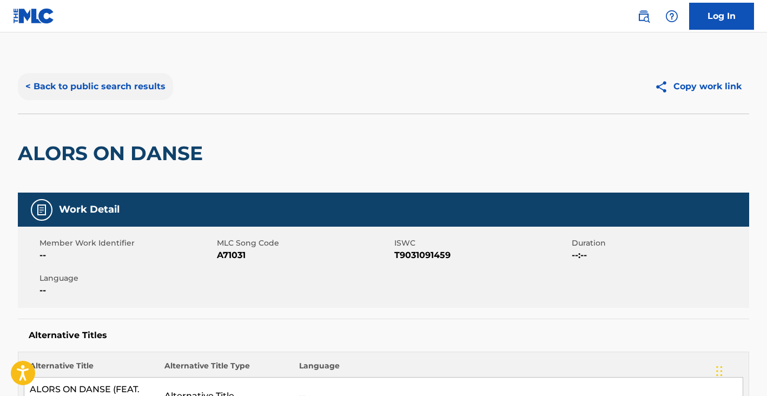
click at [92, 92] on button "< Back to public search results" at bounding box center [95, 86] width 155 height 27
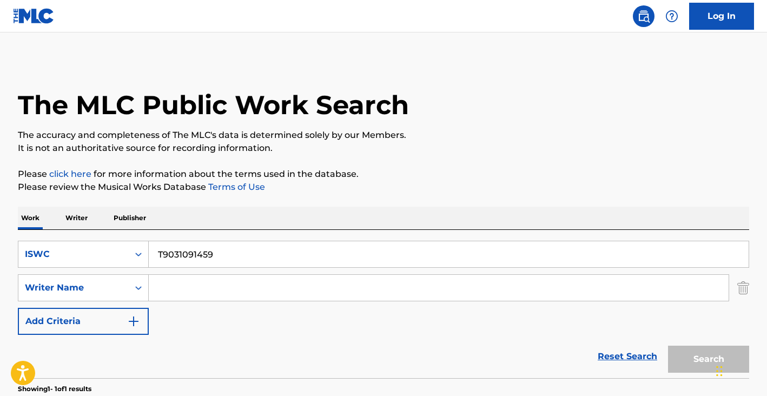
scroll to position [131, 0]
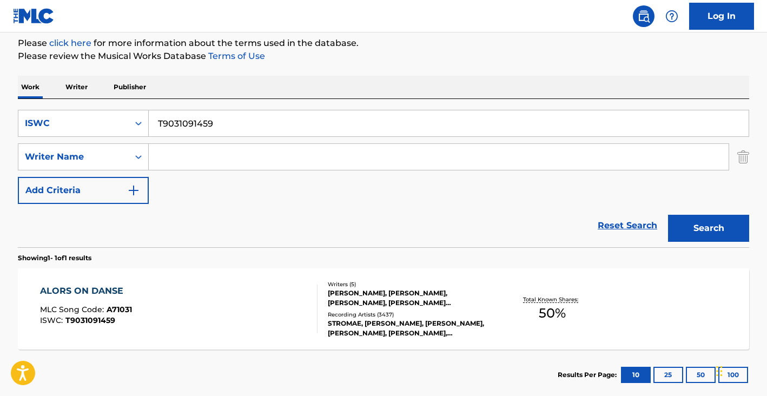
click at [218, 122] on input "T9031091459" at bounding box center [449, 123] width 600 height 26
click at [217, 122] on input "T9031091459" at bounding box center [449, 123] width 600 height 26
paste input "155305218"
type input "T9155305218"
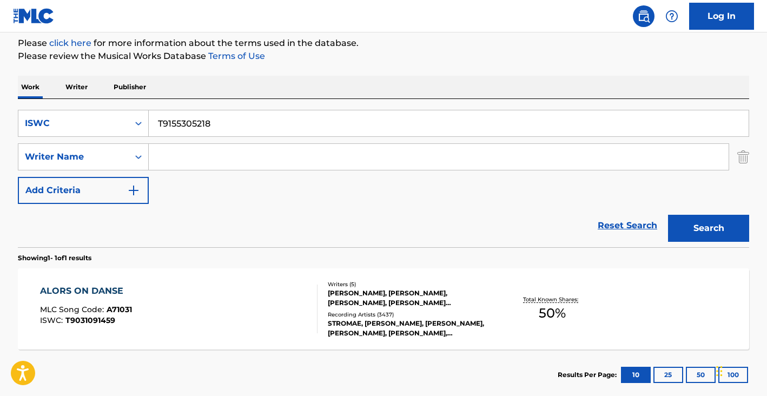
click at [668, 215] on button "Search" at bounding box center [708, 228] width 81 height 27
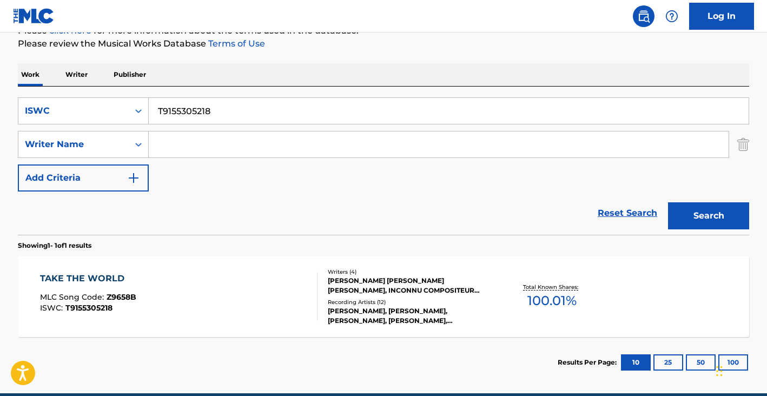
scroll to position [149, 0]
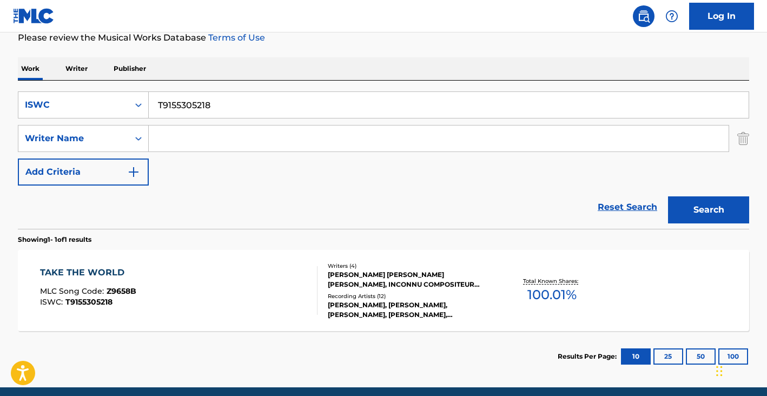
click at [217, 273] on div "TAKE THE WORLD MLC Song Code : Z9658B ISWC : T9155305218" at bounding box center [179, 290] width 278 height 49
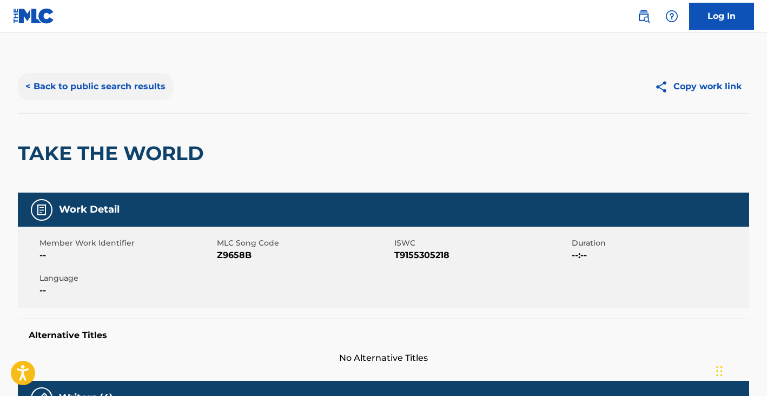
click at [104, 80] on button "< Back to public search results" at bounding box center [95, 86] width 155 height 27
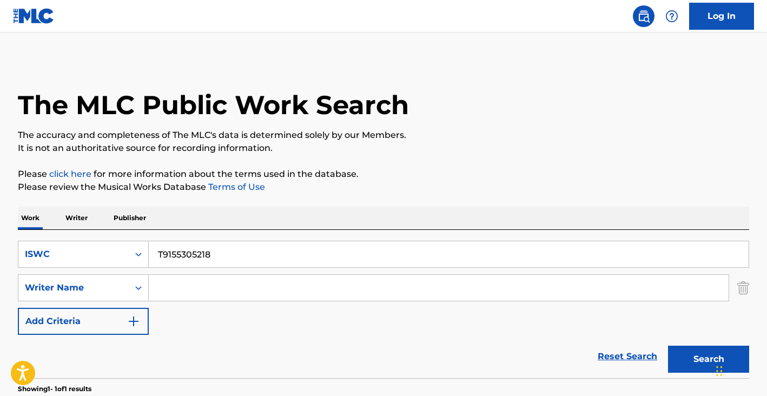
scroll to position [131, 0]
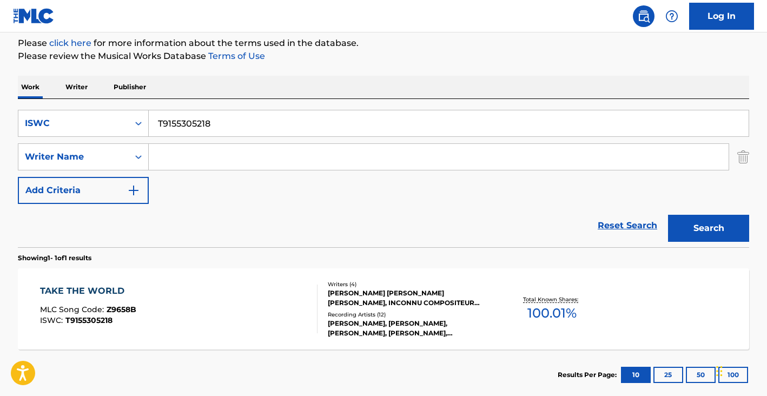
click at [257, 124] on input "T9155305218" at bounding box center [449, 123] width 600 height 26
paste input "303645207"
type input "T9303645207"
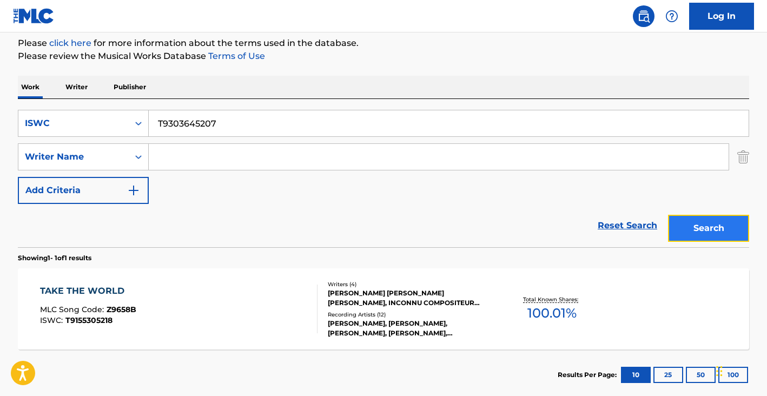
click at [718, 236] on button "Search" at bounding box center [708, 228] width 81 height 27
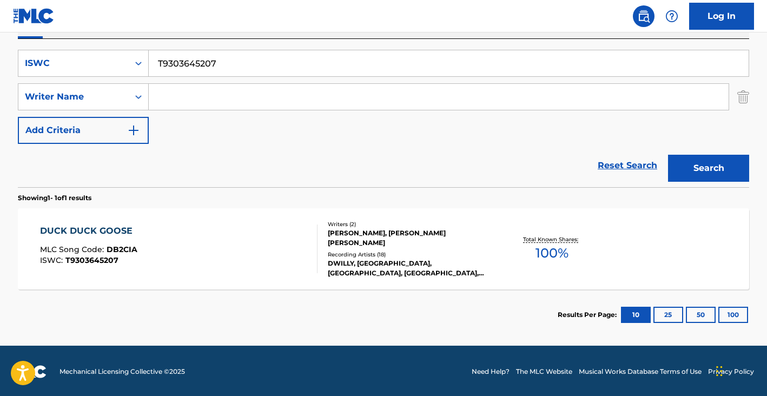
scroll to position [192, 0]
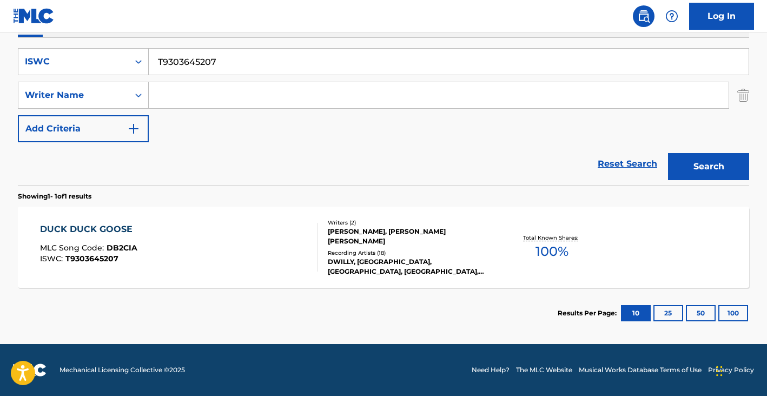
click at [212, 232] on div "DUCK DUCK GOOSE MLC Song Code : DB2CIA ISWC : T9303645207" at bounding box center [179, 247] width 278 height 49
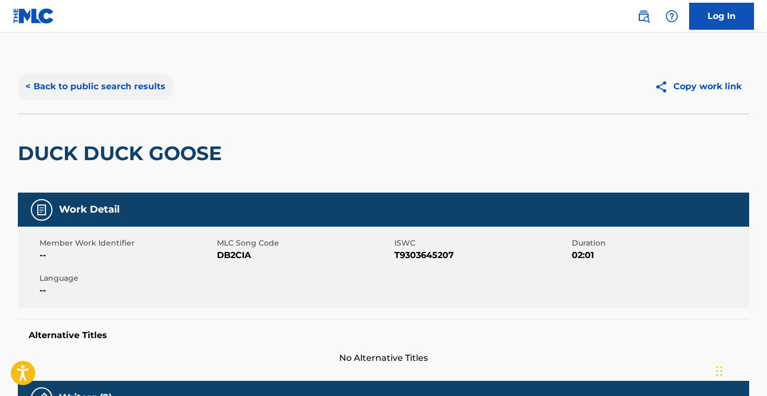
click at [125, 88] on button "< Back to public search results" at bounding box center [95, 86] width 155 height 27
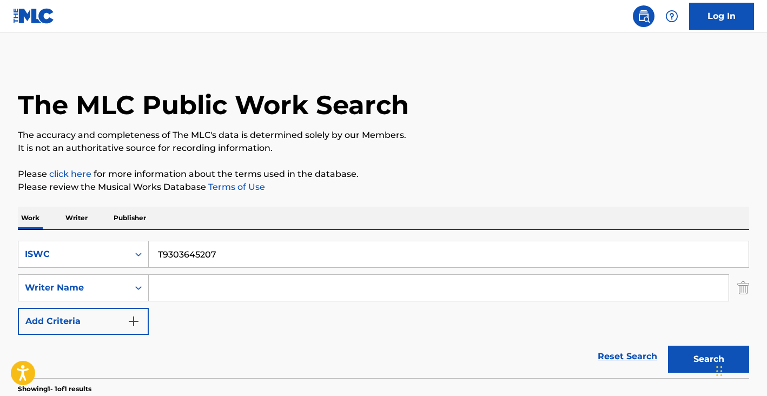
scroll to position [131, 0]
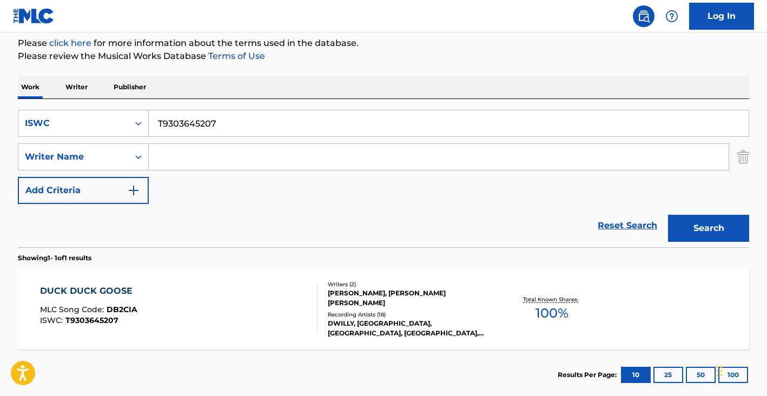
click at [238, 117] on input "T9303645207" at bounding box center [449, 123] width 600 height 26
paste input "3176215315"
click at [668, 215] on button "Search" at bounding box center [708, 228] width 81 height 27
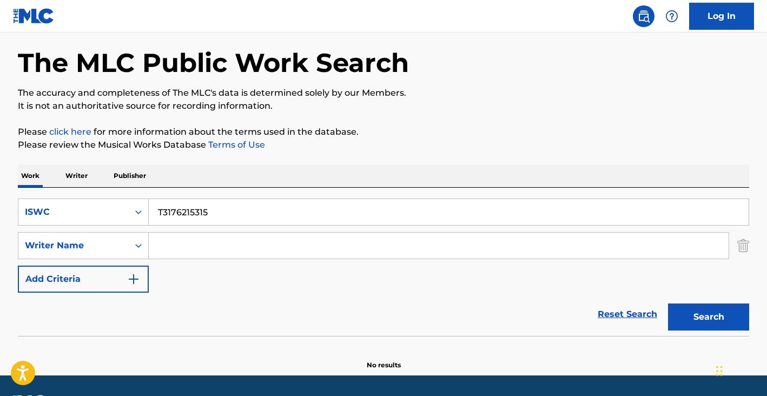
scroll to position [74, 0]
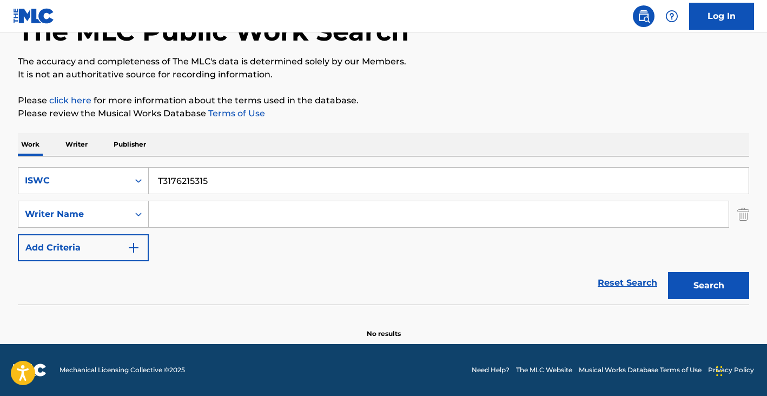
click at [224, 186] on input "T3176215315" at bounding box center [449, 181] width 600 height 26
paste input "9270612378"
type input "T9270612378"
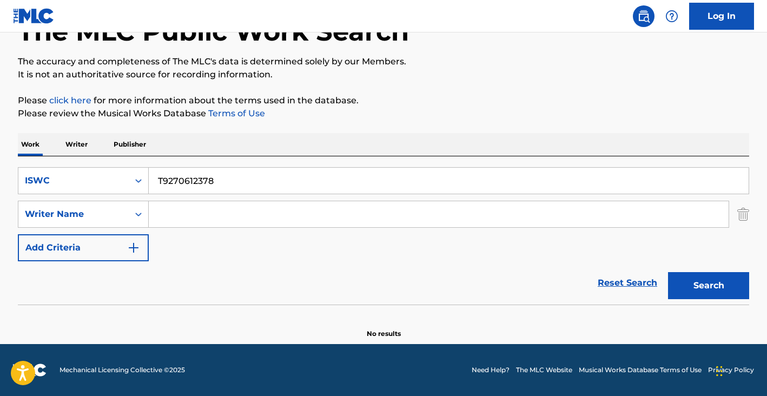
click at [668, 272] on button "Search" at bounding box center [708, 285] width 81 height 27
drag, startPoint x: 69, startPoint y: 182, endPoint x: 72, endPoint y: 190, distance: 8.2
click at [69, 183] on div "ISWC" at bounding box center [73, 180] width 97 height 13
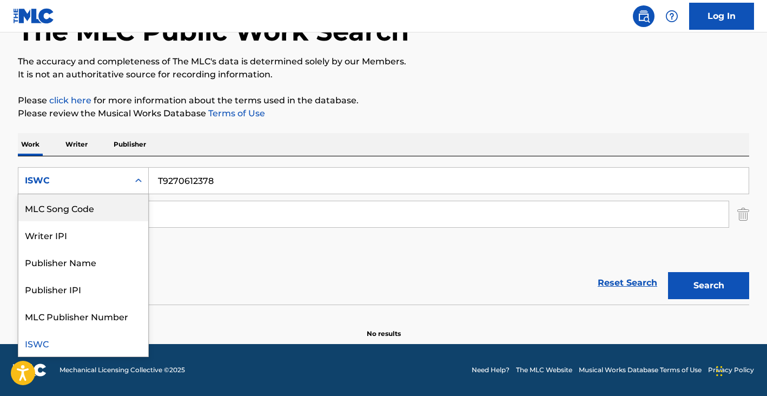
scroll to position [0, 0]
click at [77, 214] on div "Work Title" at bounding box center [83, 207] width 130 height 27
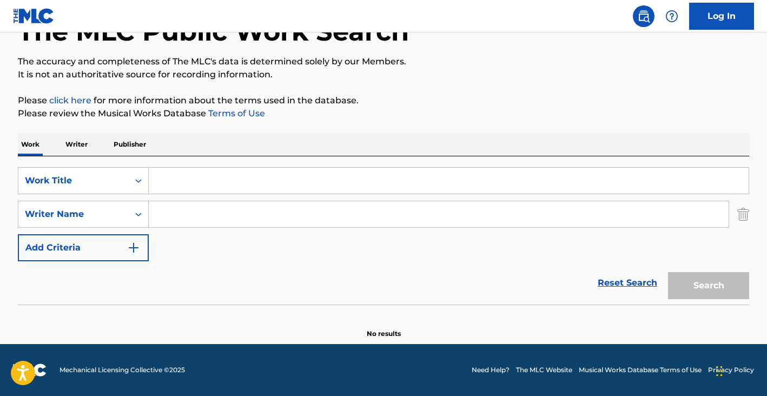
click at [183, 188] on input "Search Form" at bounding box center [449, 181] width 600 height 26
type input "vivere"
click at [216, 228] on div "SearchWithCriteriaa1c4a93c-8362-4a8c-810e-7334c53d6112 Work Title vivere Search…" at bounding box center [383, 214] width 731 height 94
drag, startPoint x: 219, startPoint y: 221, endPoint x: 213, endPoint y: 216, distance: 7.8
click at [219, 220] on input "Search Form" at bounding box center [439, 214] width 580 height 26
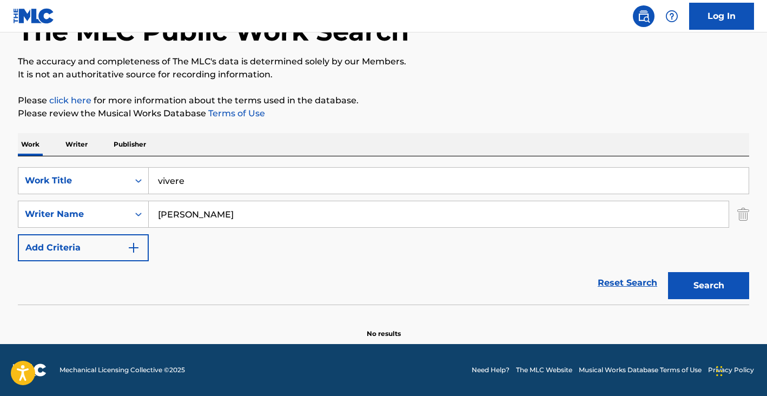
click at [668, 272] on button "Search" at bounding box center [708, 285] width 81 height 27
drag, startPoint x: 221, startPoint y: 213, endPoint x: 171, endPoint y: 213, distance: 49.2
click at [171, 213] on input "[PERSON_NAME]" at bounding box center [439, 214] width 580 height 26
click at [668, 272] on button "Search" at bounding box center [708, 285] width 81 height 27
type input "[PERSON_NAME]"
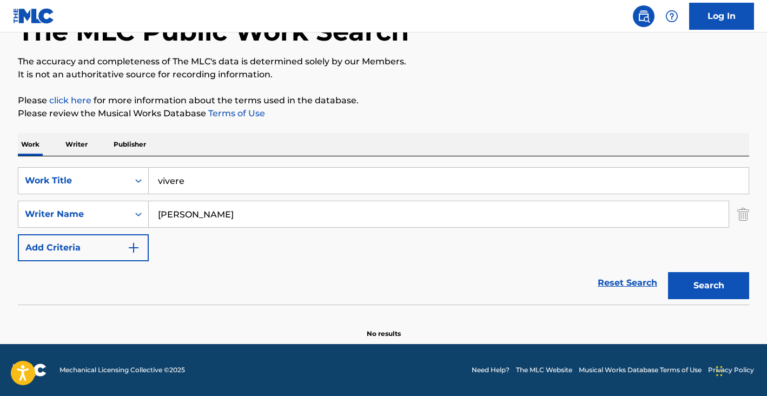
click at [668, 272] on button "Search" at bounding box center [708, 285] width 81 height 27
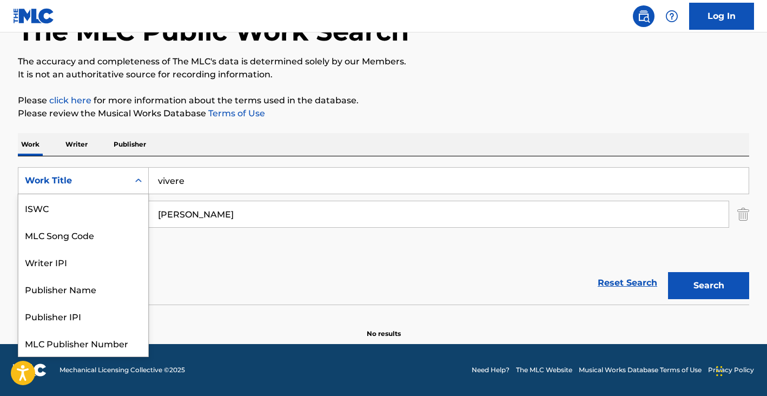
click at [80, 183] on div "Work Title" at bounding box center [73, 180] width 97 height 13
click at [56, 207] on div "ISWC" at bounding box center [83, 207] width 130 height 27
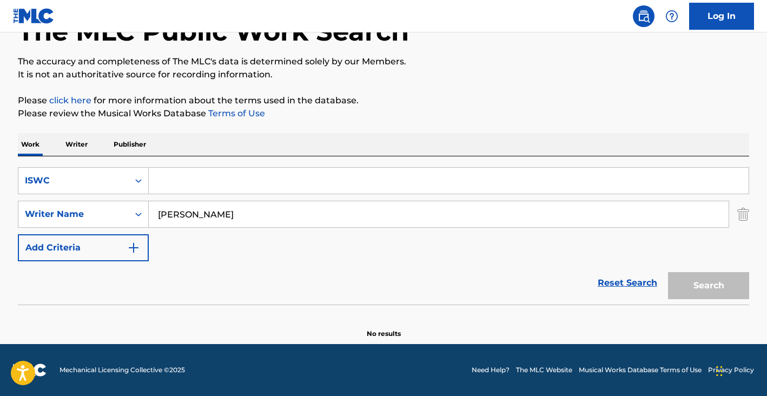
click at [172, 184] on input "Search Form" at bounding box center [449, 181] width 600 height 26
paste input "T3000350318"
type input "T3000350318"
click at [200, 220] on input "[PERSON_NAME]" at bounding box center [439, 214] width 580 height 26
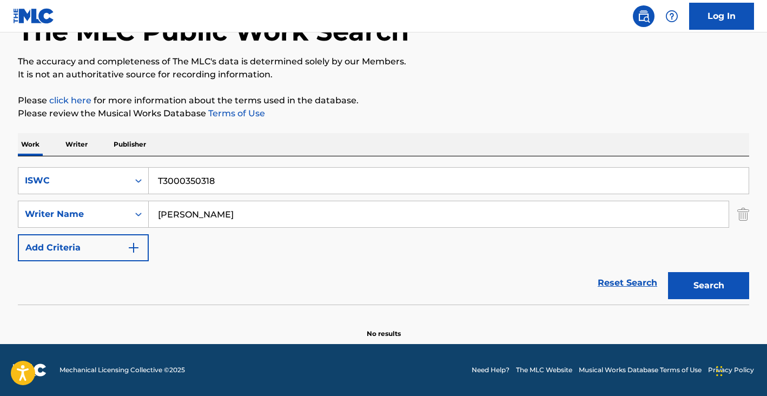
click at [200, 220] on input "[PERSON_NAME]" at bounding box center [439, 214] width 580 height 26
click at [668, 272] on button "Search" at bounding box center [708, 285] width 81 height 27
click at [100, 180] on div "ISWC" at bounding box center [73, 180] width 97 height 13
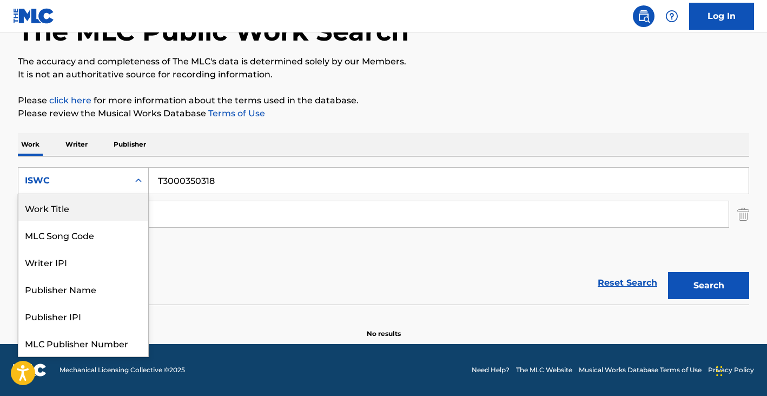
click at [98, 217] on div "Work Title" at bounding box center [83, 207] width 130 height 27
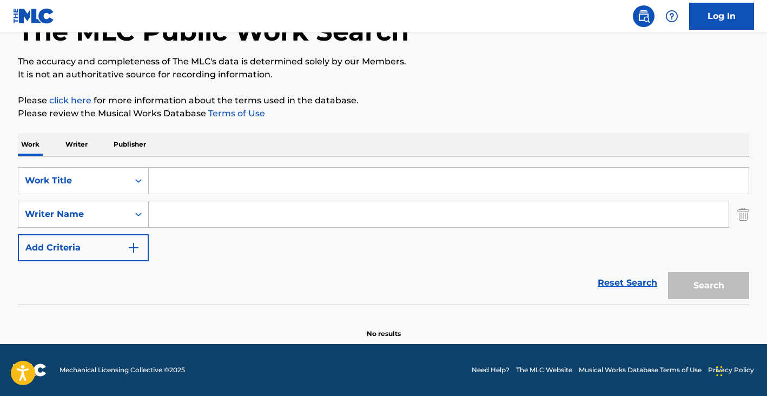
click at [181, 178] on input "Search Form" at bounding box center [449, 181] width 600 height 26
type input "game on"
click at [205, 221] on input "Search Form" at bounding box center [439, 214] width 580 height 26
paste input "[PERSON_NAME] [PERSON_NAME]"
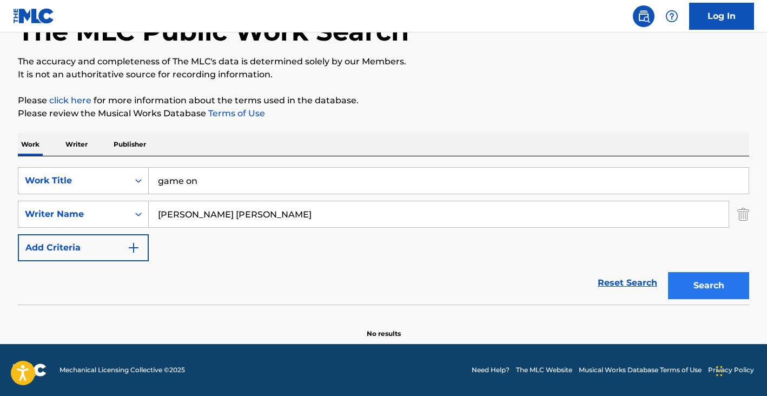
type input "[PERSON_NAME] [PERSON_NAME]"
click at [706, 282] on button "Search" at bounding box center [708, 285] width 81 height 27
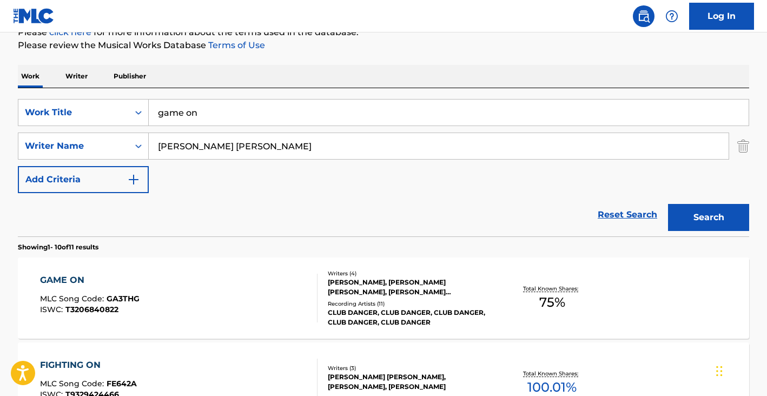
scroll to position [169, 0]
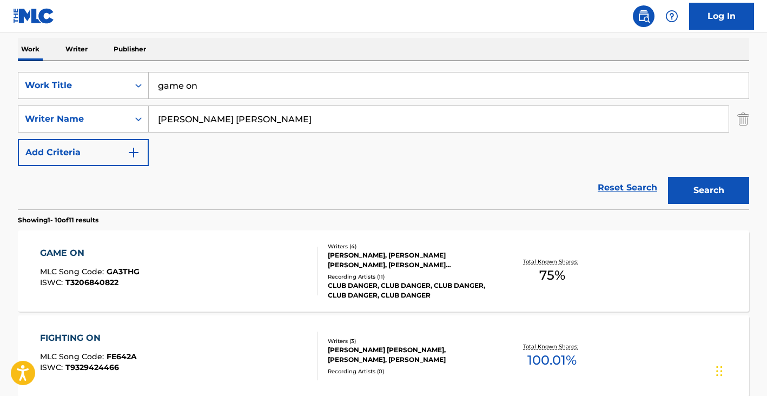
click at [223, 256] on div "GAME ON MLC Song Code : GA3THG ISWC : T3206840822" at bounding box center [179, 271] width 278 height 49
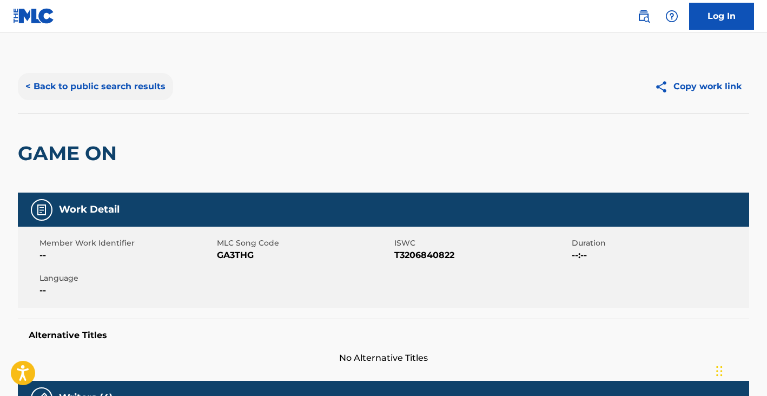
click at [121, 84] on button "< Back to public search results" at bounding box center [95, 86] width 155 height 27
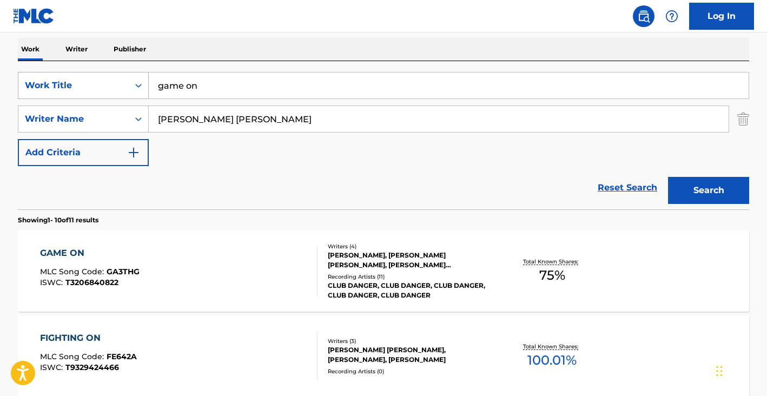
click at [98, 82] on div "Work Title" at bounding box center [73, 85] width 97 height 13
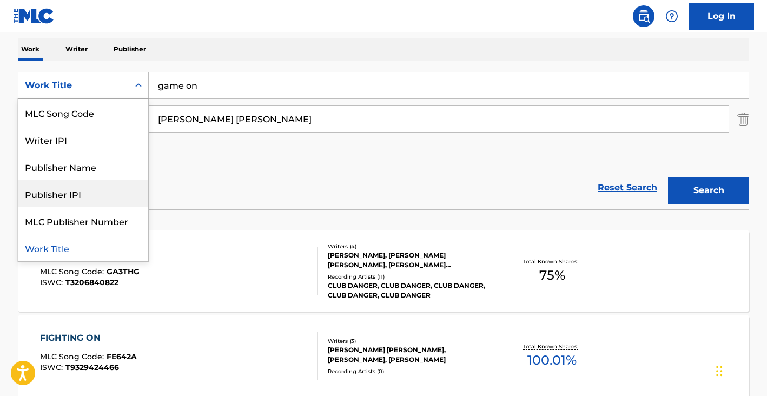
scroll to position [0, 0]
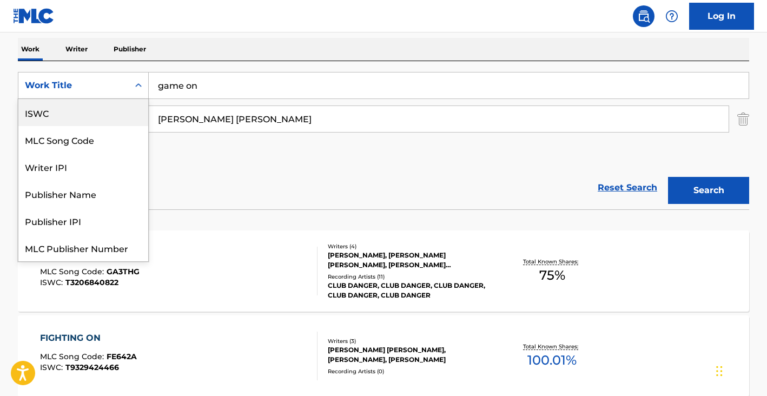
click at [74, 108] on div "ISWC" at bounding box center [83, 112] width 130 height 27
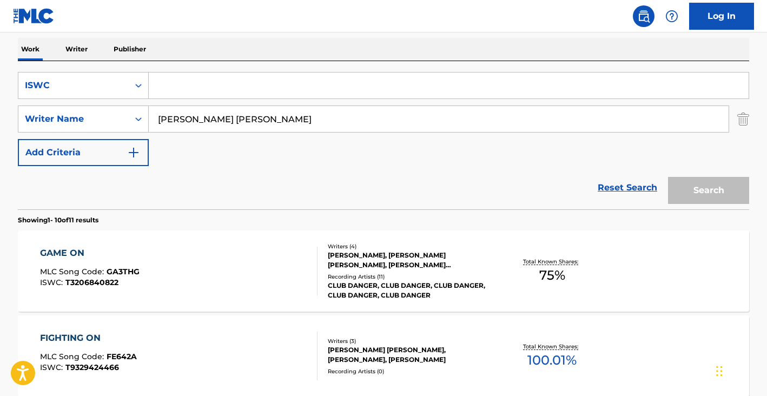
click at [192, 118] on input "[PERSON_NAME] [PERSON_NAME]" at bounding box center [439, 119] width 580 height 26
click at [185, 84] on input "Search Form" at bounding box center [449, 85] width 600 height 26
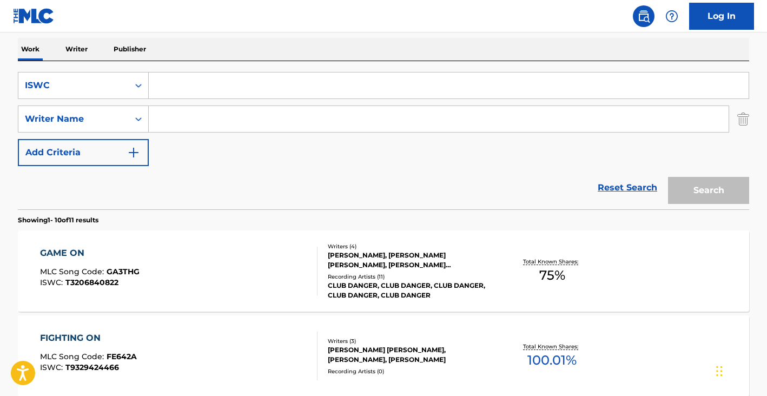
paste input "T9271172873"
type input "T9271172873"
click at [709, 185] on button "Search" at bounding box center [708, 190] width 81 height 27
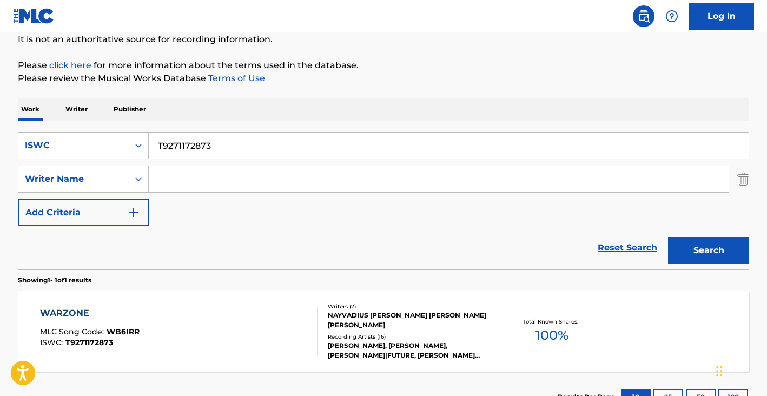
scroll to position [169, 0]
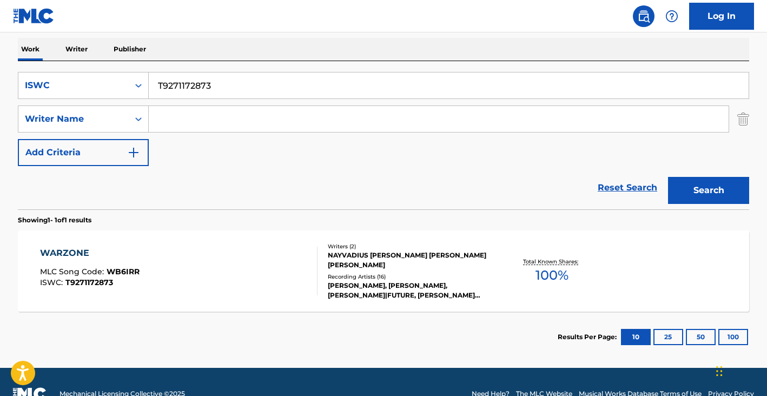
click at [201, 237] on div "WARZONE MLC Song Code : WB6IRR ISWC : T9271172873 Writers ( 2 ) NAYVADIUS [PERS…" at bounding box center [383, 270] width 731 height 81
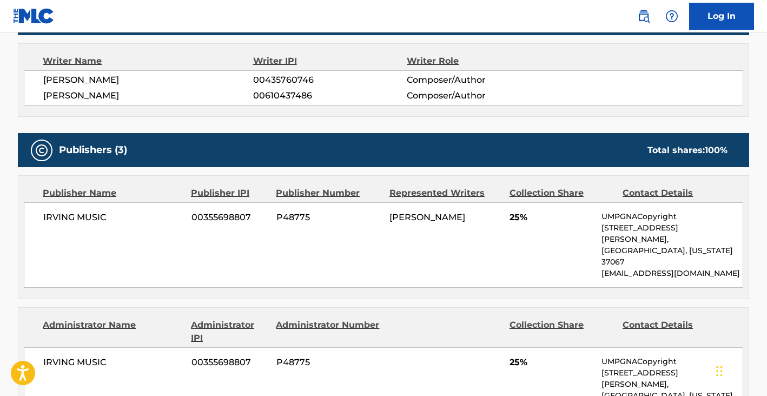
scroll to position [377, 0]
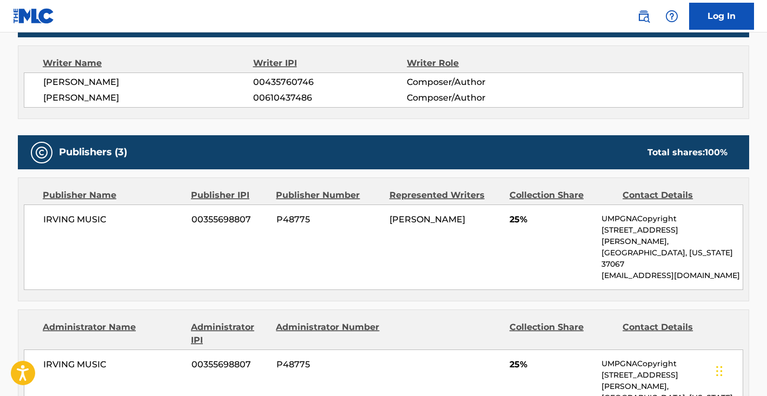
click at [133, 85] on span "[PERSON_NAME]" at bounding box center [148, 82] width 210 height 13
copy div "[PERSON_NAME]"
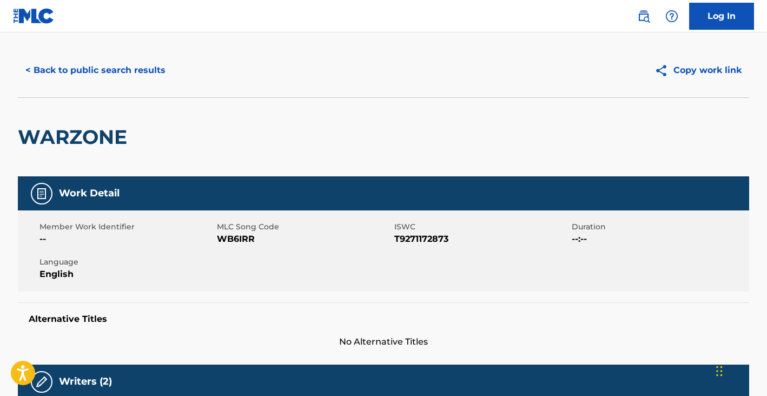
scroll to position [0, 0]
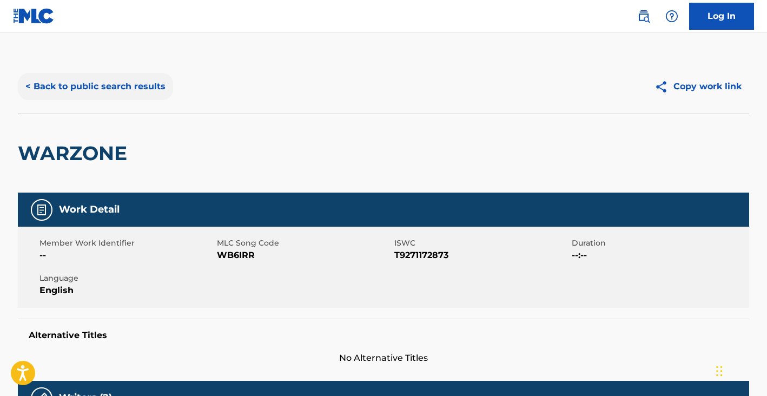
click at [109, 90] on button "< Back to public search results" at bounding box center [95, 86] width 155 height 27
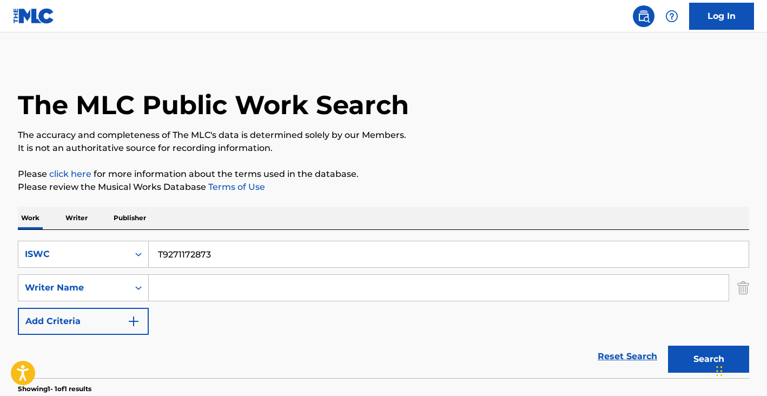
scroll to position [131, 0]
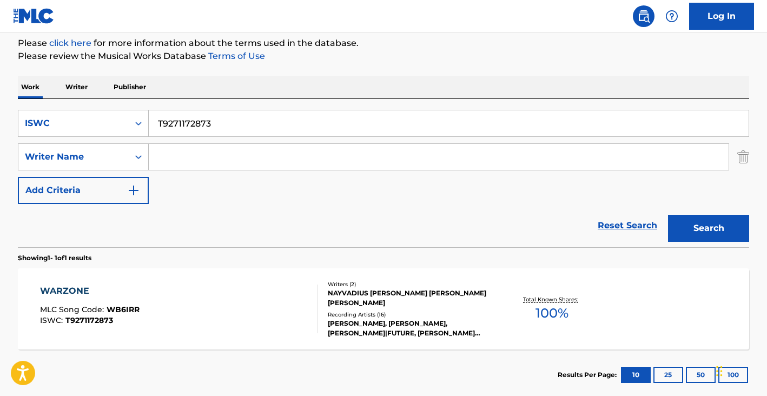
click at [239, 119] on input "T9271172873" at bounding box center [449, 123] width 600 height 26
paste input "191954719"
type input "T9191954719"
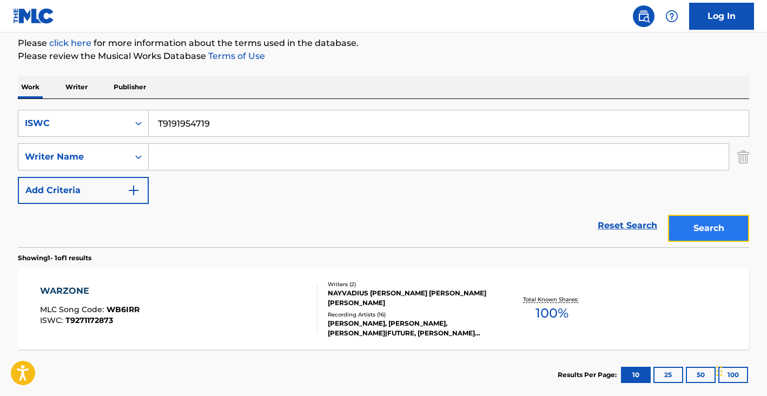
click at [713, 226] on button "Search" at bounding box center [708, 228] width 81 height 27
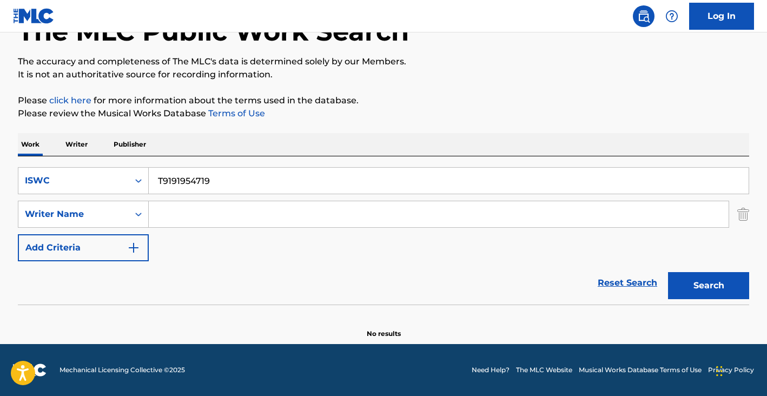
scroll to position [74, 0]
click at [112, 190] on div "ISWC" at bounding box center [73, 180] width 110 height 21
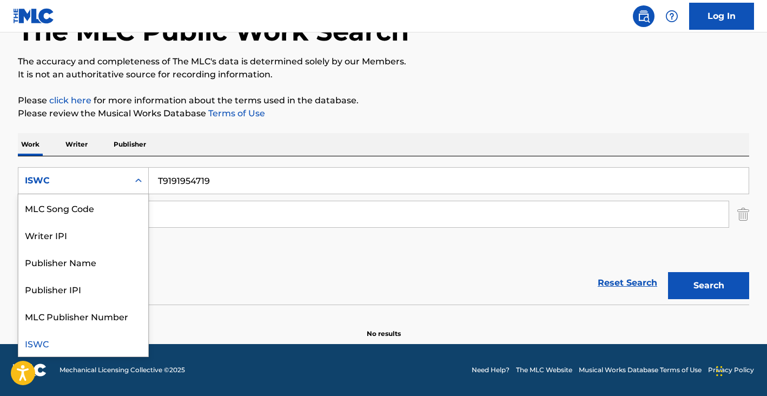
scroll to position [0, 0]
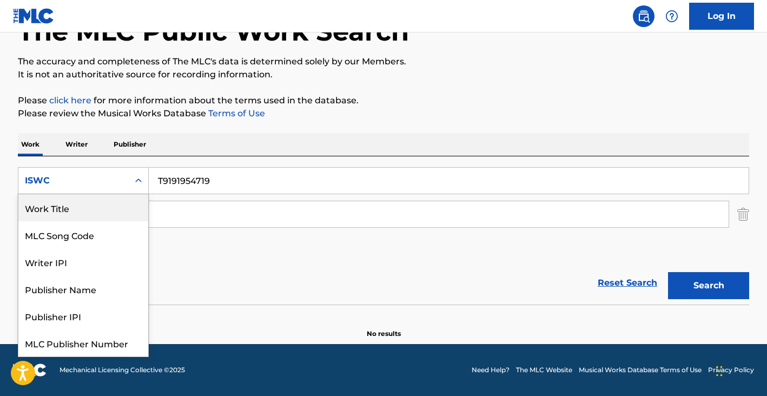
click at [105, 204] on div "Work Title" at bounding box center [83, 207] width 130 height 27
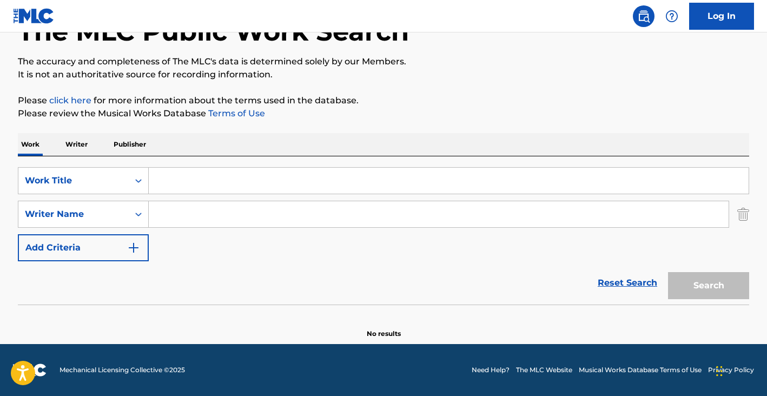
click at [187, 176] on input "Search Form" at bounding box center [449, 181] width 600 height 26
paste input "MILLY ROCk"
type input "MILLY ROCk"
click at [304, 216] on input "Search Form" at bounding box center [439, 214] width 580 height 26
paste input "[PERSON_NAME]"
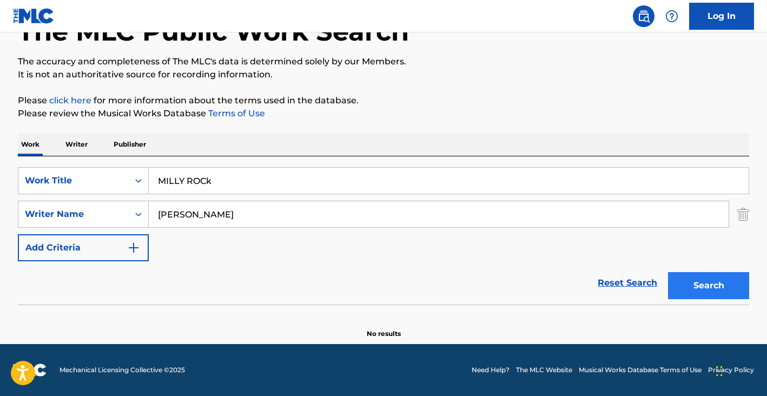
type input "[PERSON_NAME]"
click at [698, 282] on button "Search" at bounding box center [708, 285] width 81 height 27
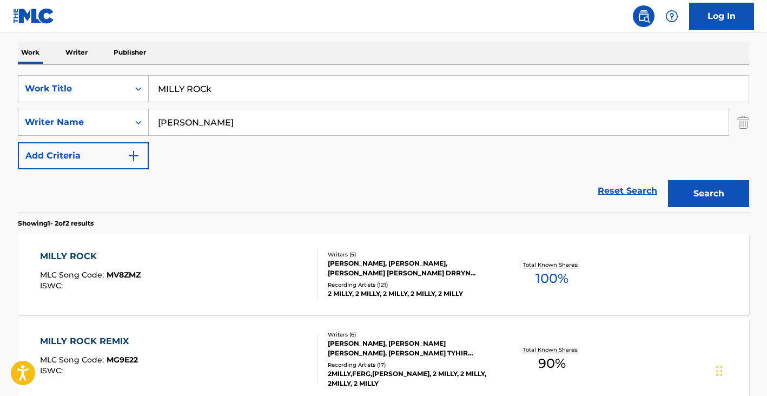
scroll to position [277, 0]
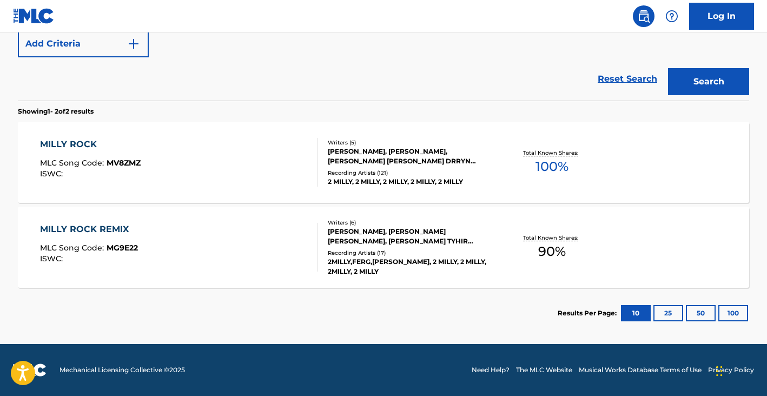
click at [241, 161] on div "MILLY ROCK MLC Song Code : MV8ZMZ ISWC :" at bounding box center [179, 162] width 278 height 49
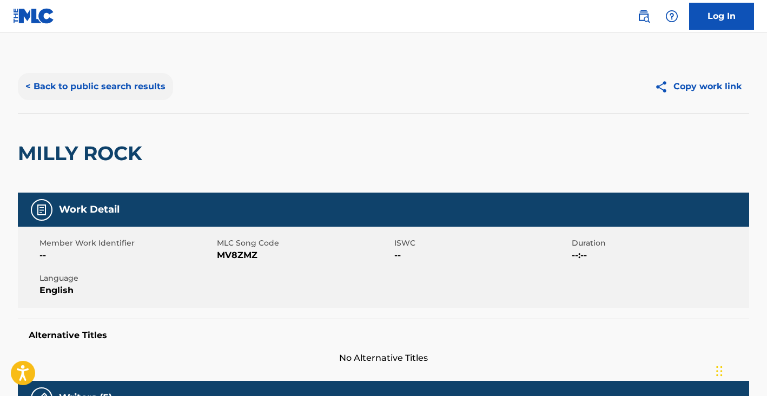
click at [111, 93] on button "< Back to public search results" at bounding box center [95, 86] width 155 height 27
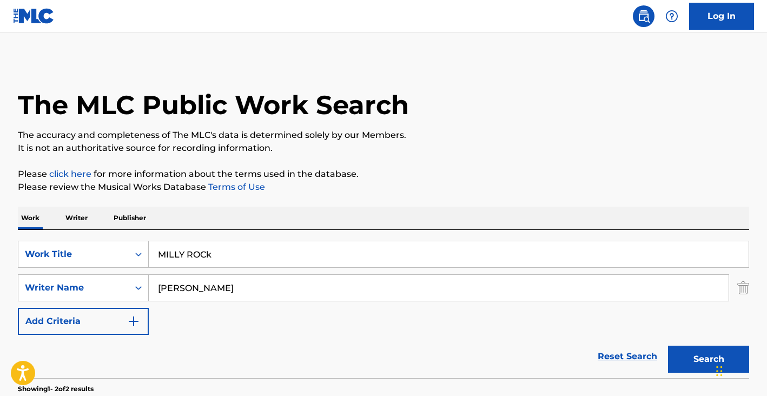
scroll to position [216, 0]
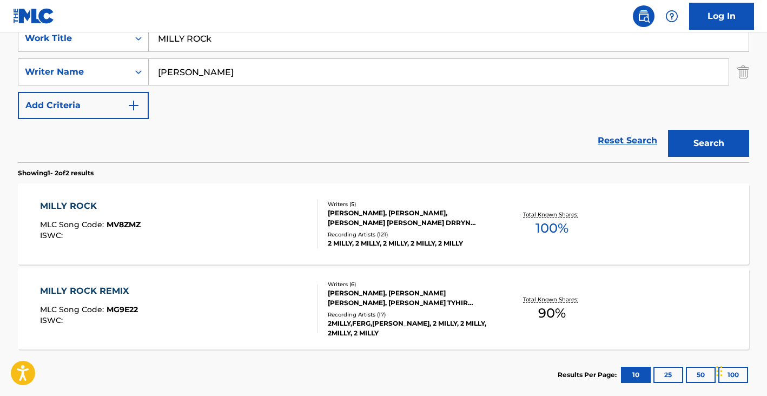
click at [227, 73] on input "[PERSON_NAME]" at bounding box center [439, 72] width 580 height 26
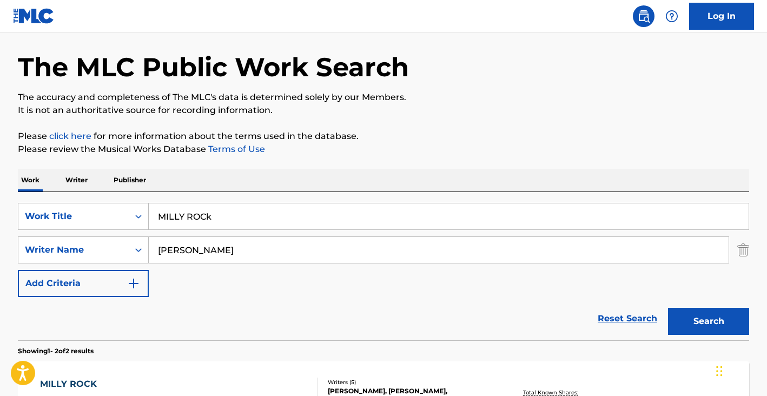
scroll to position [0, 0]
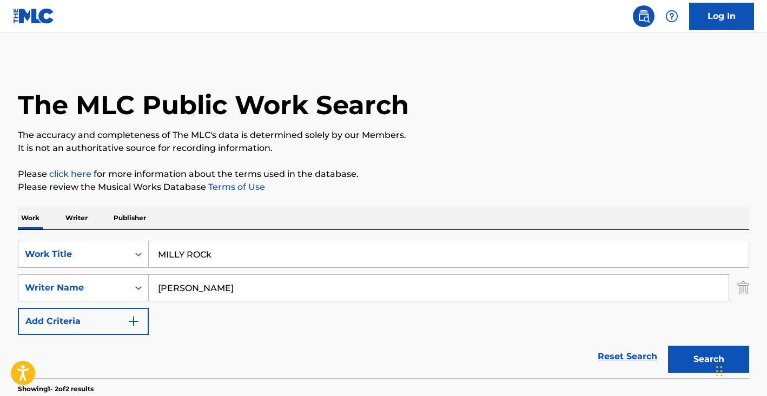
click at [231, 251] on input "MILLY ROCk" at bounding box center [449, 254] width 600 height 26
type input "chega de saudades"
click at [235, 286] on input "[PERSON_NAME]" at bounding box center [439, 288] width 580 height 26
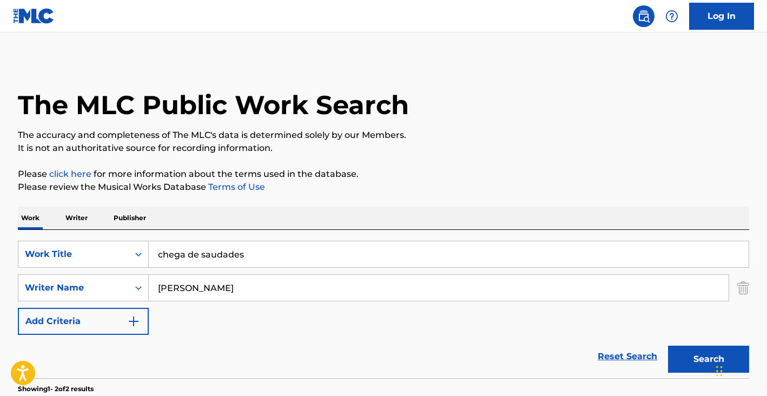
click at [235, 286] on input "[PERSON_NAME]" at bounding box center [439, 288] width 580 height 26
click at [668, 346] on button "Search" at bounding box center [708, 359] width 81 height 27
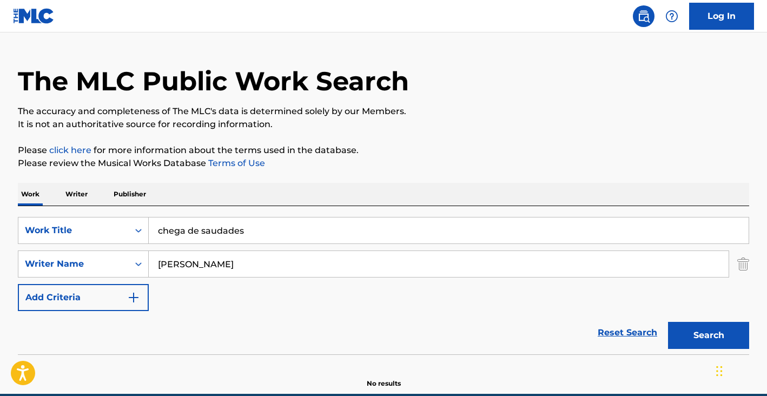
scroll to position [74, 0]
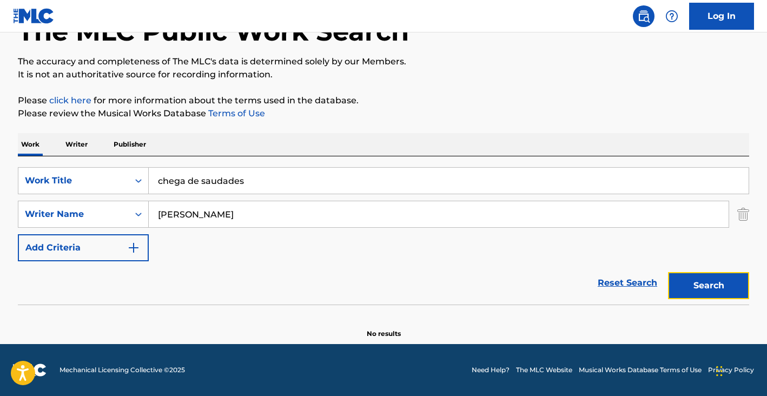
drag, startPoint x: 739, startPoint y: 283, endPoint x: 733, endPoint y: 285, distance: 6.3
click at [738, 282] on button "Search" at bounding box center [708, 285] width 81 height 27
drag, startPoint x: 178, startPoint y: 213, endPoint x: 101, endPoint y: 202, distance: 78.0
click at [101, 202] on div "SearchWithCriteriaa53d6679-1b31-4b9d-83ce-4488f3f43fe1 Writer Name [PERSON_NAME]" at bounding box center [383, 214] width 731 height 27
type input "[PERSON_NAME]"
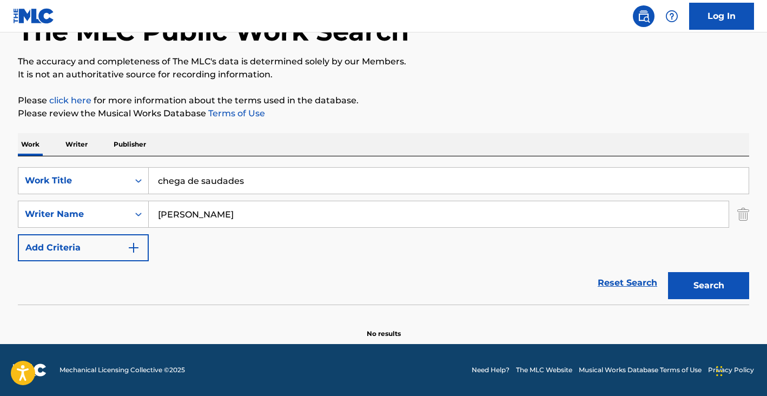
click at [668, 272] on button "Search" at bounding box center [708, 285] width 81 height 27
click at [122, 185] on div "Work Title" at bounding box center [73, 180] width 110 height 21
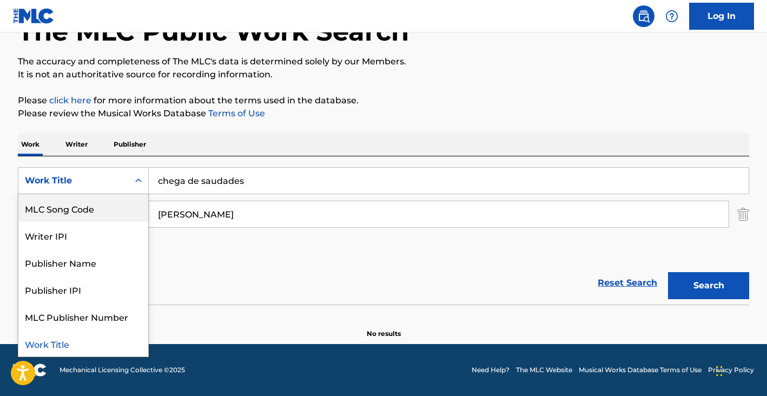
scroll to position [0, 0]
click at [72, 214] on div "ISWC" at bounding box center [83, 207] width 130 height 27
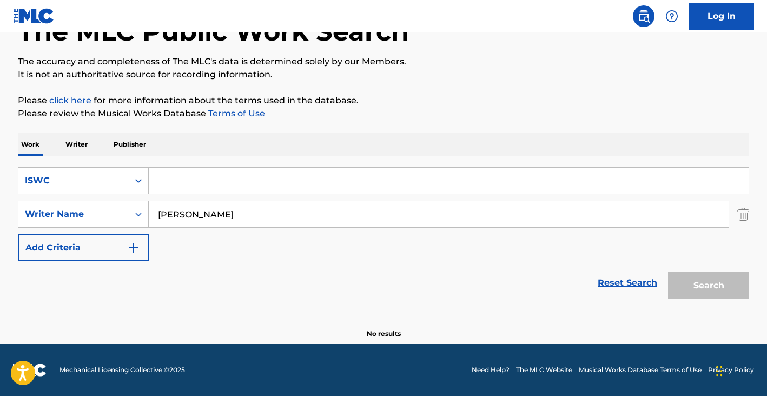
click at [176, 192] on input "Search Form" at bounding box center [449, 181] width 600 height 26
paste input "T3231990668"
type input "T3231990668"
click at [197, 219] on input "[PERSON_NAME]" at bounding box center [439, 214] width 580 height 26
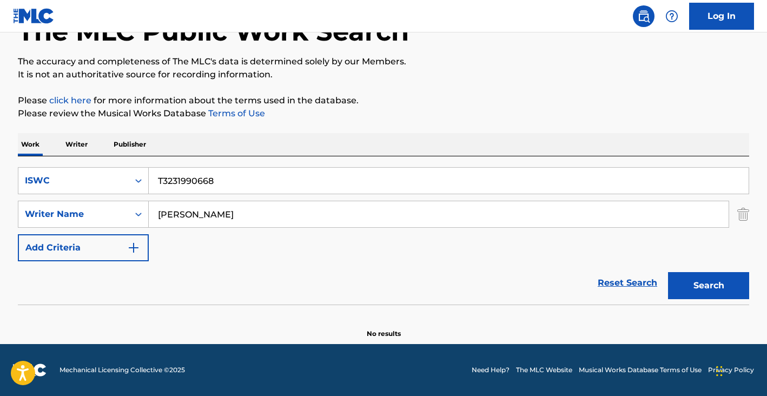
click at [197, 219] on input "[PERSON_NAME]" at bounding box center [439, 214] width 580 height 26
click at [668, 272] on button "Search" at bounding box center [708, 285] width 81 height 27
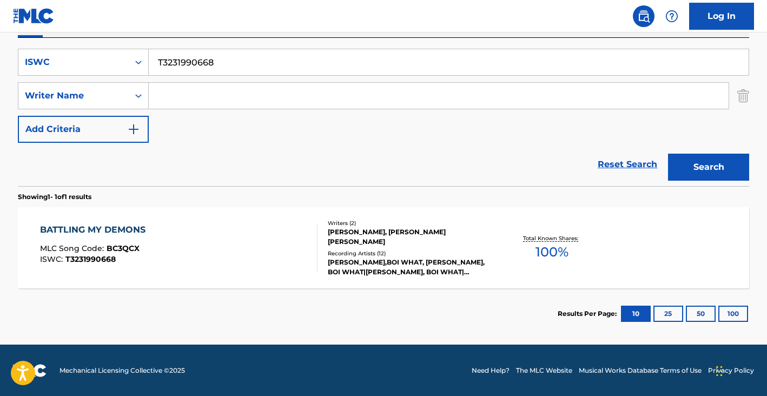
scroll to position [192, 0]
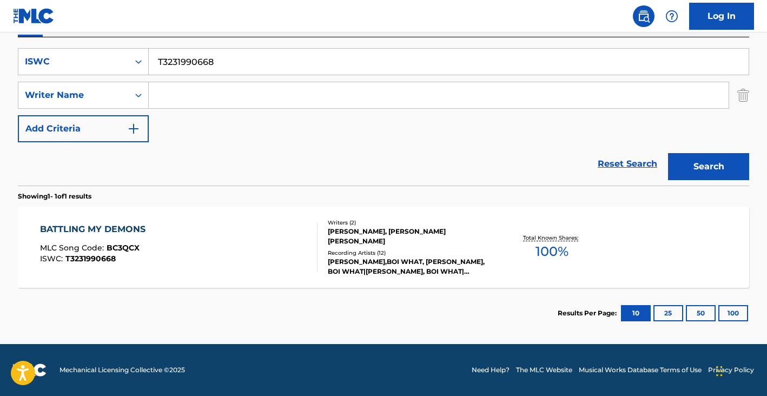
click at [205, 245] on div "BATTLING MY DEMONS MLC Song Code : BC3QCX ISWC : T3231990668" at bounding box center [179, 247] width 278 height 49
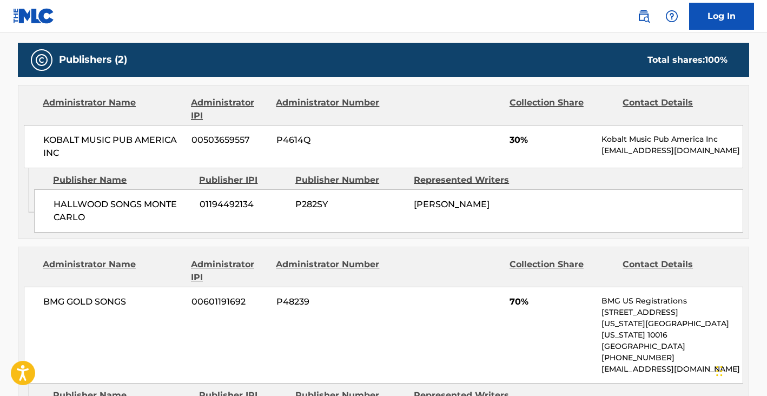
scroll to position [473, 0]
